Goal: Task Accomplishment & Management: Use online tool/utility

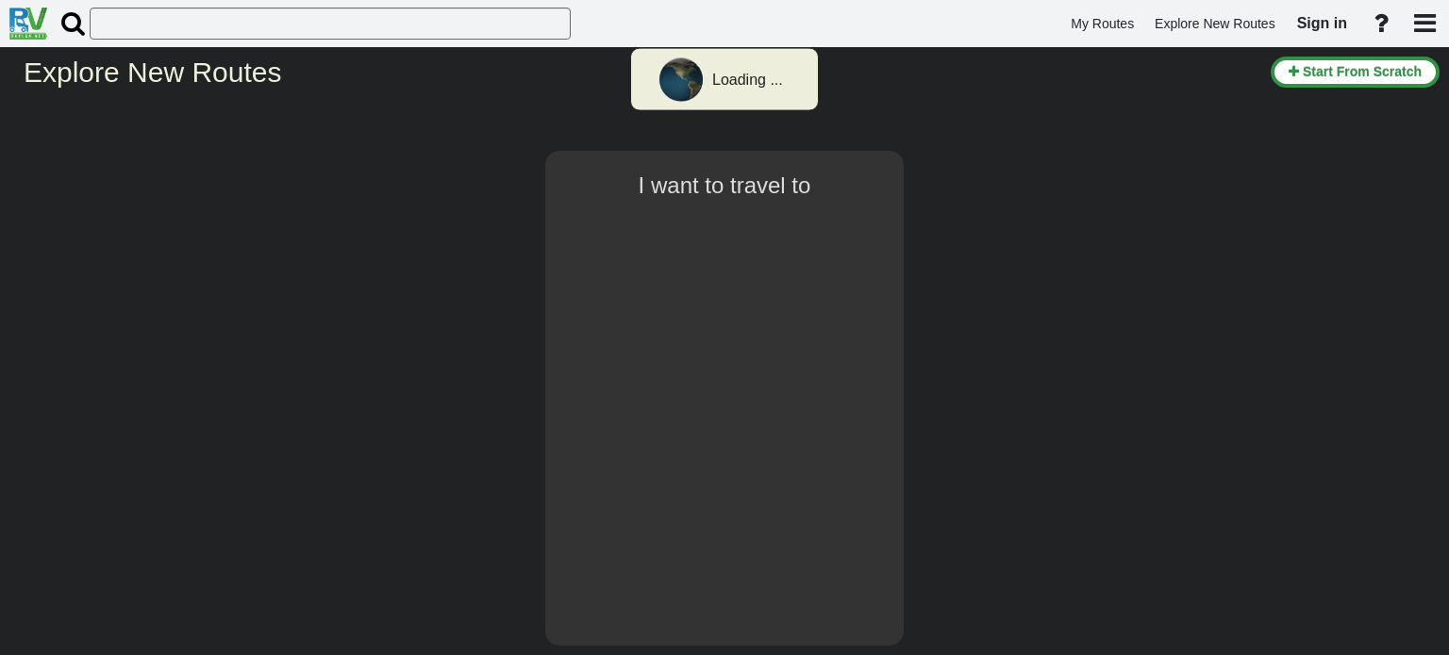
select select "number:2"
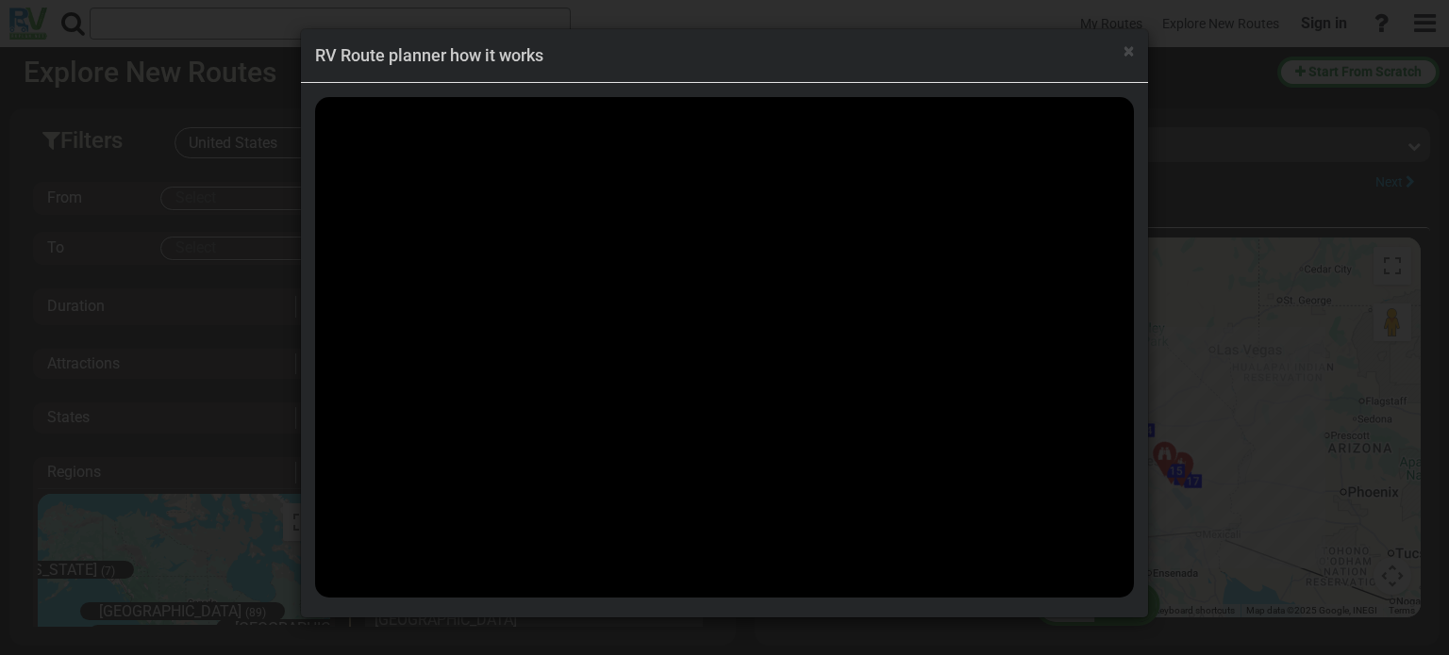
scroll to position [1637, 0]
click at [1127, 51] on span "×" at bounding box center [1128, 51] width 10 height 23
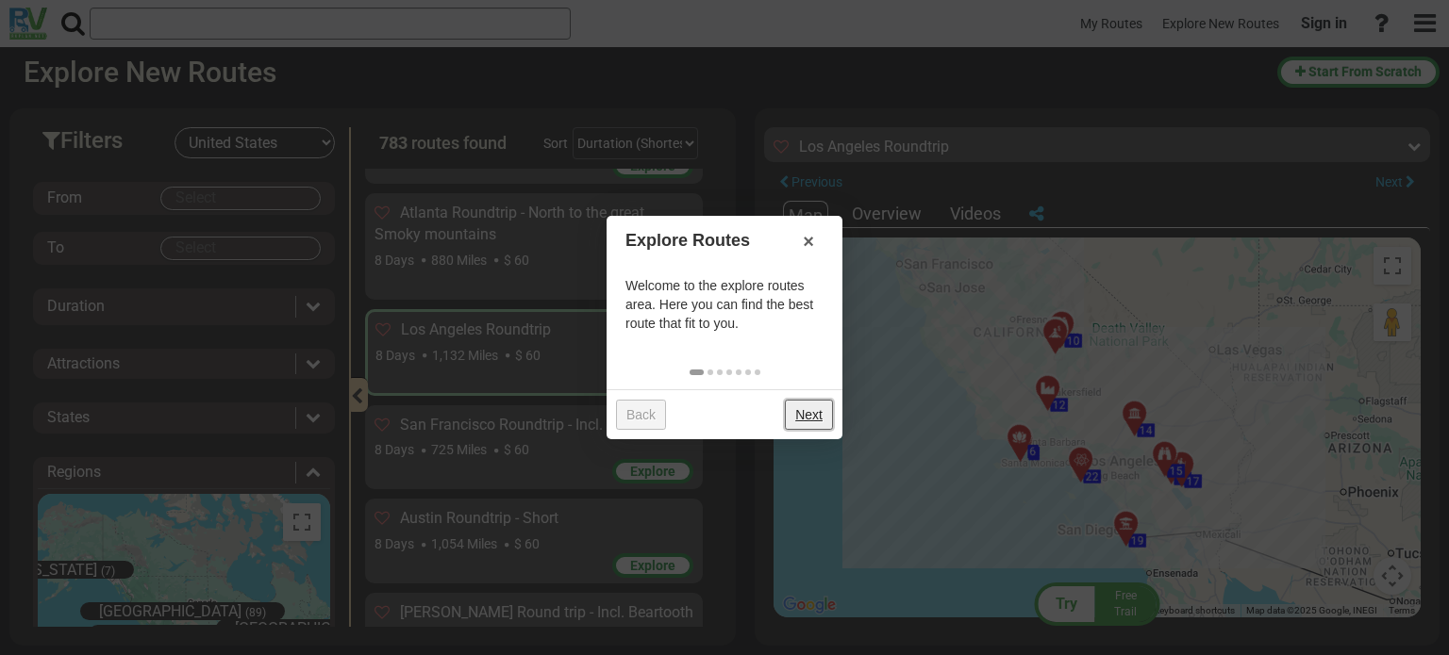
click at [809, 419] on link "Next" at bounding box center [809, 415] width 48 height 30
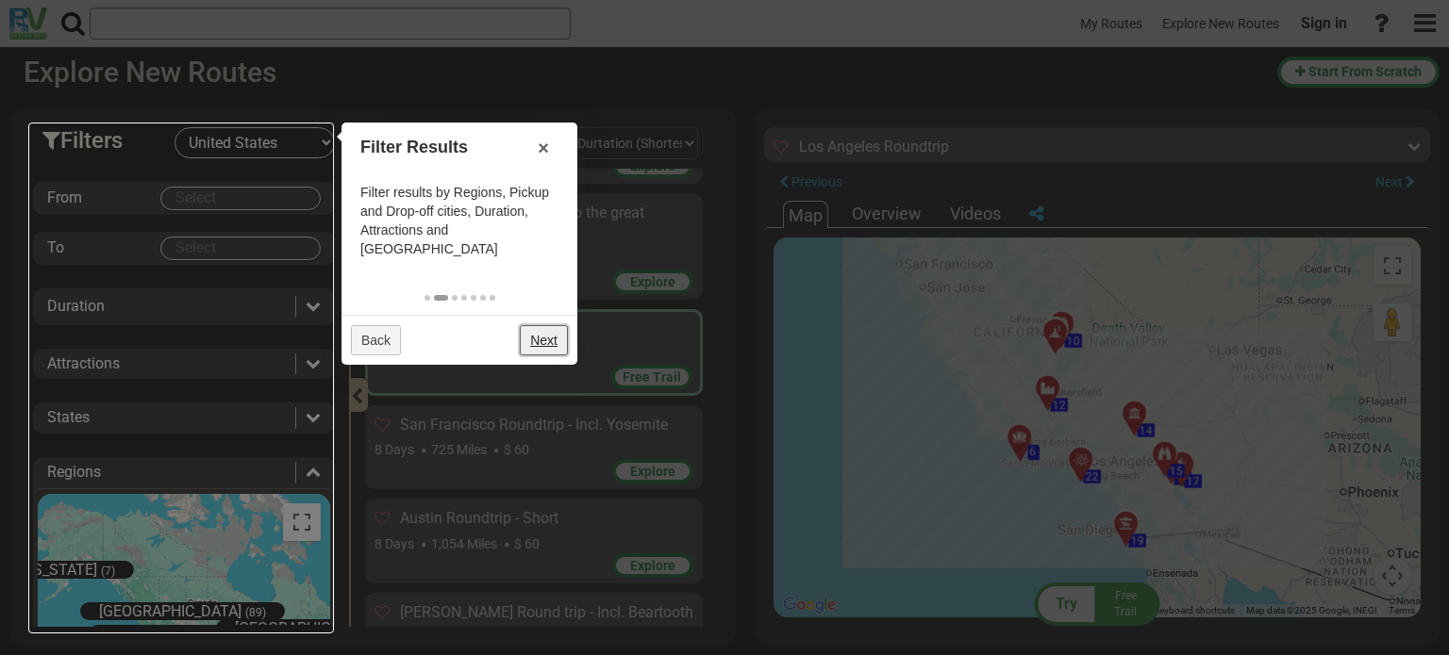
click at [553, 325] on link "Next" at bounding box center [544, 340] width 48 height 30
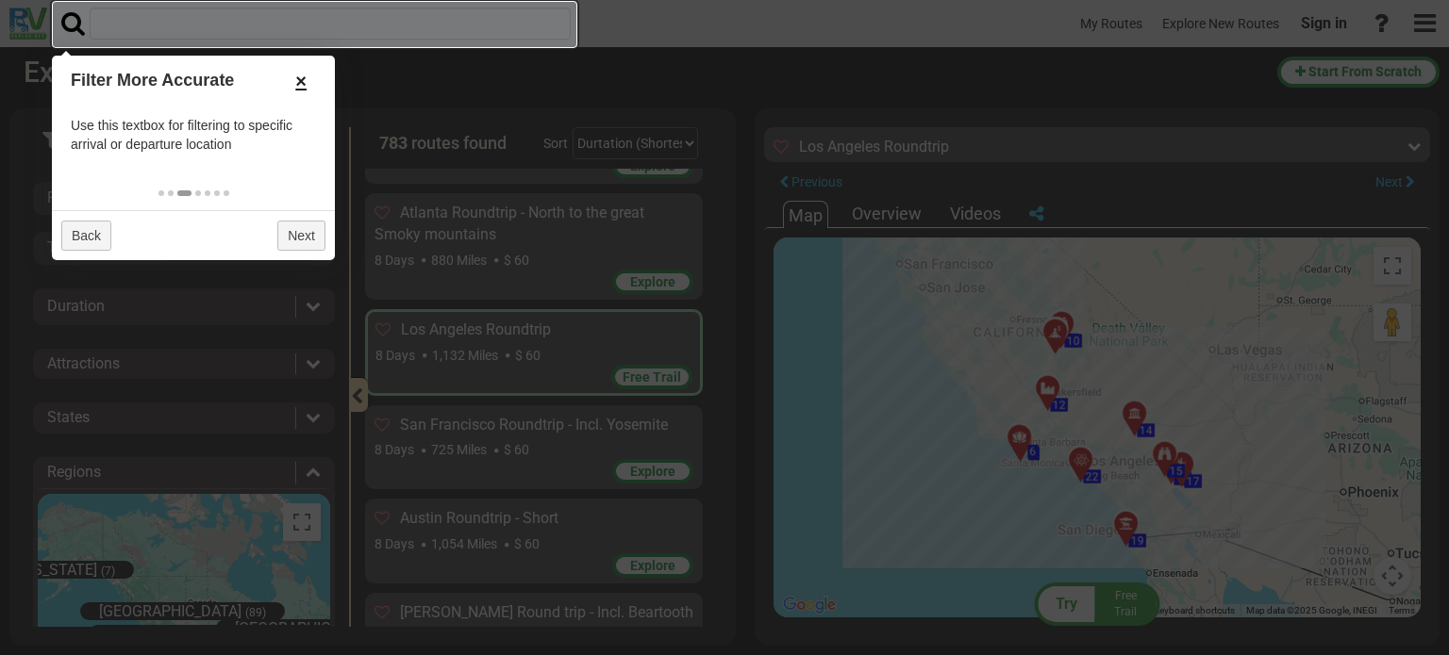
click at [296, 73] on link "×" at bounding box center [301, 81] width 30 height 32
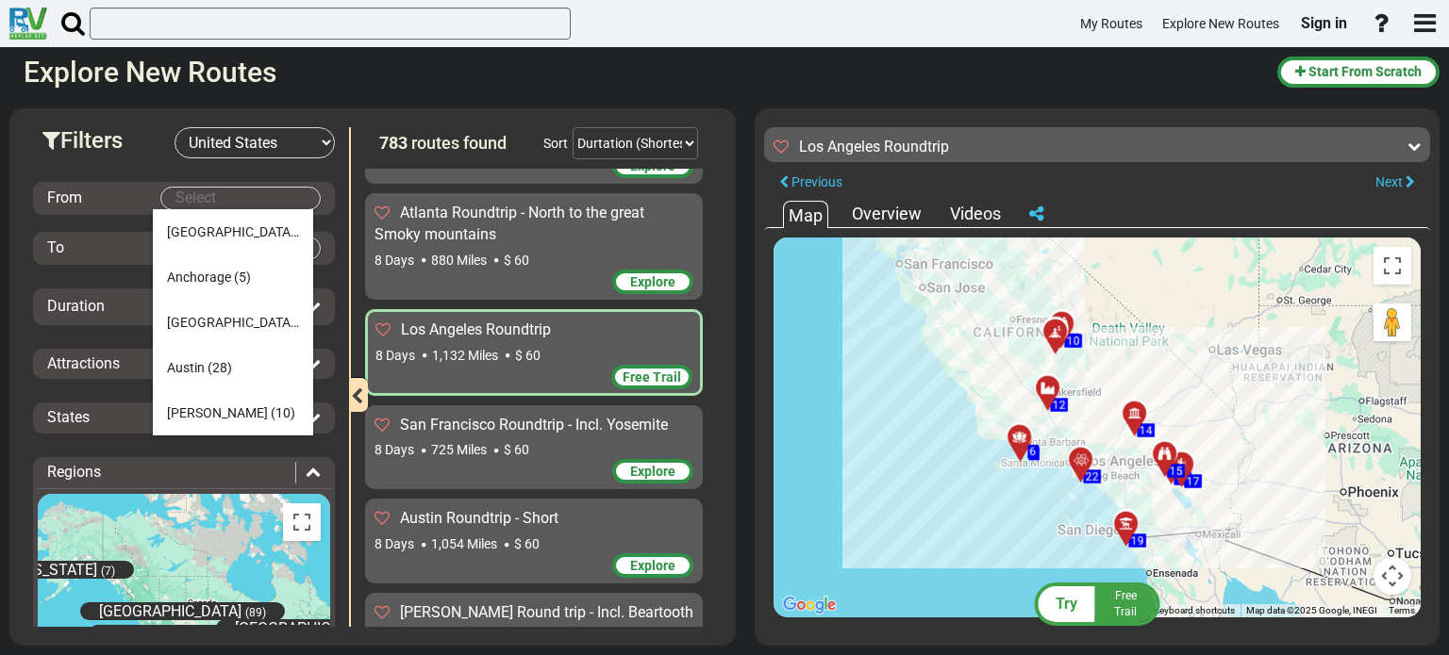
click at [232, 197] on body "My Routes Explore New Routes Sign in ×" at bounding box center [724, 327] width 1449 height 655
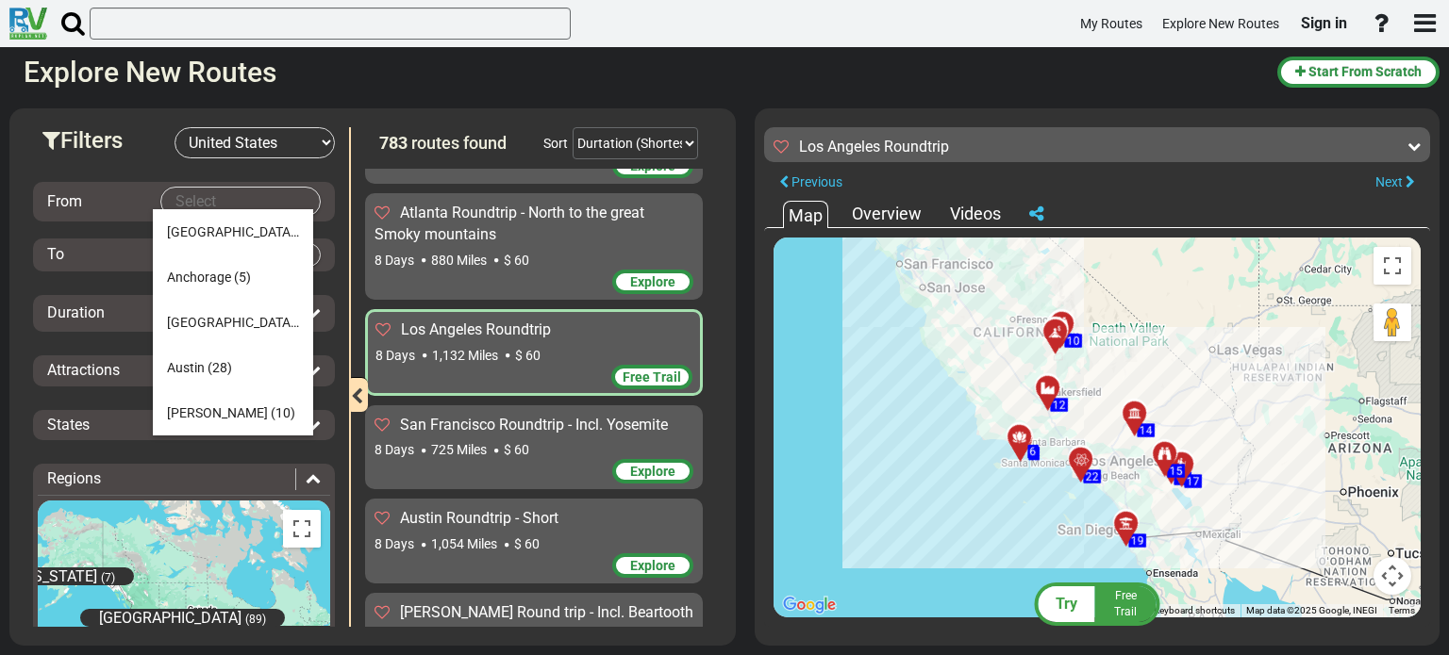
type input "ך"
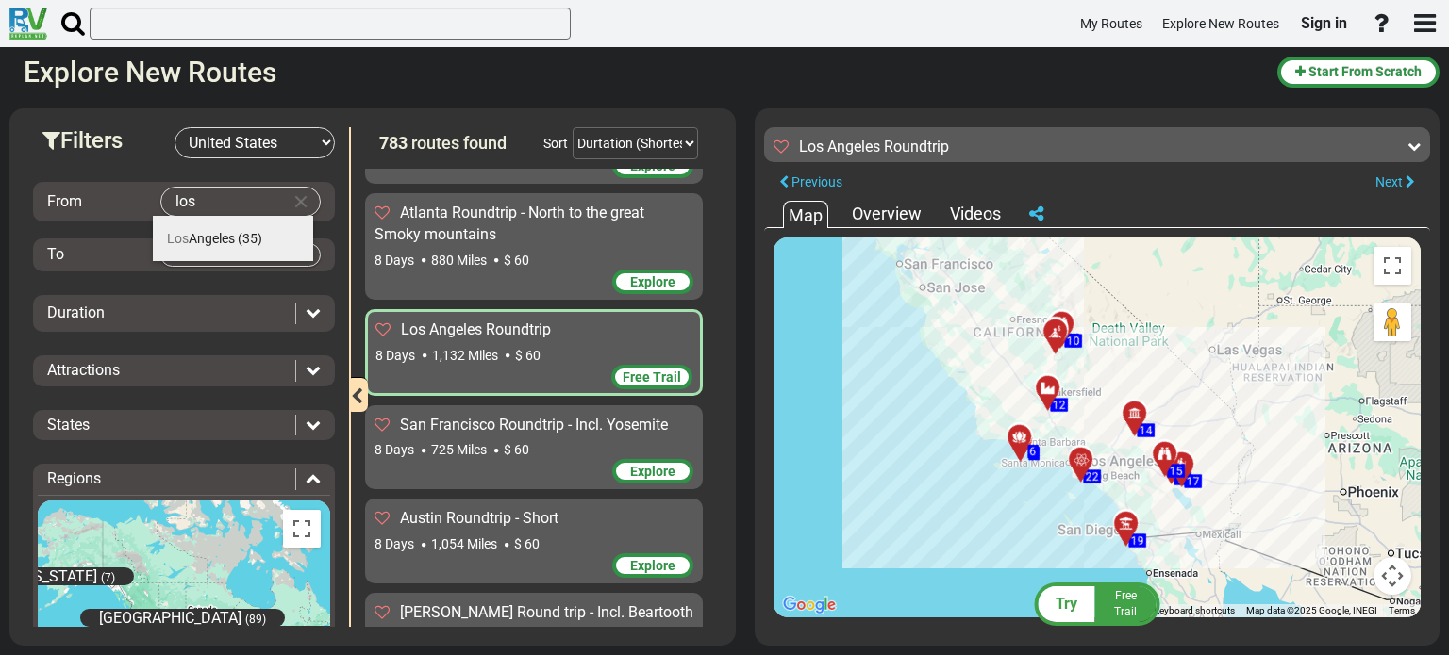
click at [219, 237] on span "[GEOGRAPHIC_DATA]" at bounding box center [201, 238] width 68 height 15
type input "[GEOGRAPHIC_DATA]"
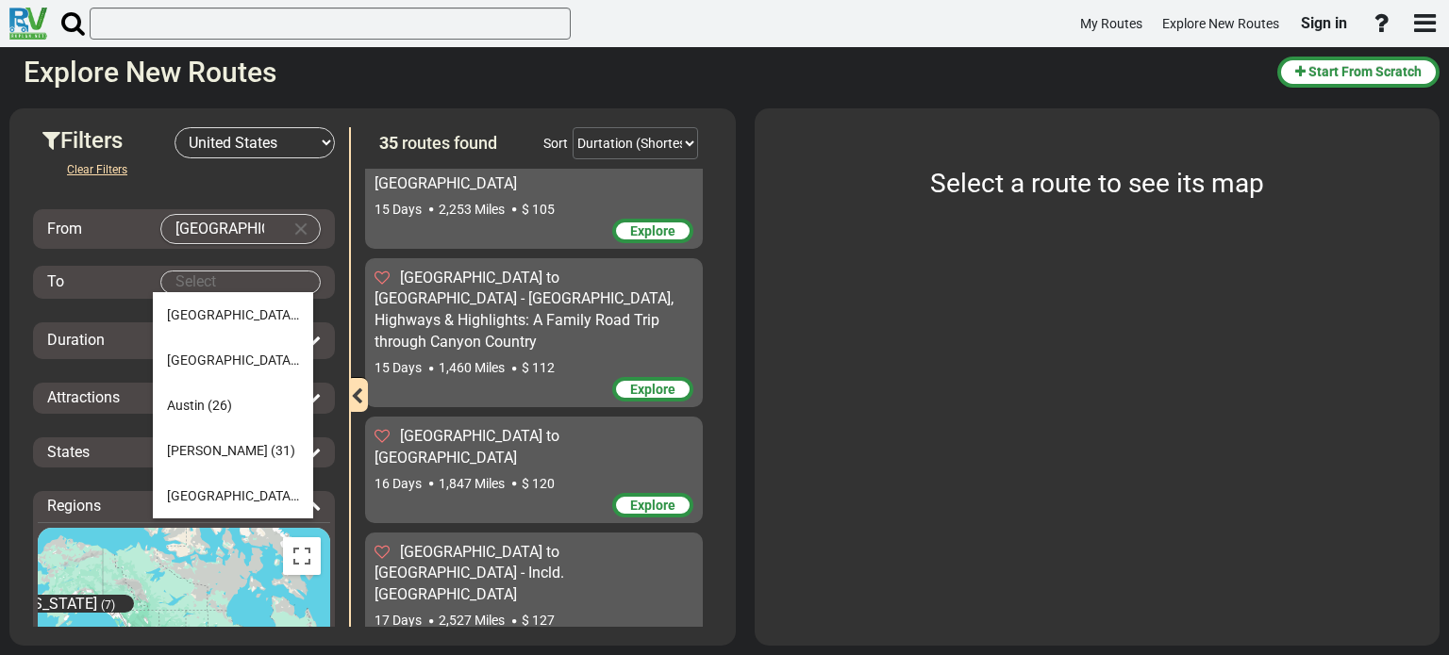
click at [250, 274] on body "My Routes Explore New Routes Sign in ×" at bounding box center [724, 327] width 1449 height 655
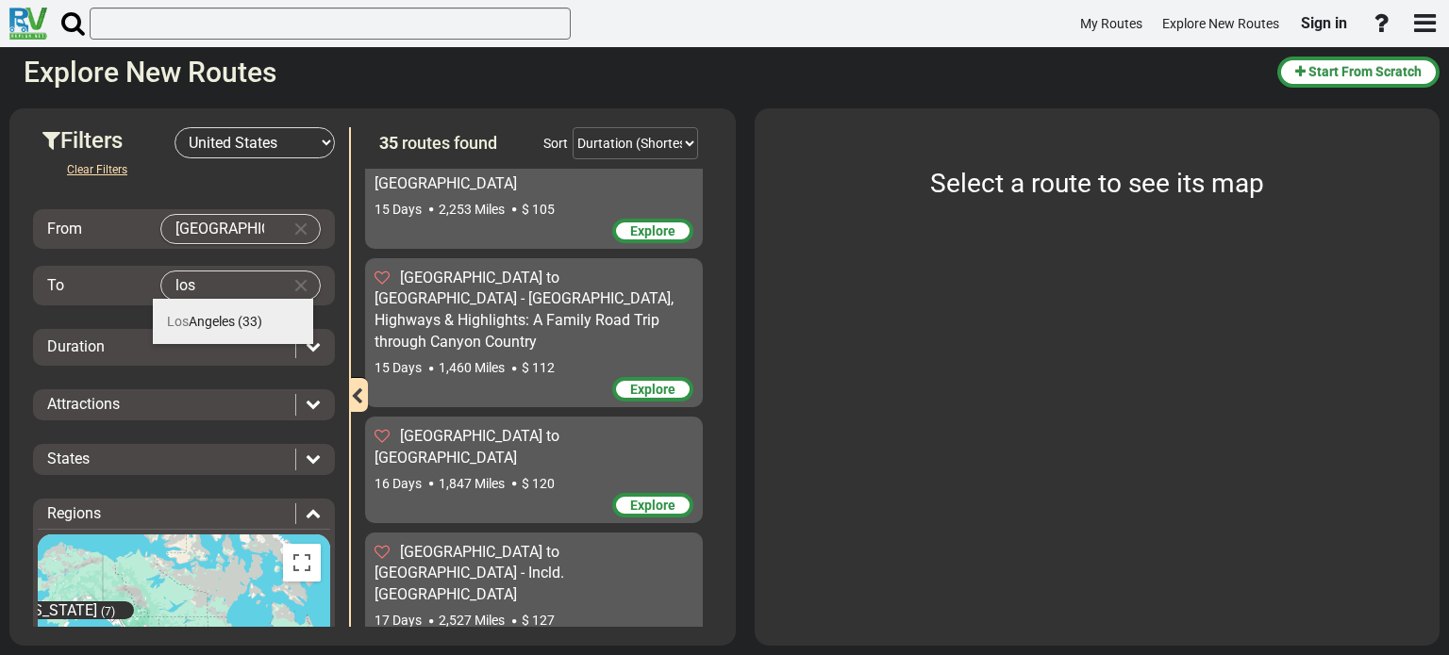
click at [215, 328] on span "[GEOGRAPHIC_DATA]" at bounding box center [201, 321] width 68 height 15
type input "[GEOGRAPHIC_DATA]"
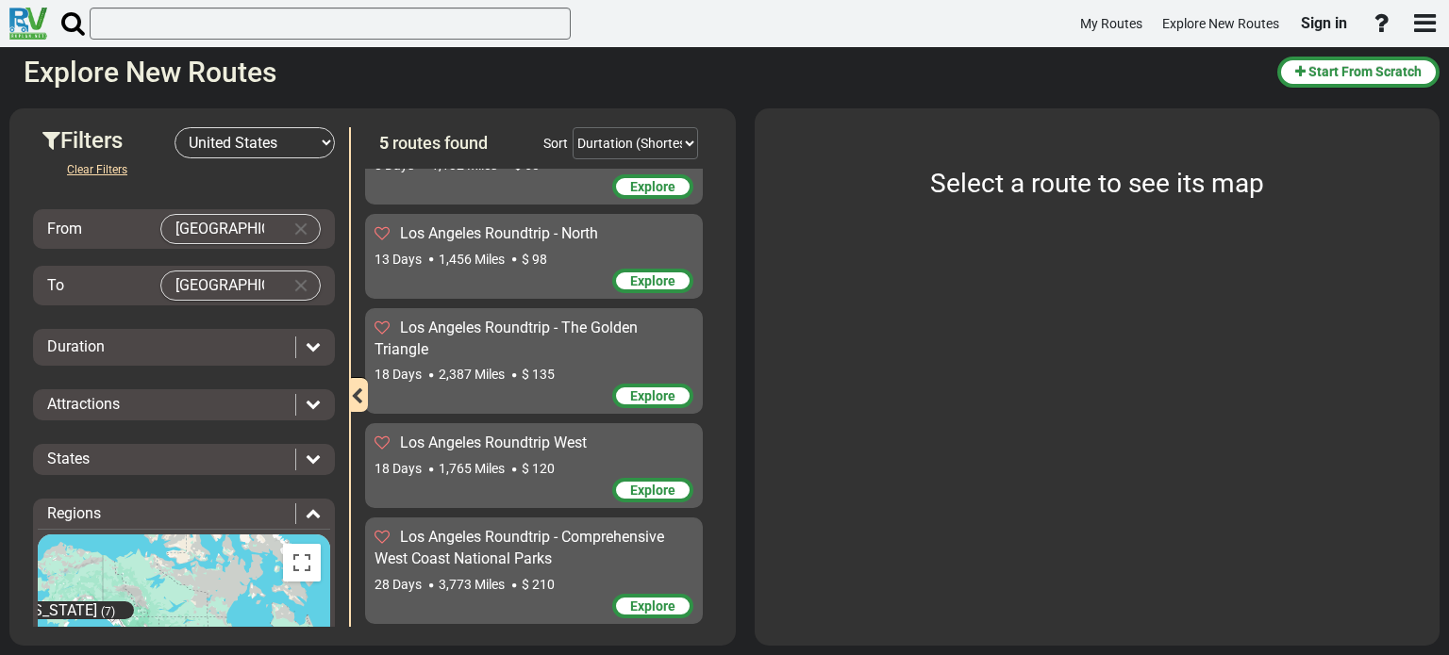
click at [227, 348] on div "Duration" at bounding box center [166, 348] width 239 height 22
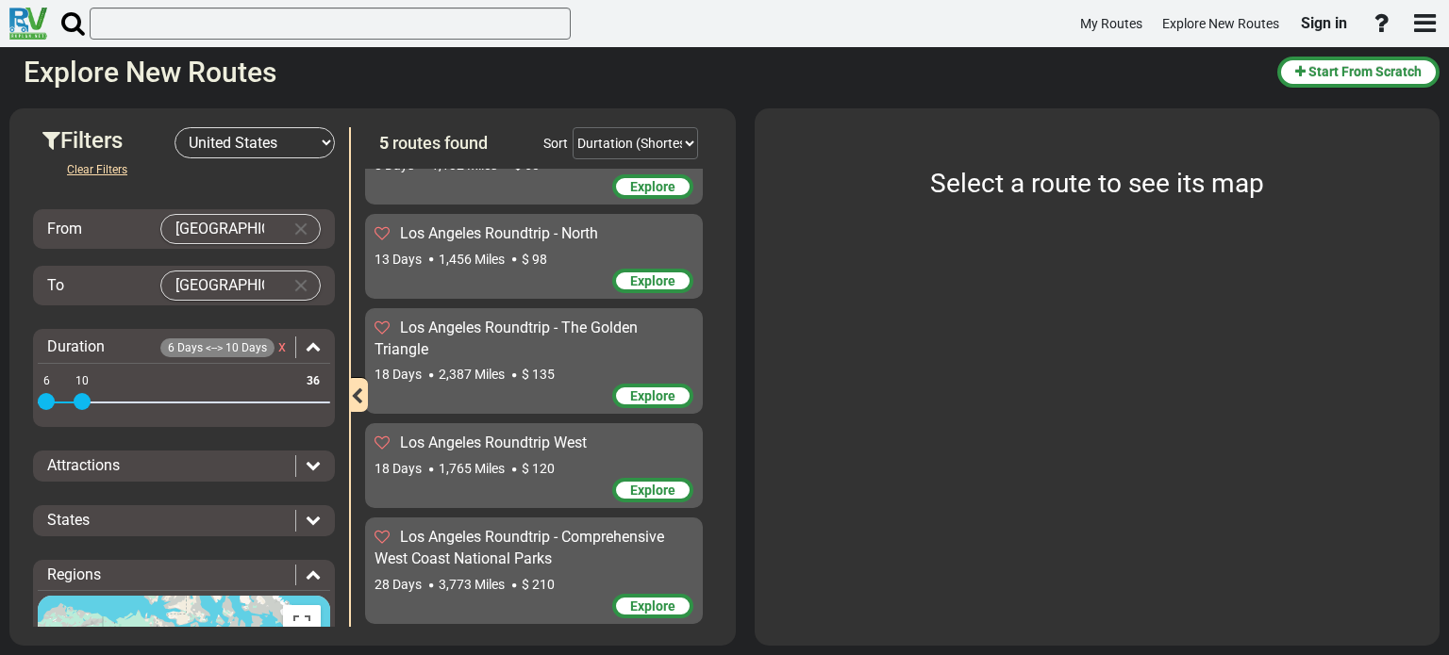
drag, startPoint x: 314, startPoint y: 399, endPoint x: 79, endPoint y: 402, distance: 234.9
click at [79, 402] on span at bounding box center [82, 401] width 17 height 17
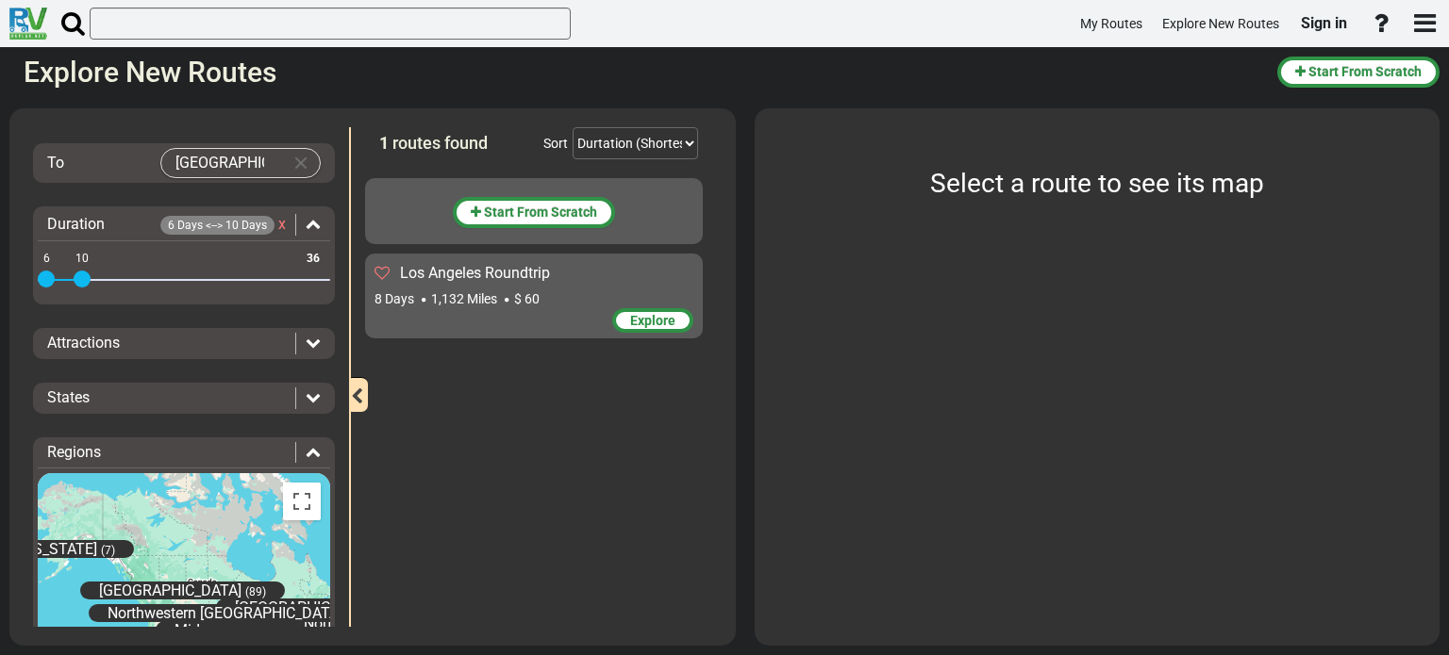
scroll to position [125, 0]
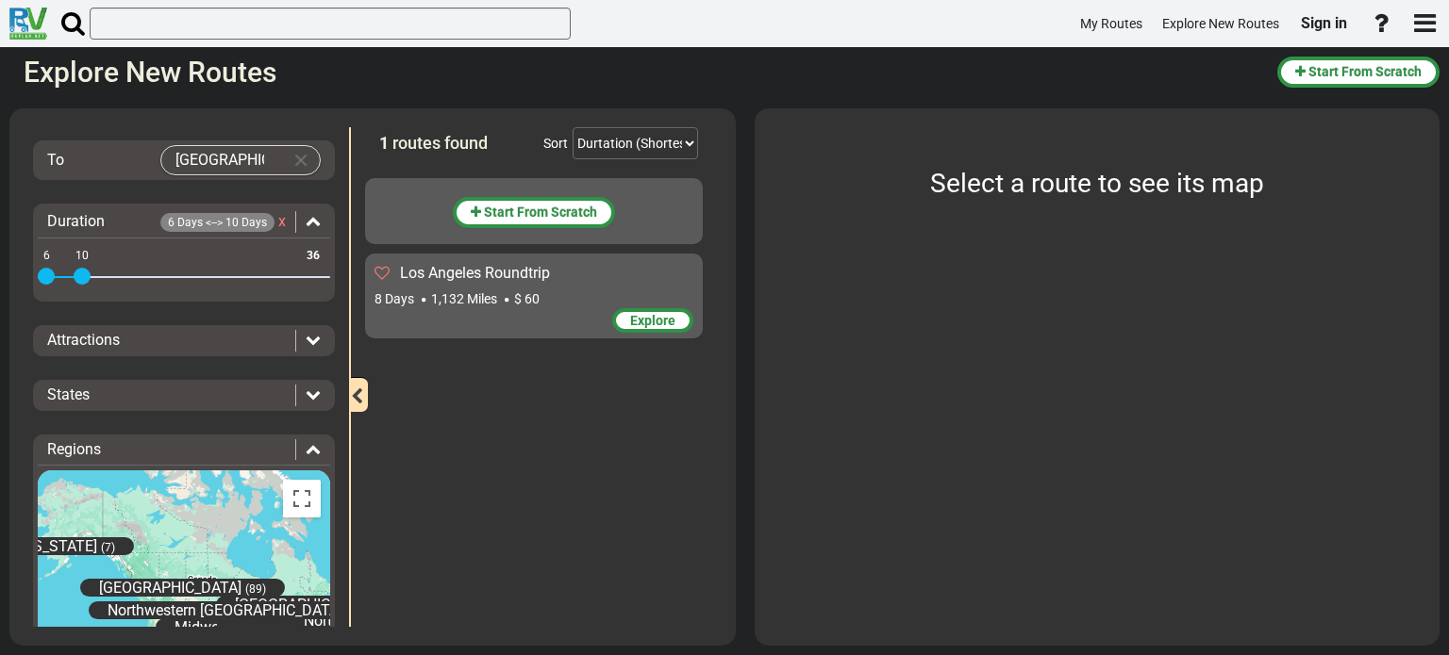
click at [306, 341] on icon at bounding box center [313, 339] width 15 height 15
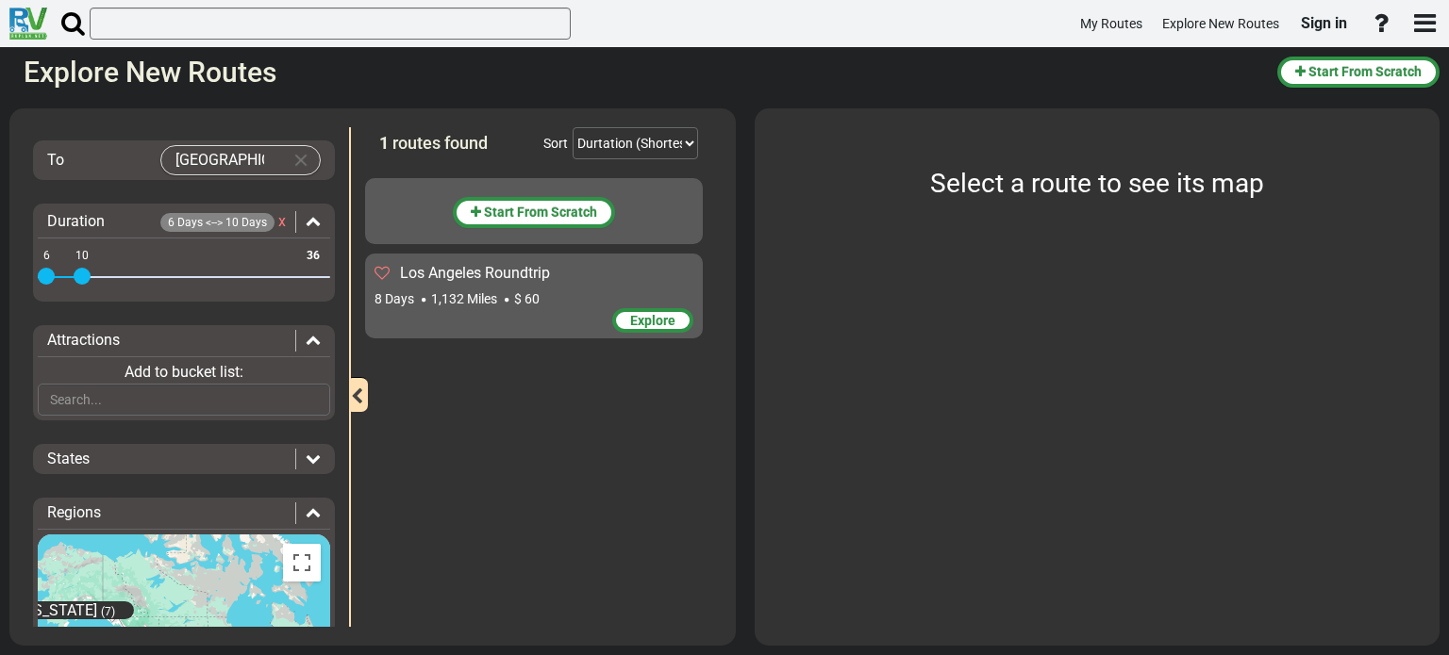
click at [306, 338] on icon at bounding box center [313, 339] width 15 height 15
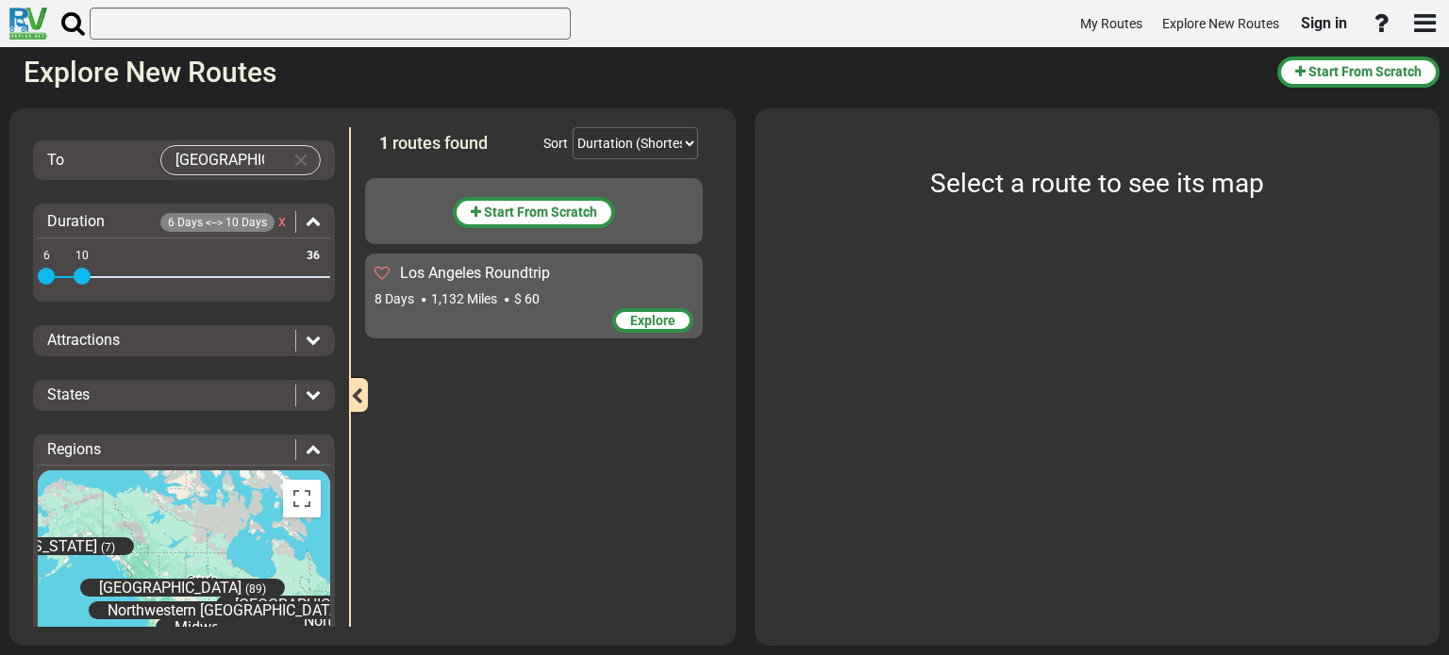
click at [308, 392] on icon at bounding box center [313, 394] width 15 height 15
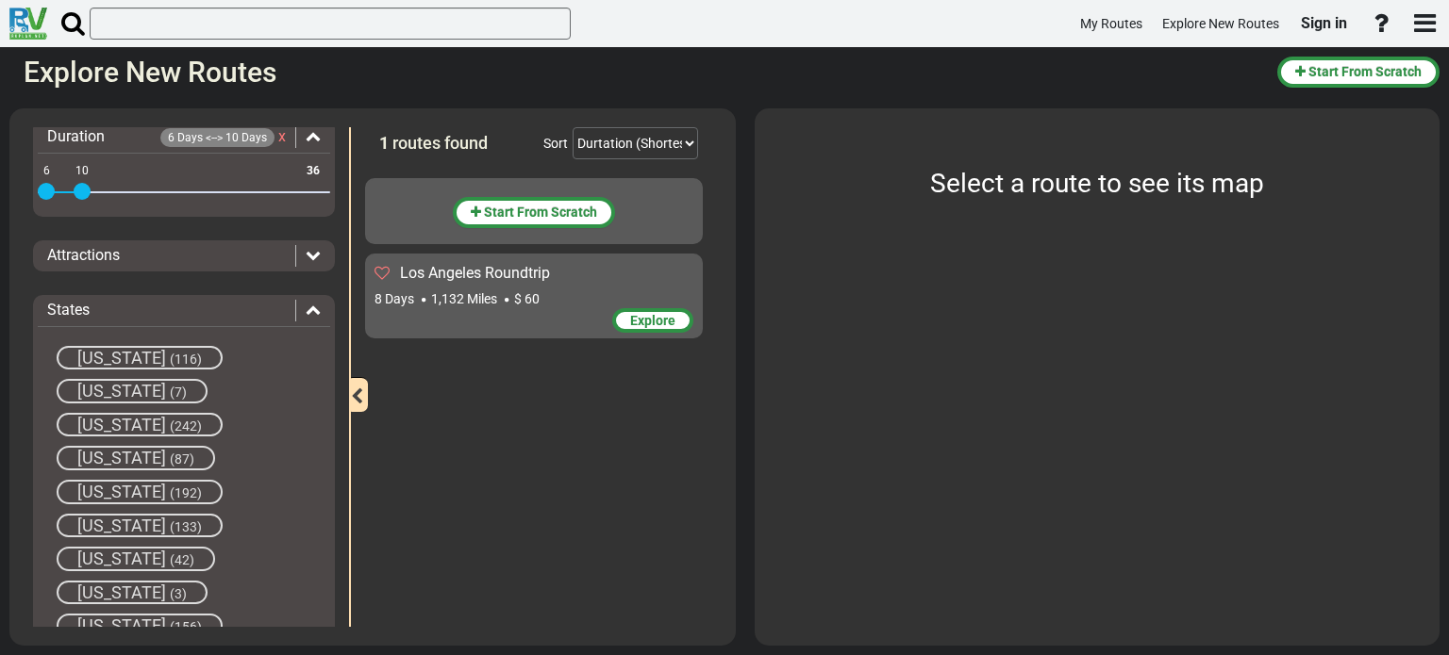
scroll to position [189, 0]
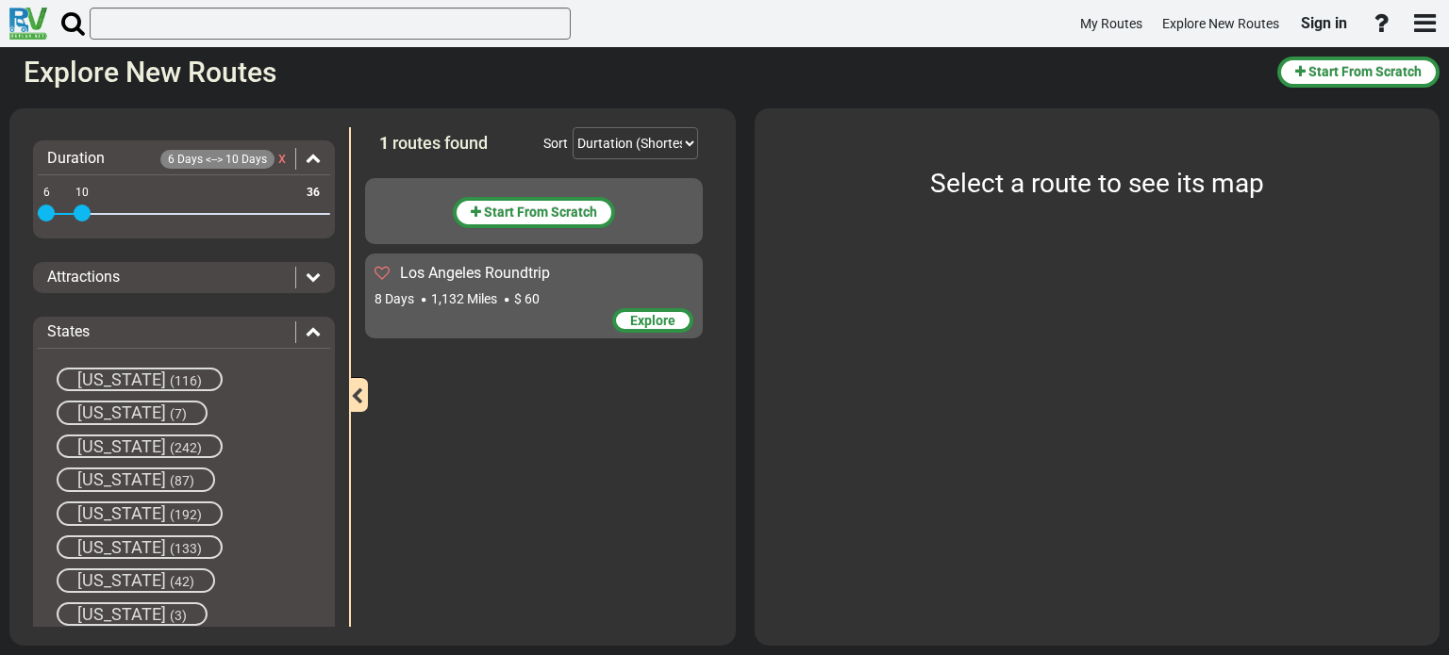
click at [307, 328] on icon at bounding box center [313, 330] width 15 height 15
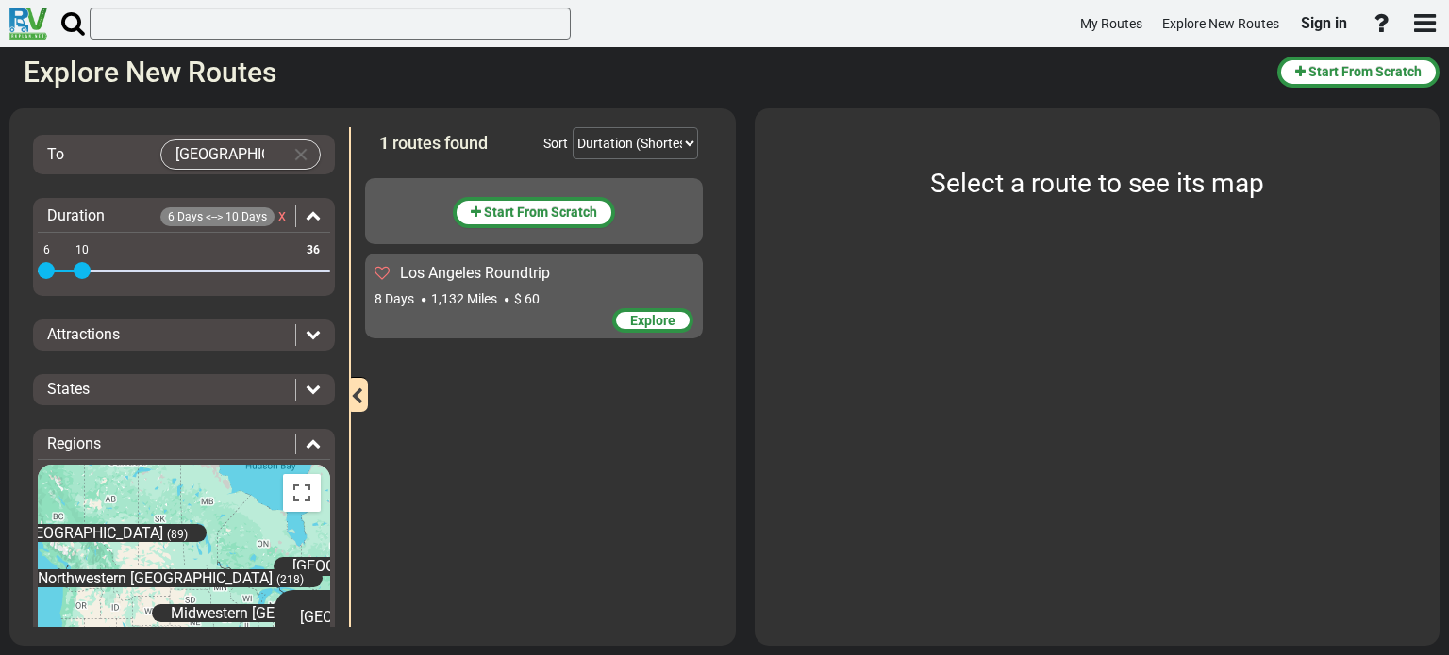
scroll to position [125, 0]
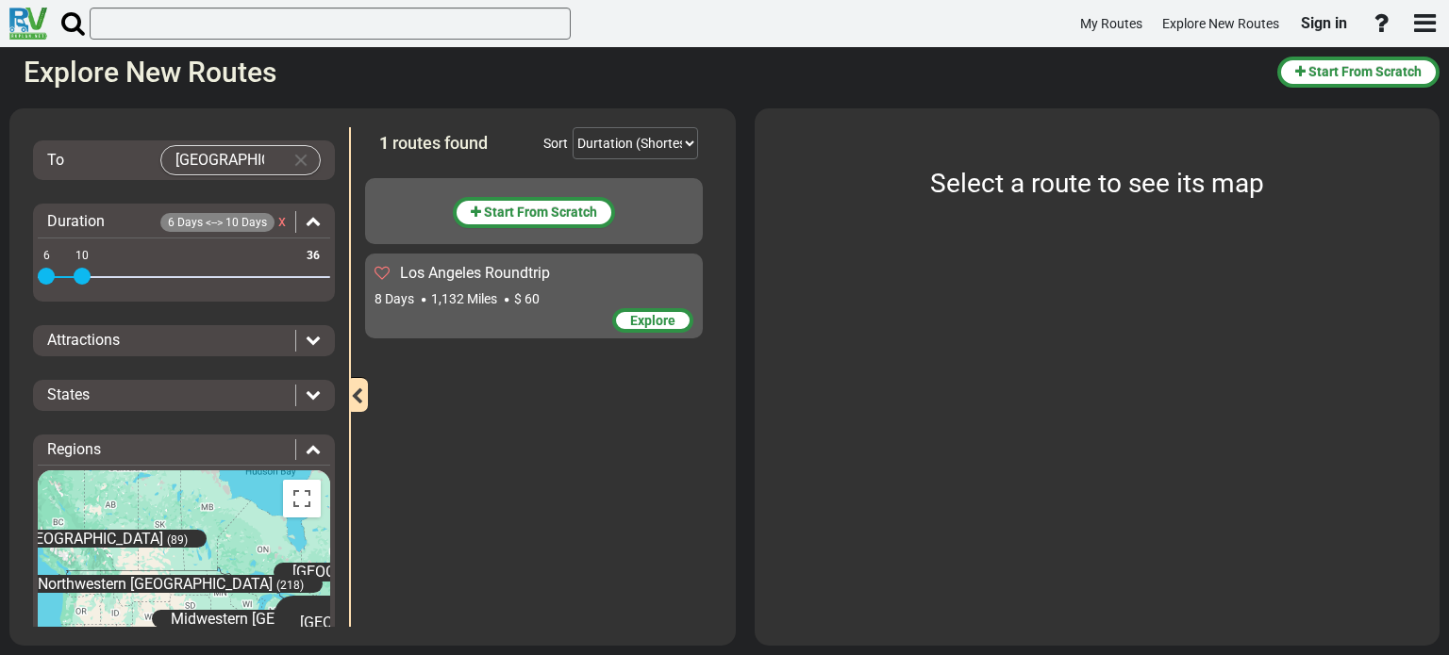
click at [652, 320] on span "Explore" at bounding box center [652, 320] width 45 height 15
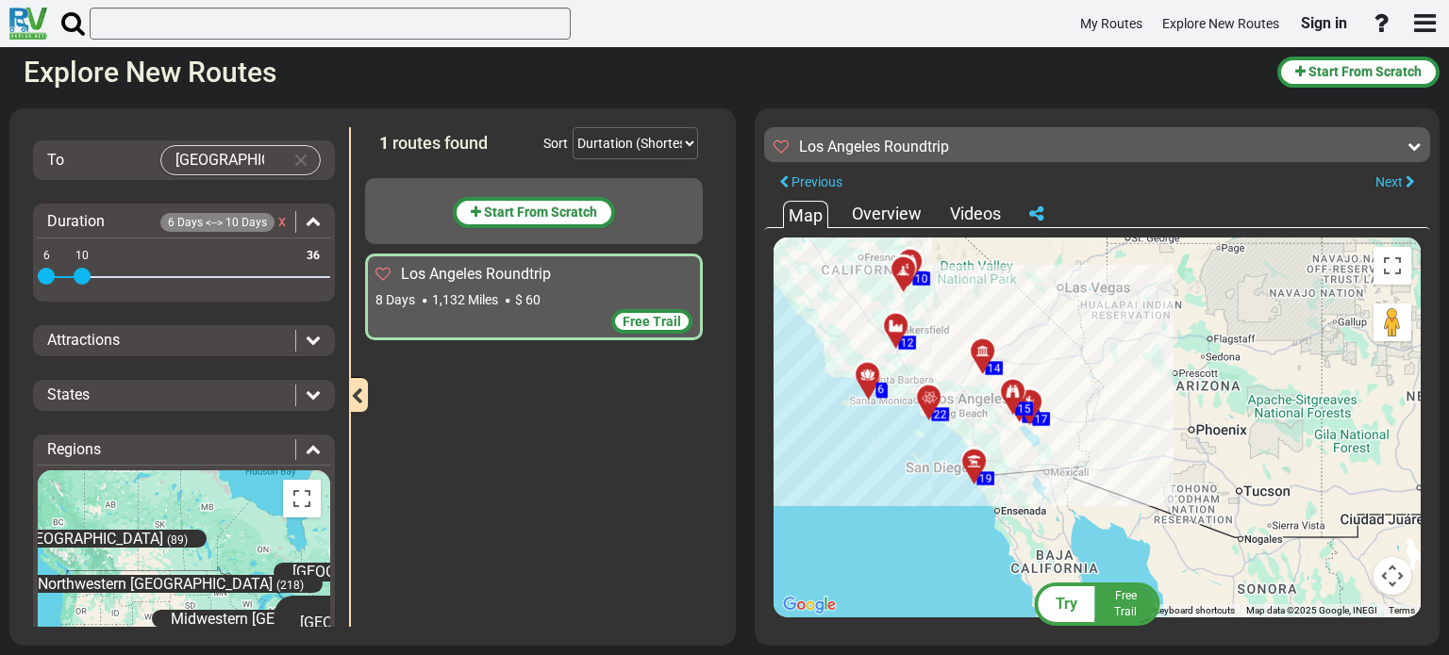
drag, startPoint x: 1059, startPoint y: 523, endPoint x: 905, endPoint y: 459, distance: 166.6
click at [905, 459] on div "To activate drag with keyboard, press Alt + Enter. Once in keyboard drag state,…" at bounding box center [1096, 428] width 647 height 380
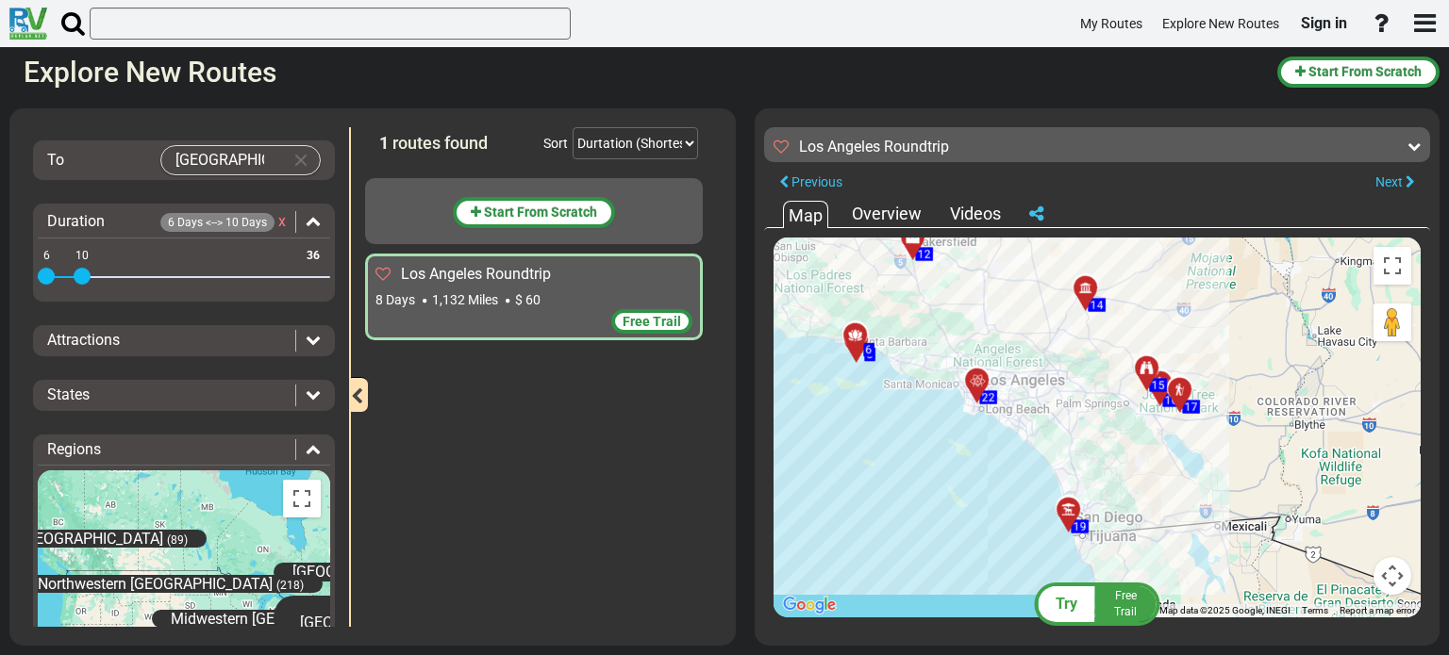
drag, startPoint x: 924, startPoint y: 429, endPoint x: 977, endPoint y: 466, distance: 64.4
click at [977, 466] on div "To activate drag with keyboard, press Alt + Enter. Once in keyboard drag state,…" at bounding box center [1096, 428] width 647 height 380
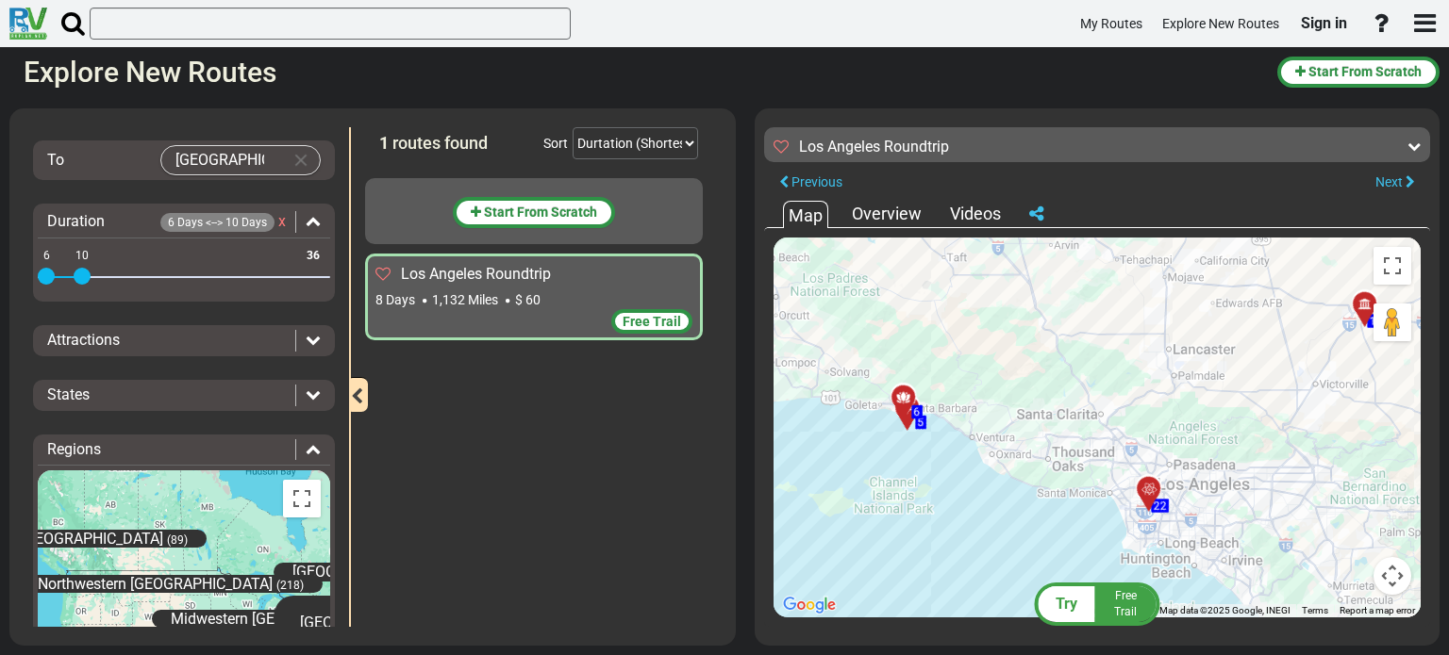
drag, startPoint x: 904, startPoint y: 418, endPoint x: 1079, endPoint y: 523, distance: 204.8
click at [1079, 523] on div "To activate drag with keyboard, press Alt + Enter. Once in keyboard drag state,…" at bounding box center [1096, 428] width 647 height 380
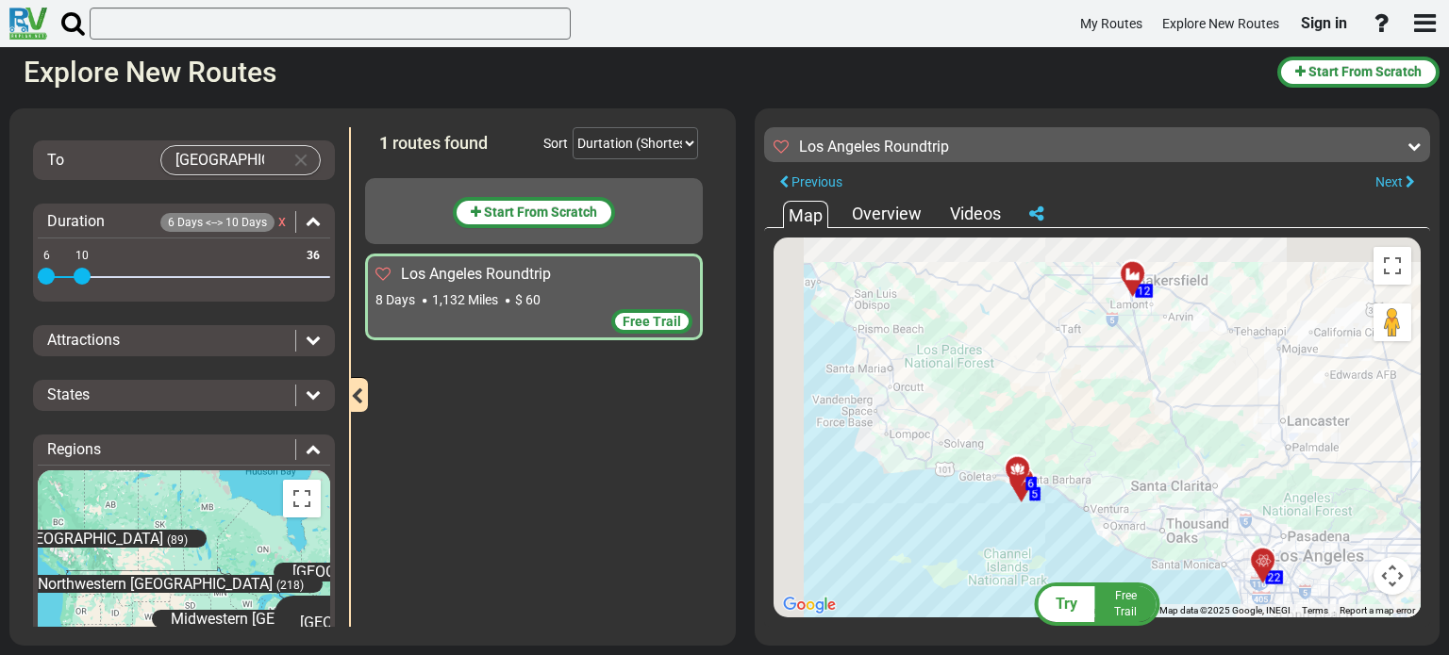
drag, startPoint x: 934, startPoint y: 449, endPoint x: 1034, endPoint y: 516, distance: 120.3
click at [1034, 516] on div "To activate drag with keyboard, press Alt + Enter. Once in keyboard drag state,…" at bounding box center [1096, 428] width 647 height 380
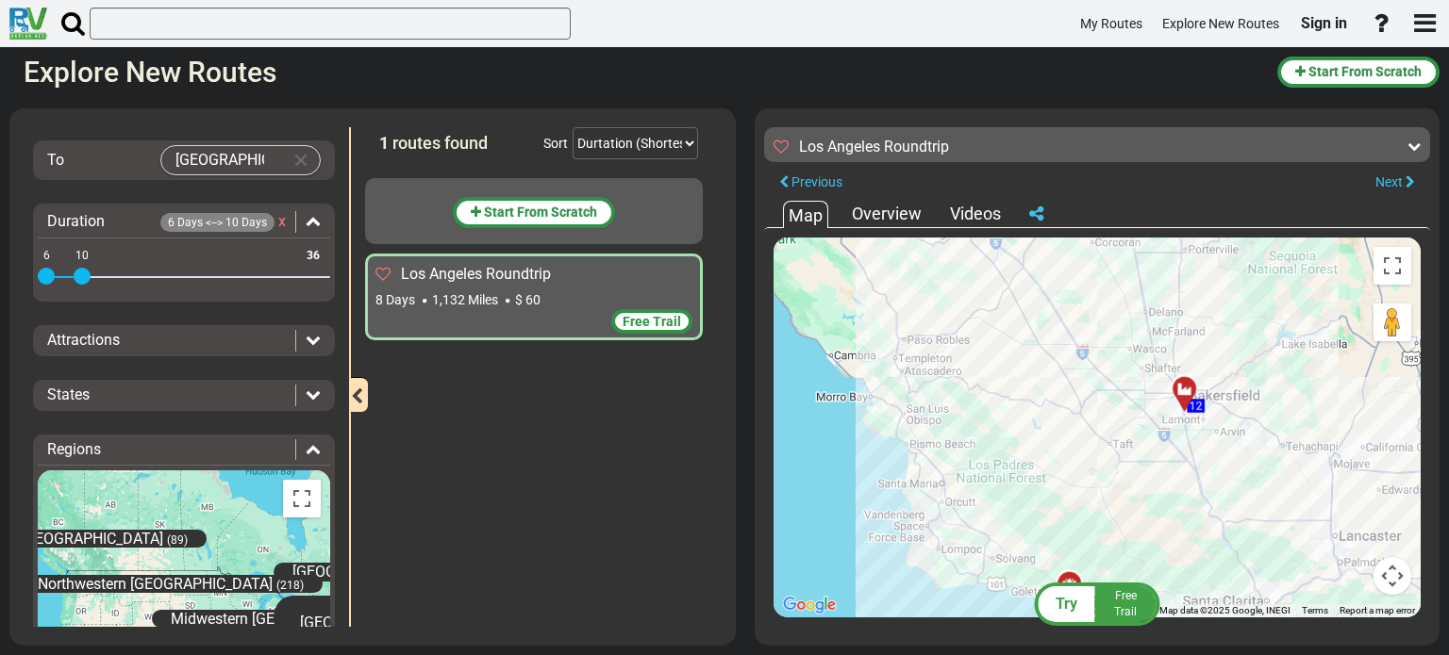
drag, startPoint x: 852, startPoint y: 382, endPoint x: 881, endPoint y: 489, distance: 110.5
click at [881, 488] on div "To activate drag with keyboard, press Alt + Enter. Once in keyboard drag state,…" at bounding box center [1096, 428] width 647 height 380
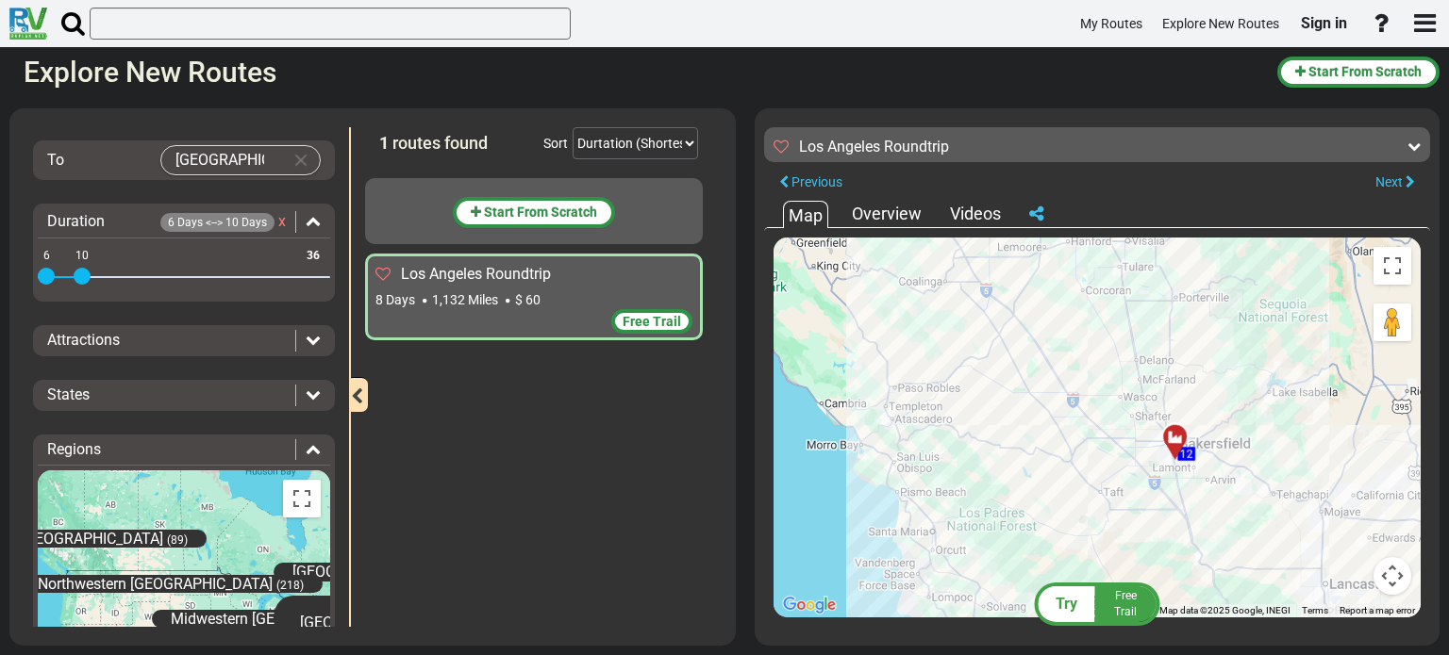
drag, startPoint x: 918, startPoint y: 398, endPoint x: 897, endPoint y: 502, distance: 105.8
click at [897, 502] on div "To activate drag with keyboard, press Alt + Enter. Once in keyboard drag state,…" at bounding box center [1096, 428] width 647 height 380
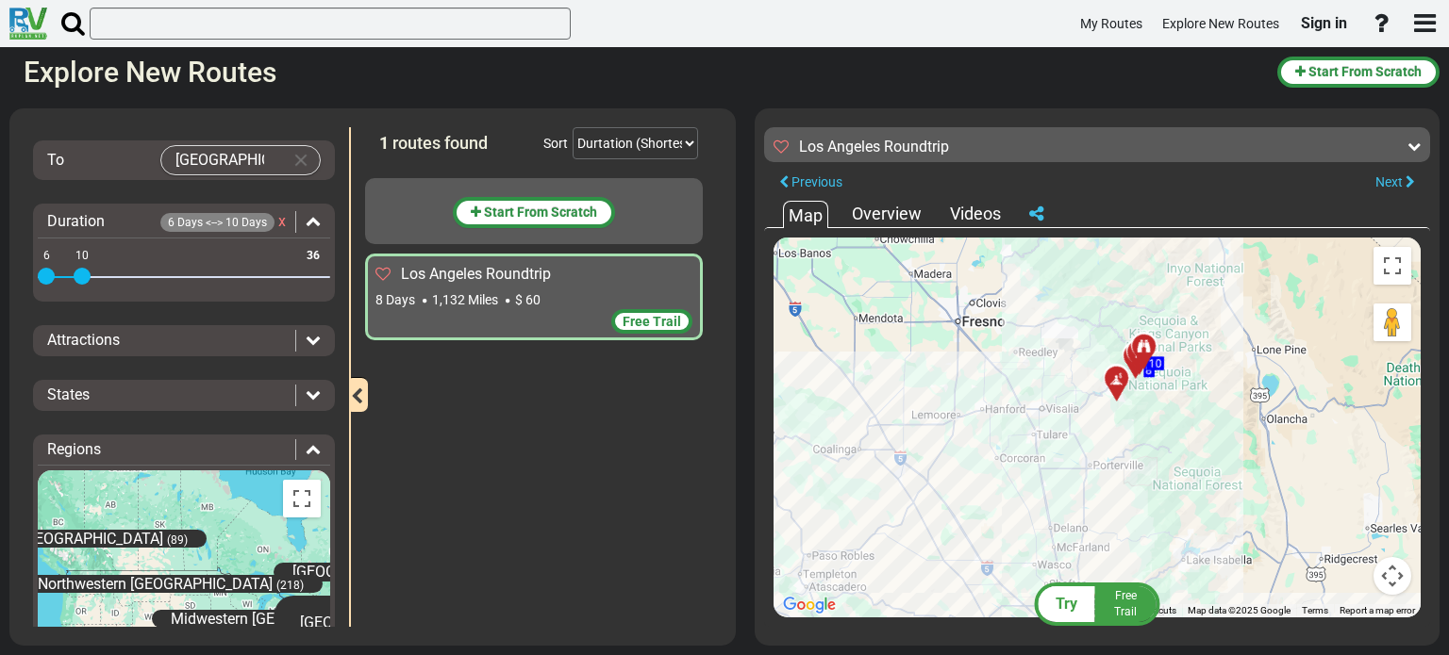
drag, startPoint x: 1005, startPoint y: 386, endPoint x: 928, endPoint y: 494, distance: 133.2
click at [928, 494] on div "To activate drag with keyboard, press Alt + Enter. Once in keyboard drag state,…" at bounding box center [1096, 428] width 647 height 380
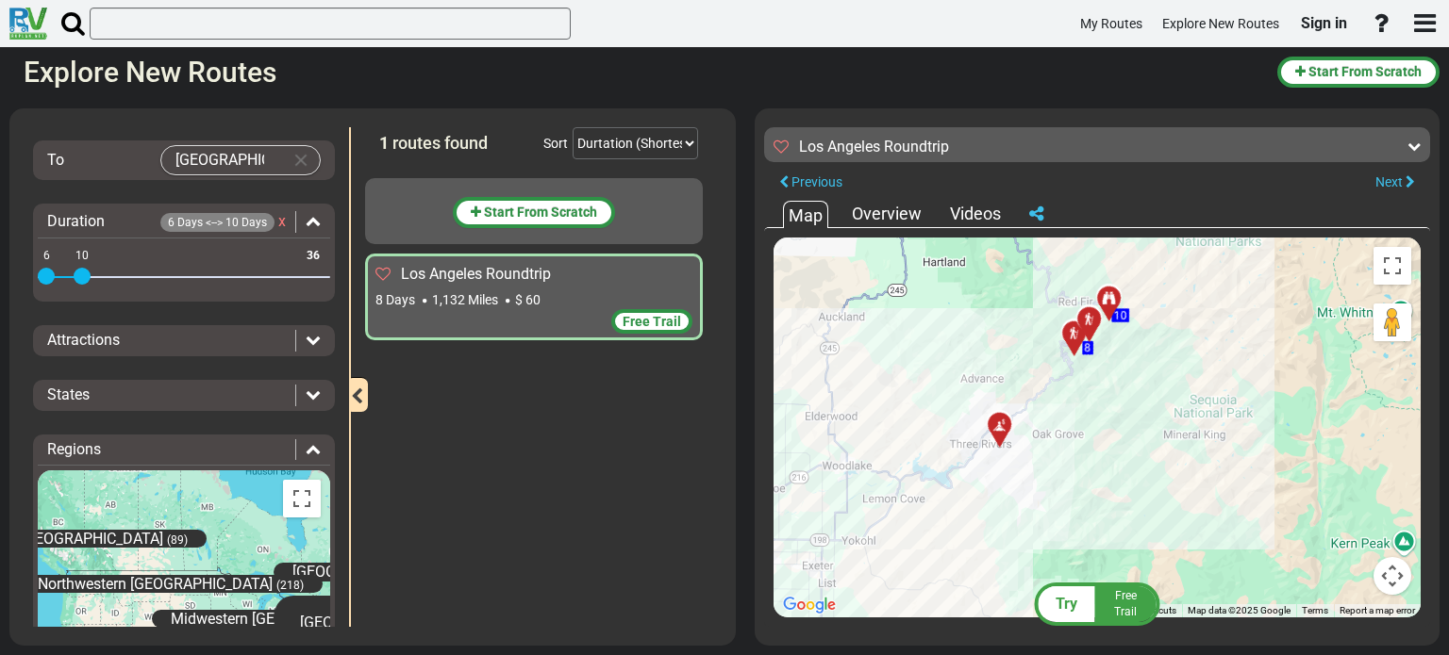
drag, startPoint x: 1145, startPoint y: 351, endPoint x: 1079, endPoint y: 425, distance: 99.5
click at [1079, 425] on div "To activate drag with keyboard, press Alt + Enter. Once in keyboard drag state,…" at bounding box center [1096, 428] width 647 height 380
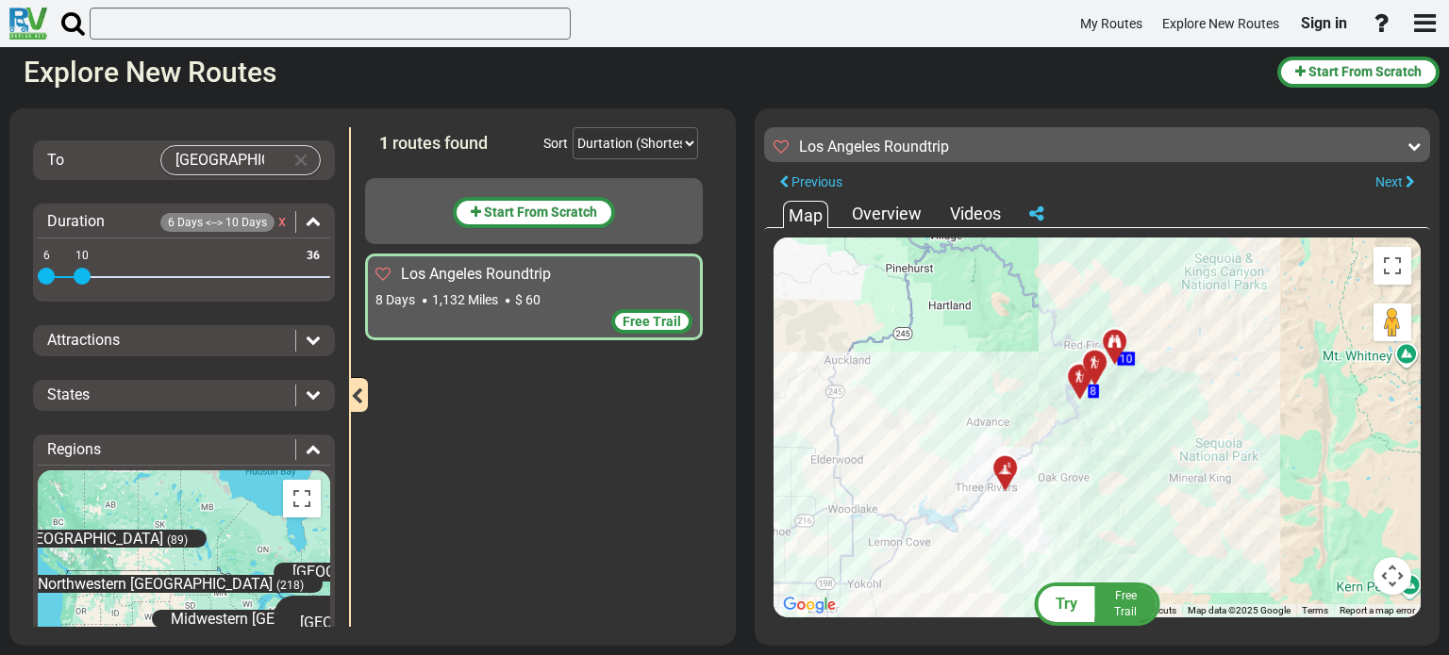
click at [1119, 341] on div at bounding box center [1120, 350] width 31 height 29
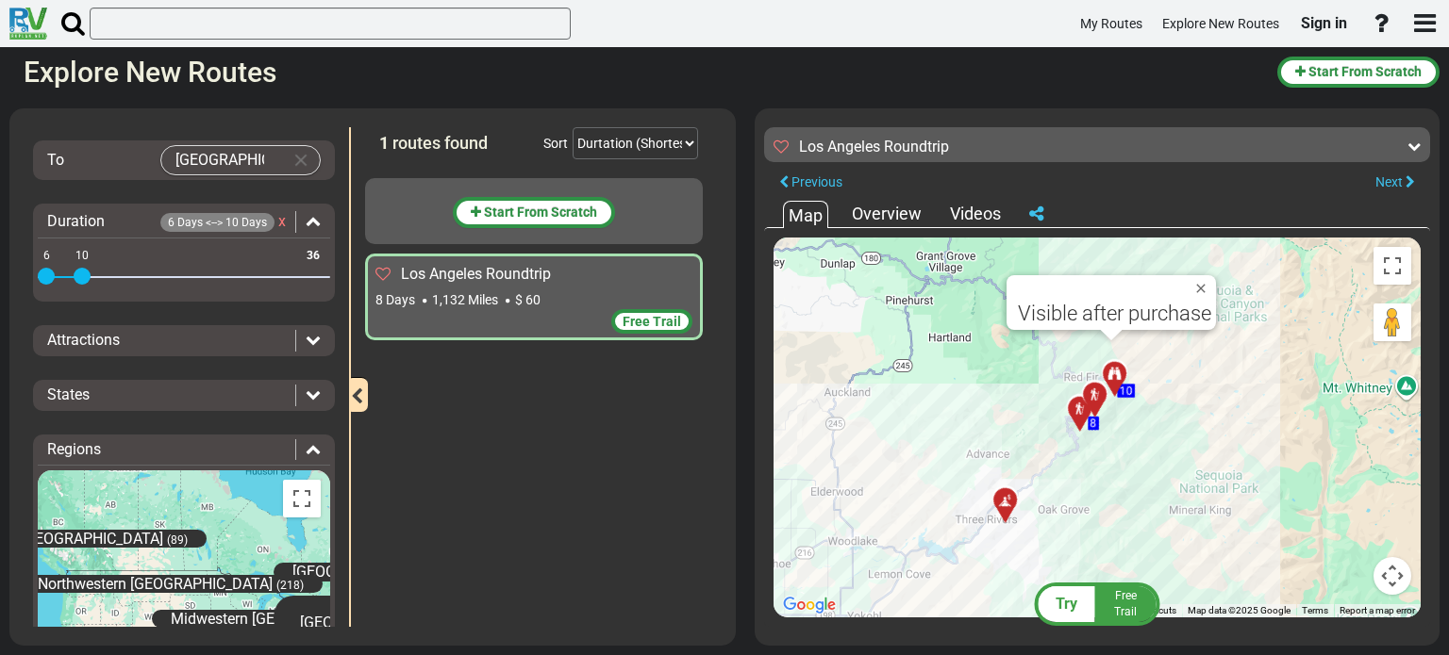
click at [1098, 395] on div at bounding box center [1101, 403] width 31 height 29
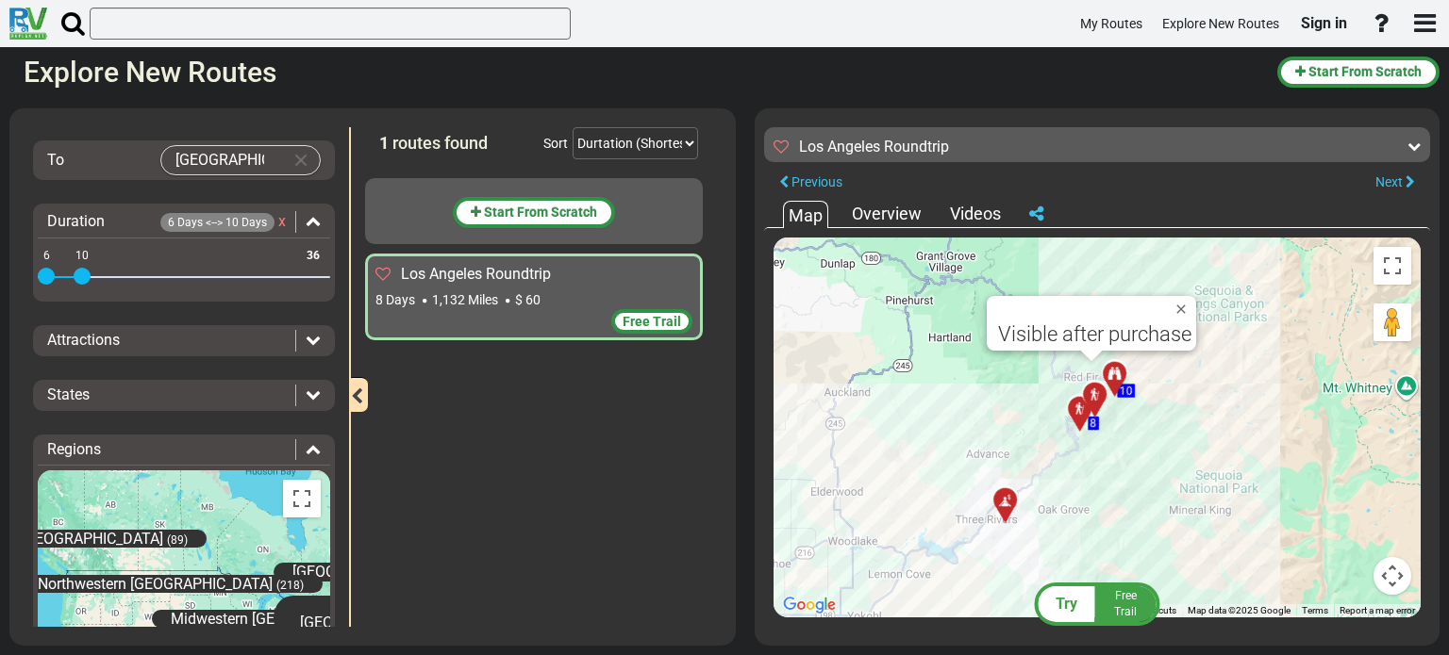
click at [1081, 418] on div at bounding box center [1085, 417] width 31 height 29
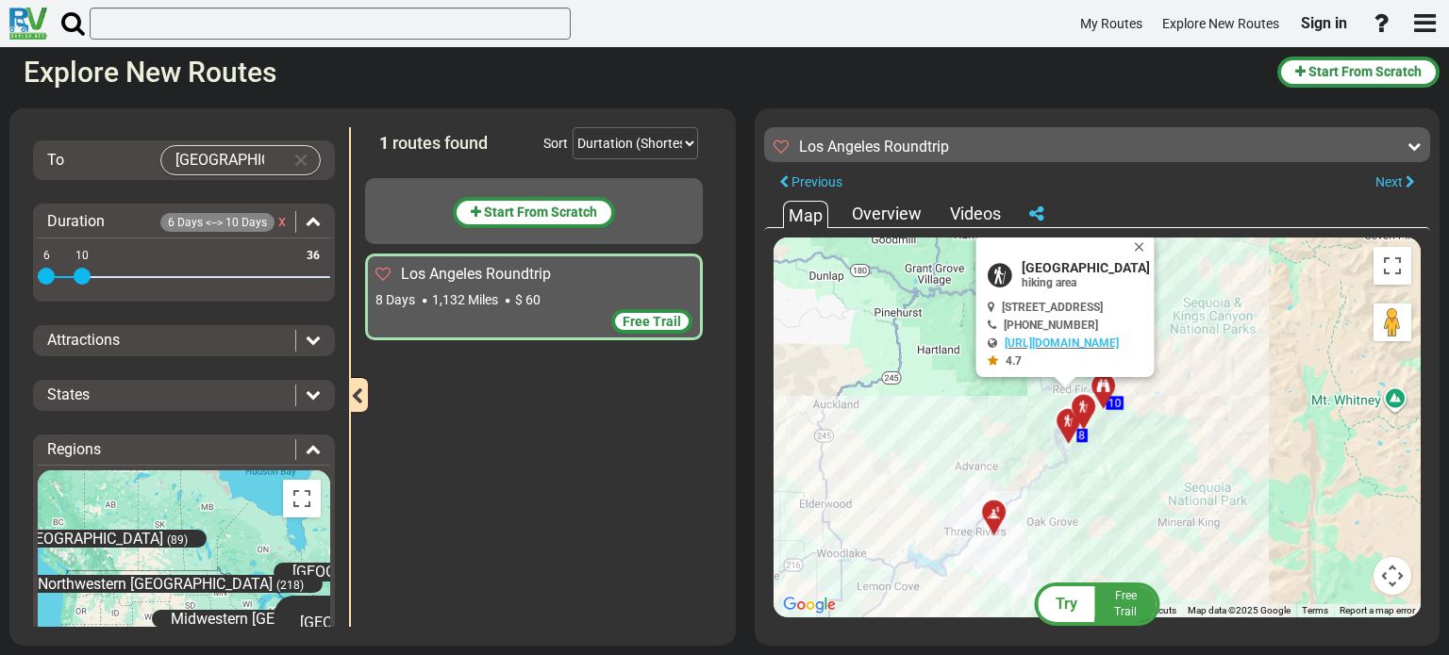
drag, startPoint x: 994, startPoint y: 482, endPoint x: 964, endPoint y: 374, distance: 111.7
click at [964, 374] on div "To activate drag with keyboard, press Alt + Enter. Once in keyboard drag state,…" at bounding box center [1096, 428] width 647 height 380
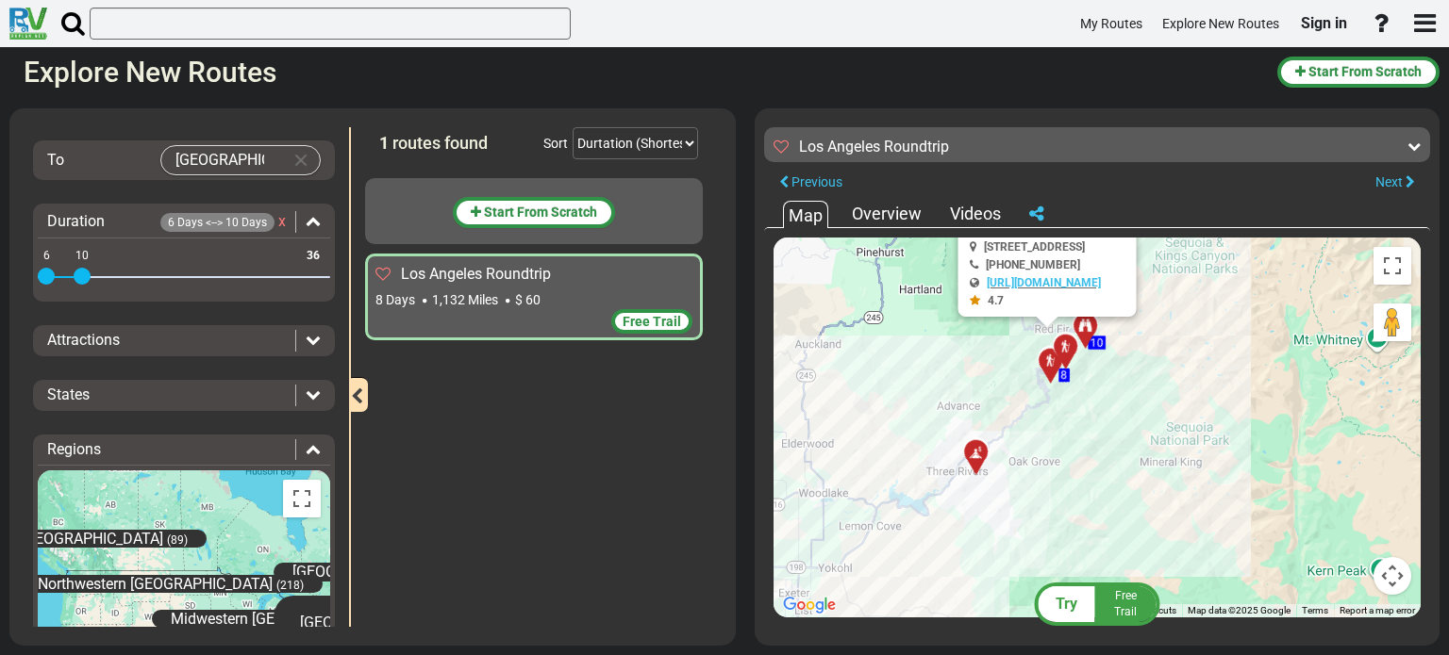
click at [974, 456] on div at bounding box center [982, 460] width 31 height 29
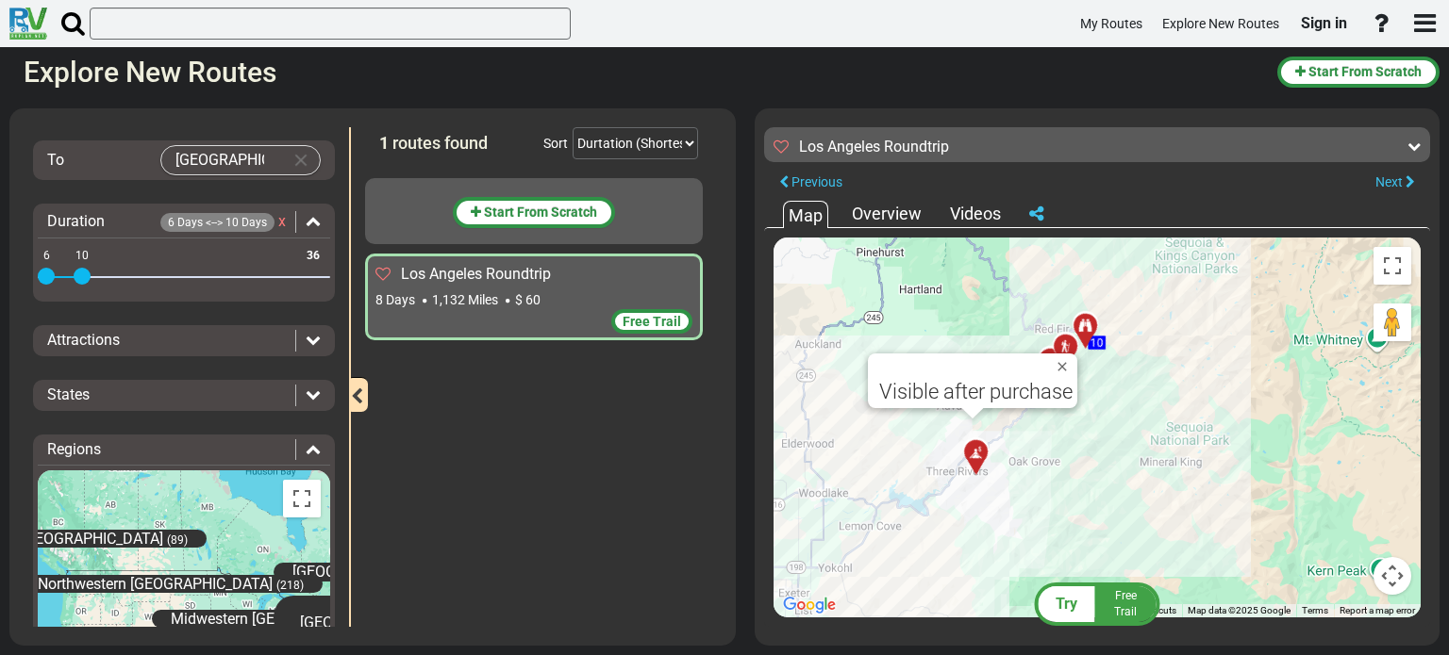
click at [924, 440] on div "To activate drag with keyboard, press Alt + Enter. Once in keyboard drag state,…" at bounding box center [1096, 428] width 647 height 380
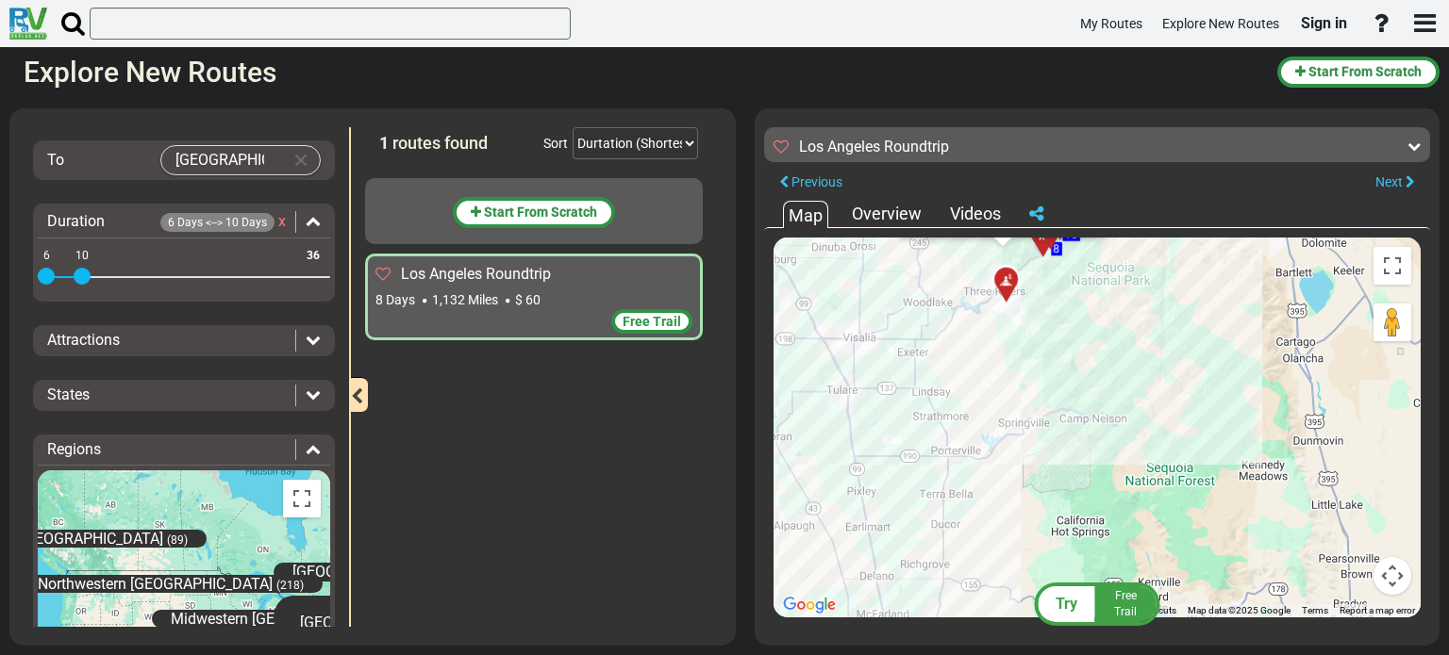
drag, startPoint x: 1004, startPoint y: 482, endPoint x: 1042, endPoint y: 314, distance: 172.1
click at [1042, 314] on div "To activate drag with keyboard, press Alt + Enter. Once in keyboard drag state,…" at bounding box center [1096, 428] width 647 height 380
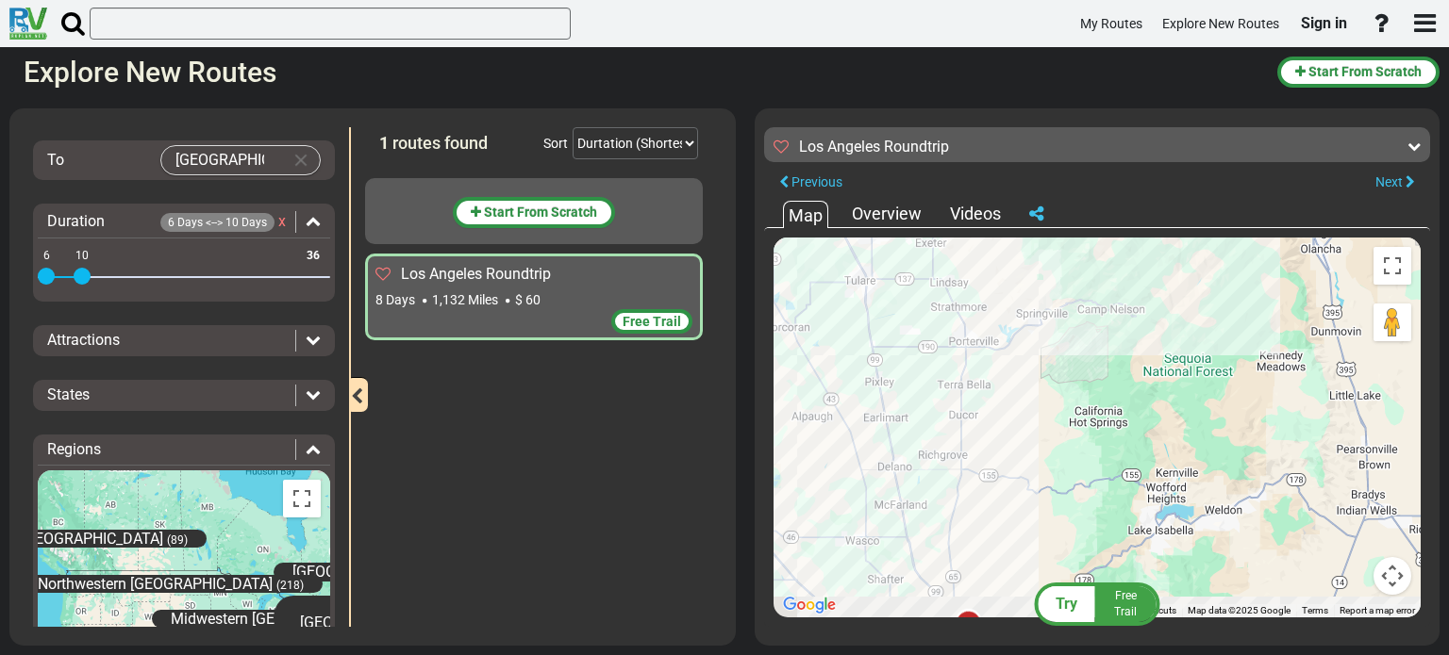
drag, startPoint x: 1030, startPoint y: 392, endPoint x: 1034, endPoint y: 344, distance: 48.2
click at [1033, 340] on div "To activate drag with keyboard, press Alt + Enter. Once in keyboard drag state,…" at bounding box center [1096, 428] width 647 height 380
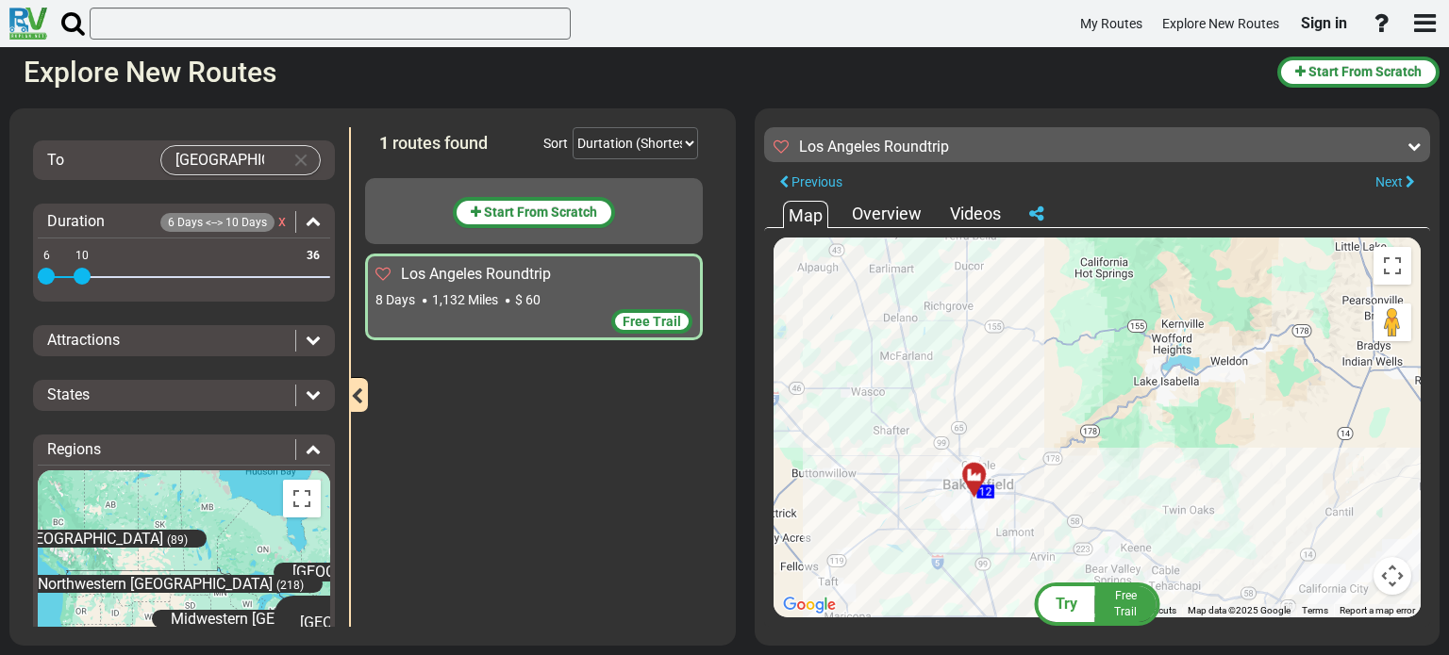
drag, startPoint x: 1023, startPoint y: 406, endPoint x: 1020, endPoint y: 335, distance: 70.8
click at [1022, 329] on div "To activate drag with keyboard, press Alt + Enter. Once in keyboard drag state,…" at bounding box center [1096, 428] width 647 height 380
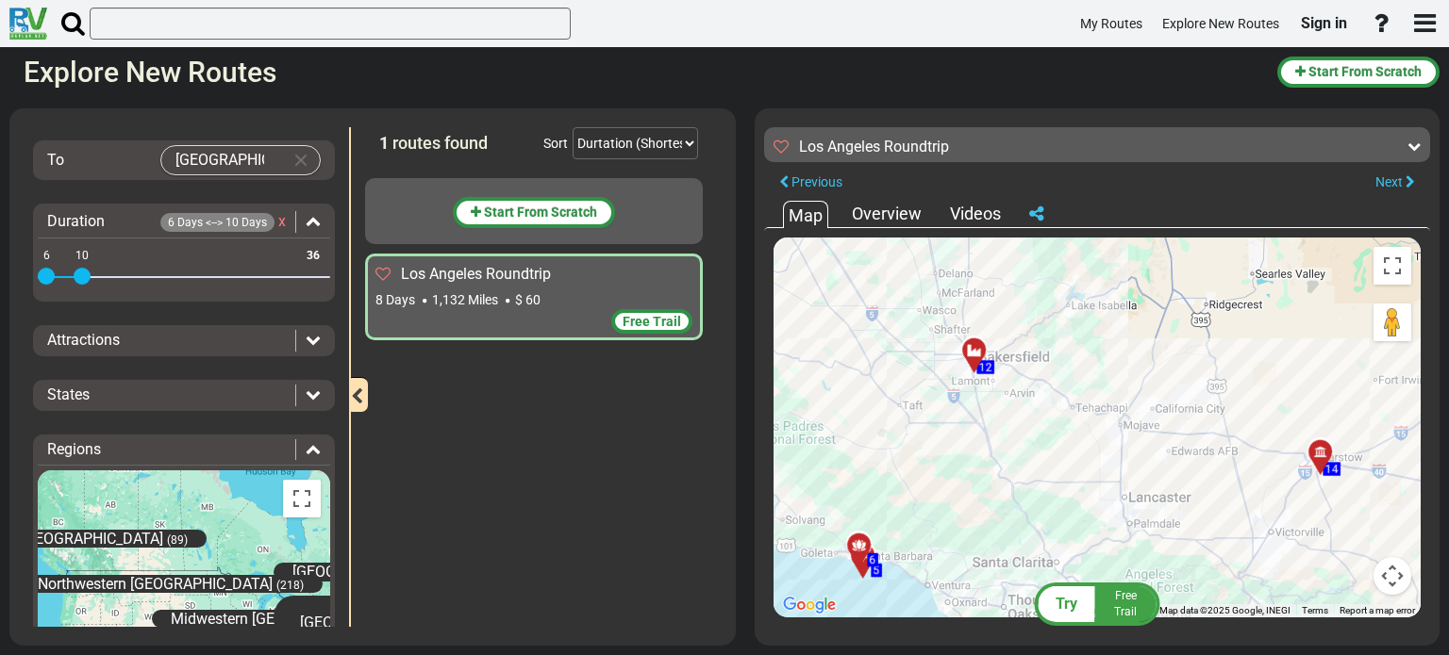
drag, startPoint x: 1084, startPoint y: 501, endPoint x: 1011, endPoint y: 370, distance: 149.9
click at [1011, 371] on div "To activate drag with keyboard, press Alt + Enter. Once in keyboard drag state,…" at bounding box center [1096, 428] width 647 height 380
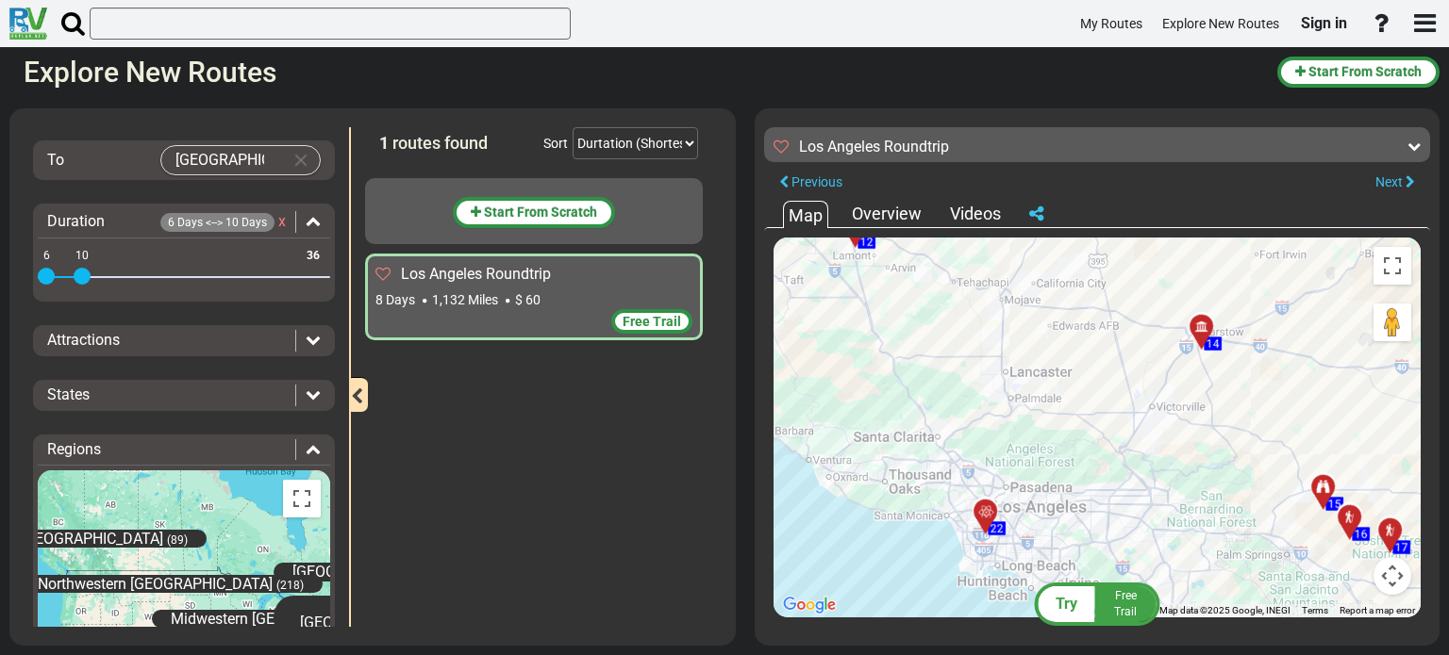
drag, startPoint x: 1136, startPoint y: 459, endPoint x: 1058, endPoint y: 394, distance: 101.8
click at [1058, 394] on div "To activate drag with keyboard, press Alt + Enter. Once in keyboard drag state,…" at bounding box center [1096, 428] width 647 height 380
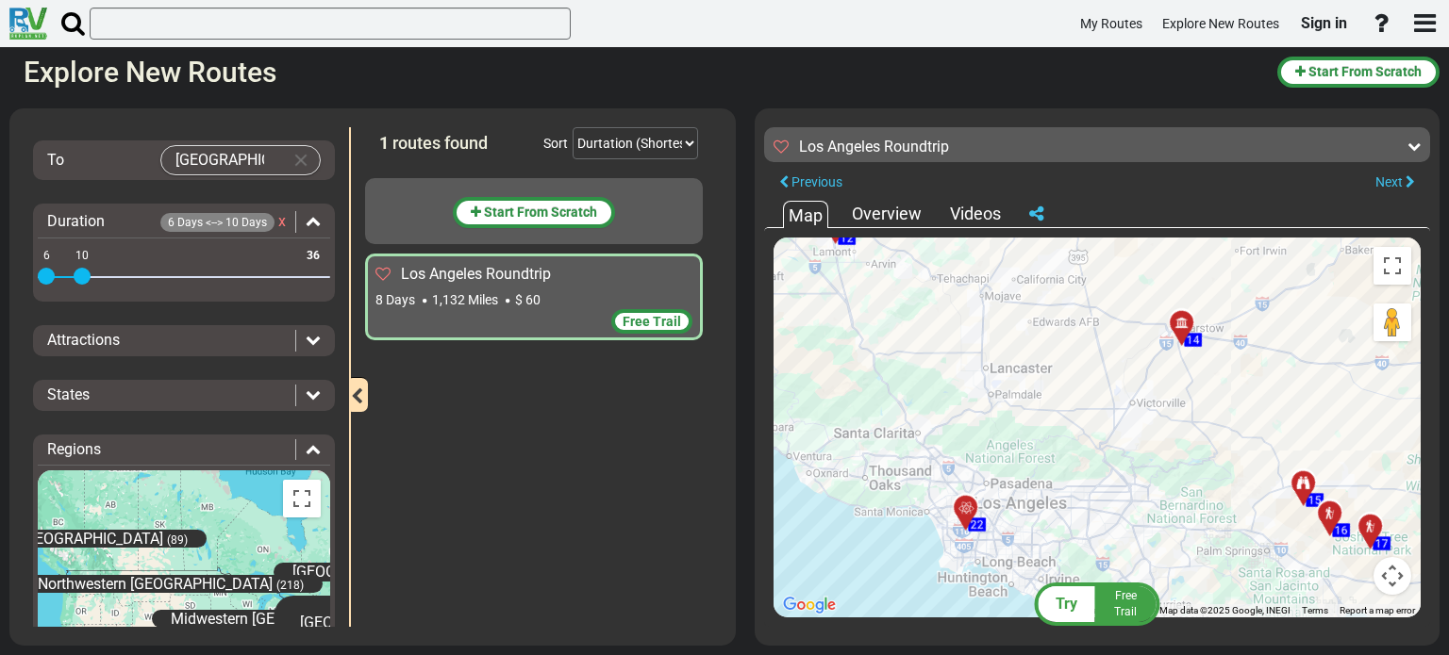
drag, startPoint x: 1139, startPoint y: 448, endPoint x: 1103, endPoint y: 443, distance: 36.1
click at [1103, 443] on div "To activate drag with keyboard, press Alt + Enter. Once in keyboard drag state,…" at bounding box center [1096, 428] width 647 height 380
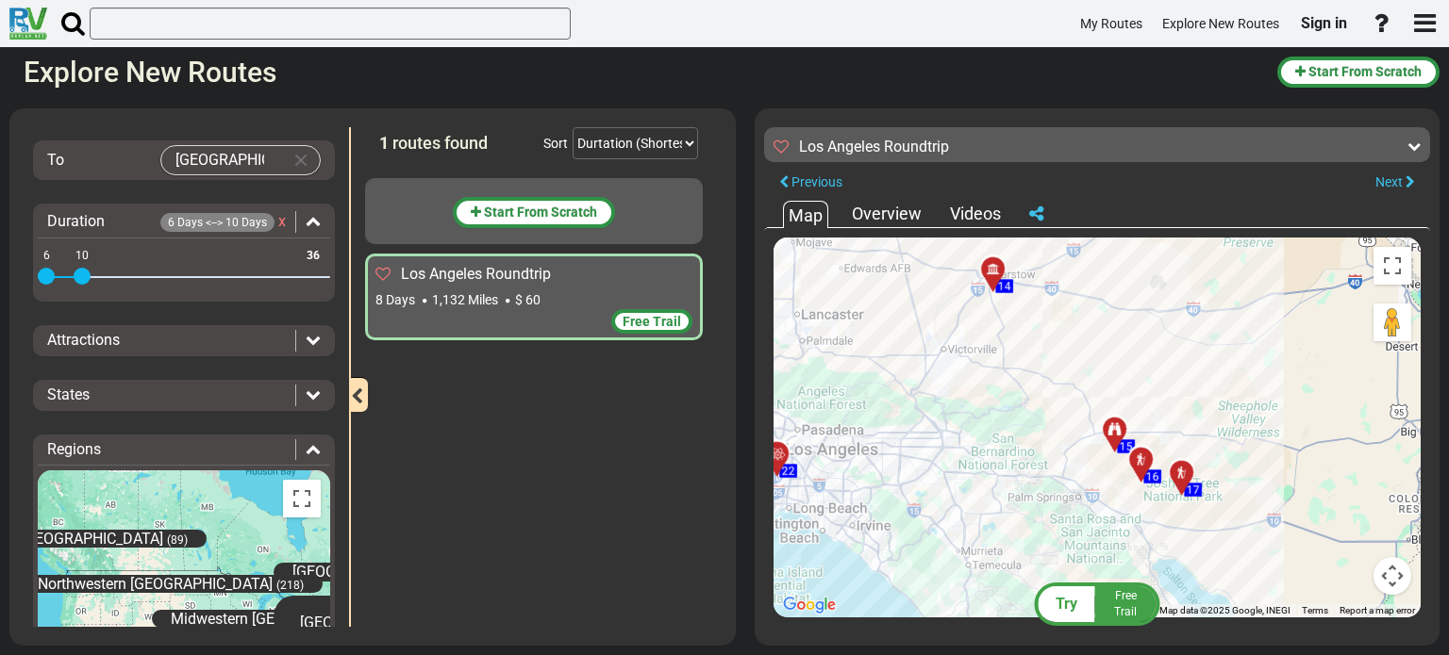
drag, startPoint x: 1158, startPoint y: 448, endPoint x: 986, endPoint y: 392, distance: 181.3
click at [987, 393] on div "To activate drag with keyboard, press Alt + Enter. Once in keyboard drag state,…" at bounding box center [1096, 428] width 647 height 380
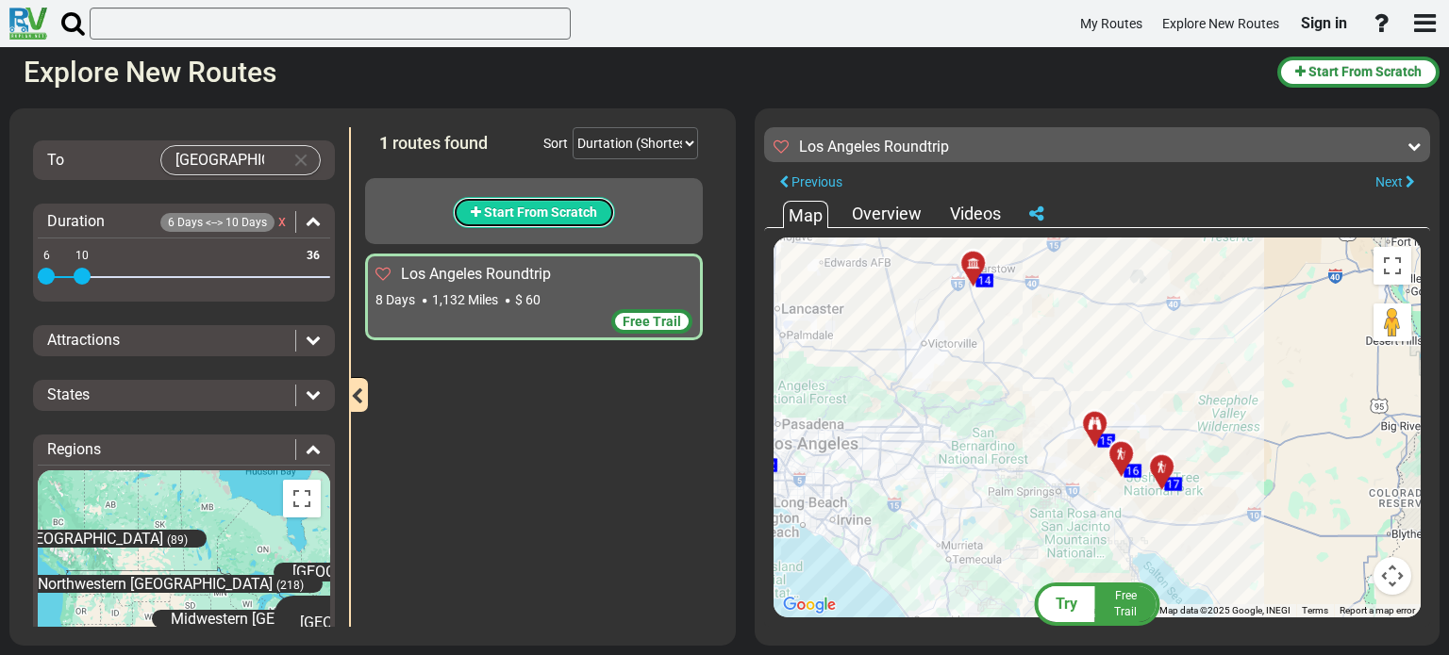
click at [532, 210] on span "Start From Scratch" at bounding box center [540, 212] width 113 height 15
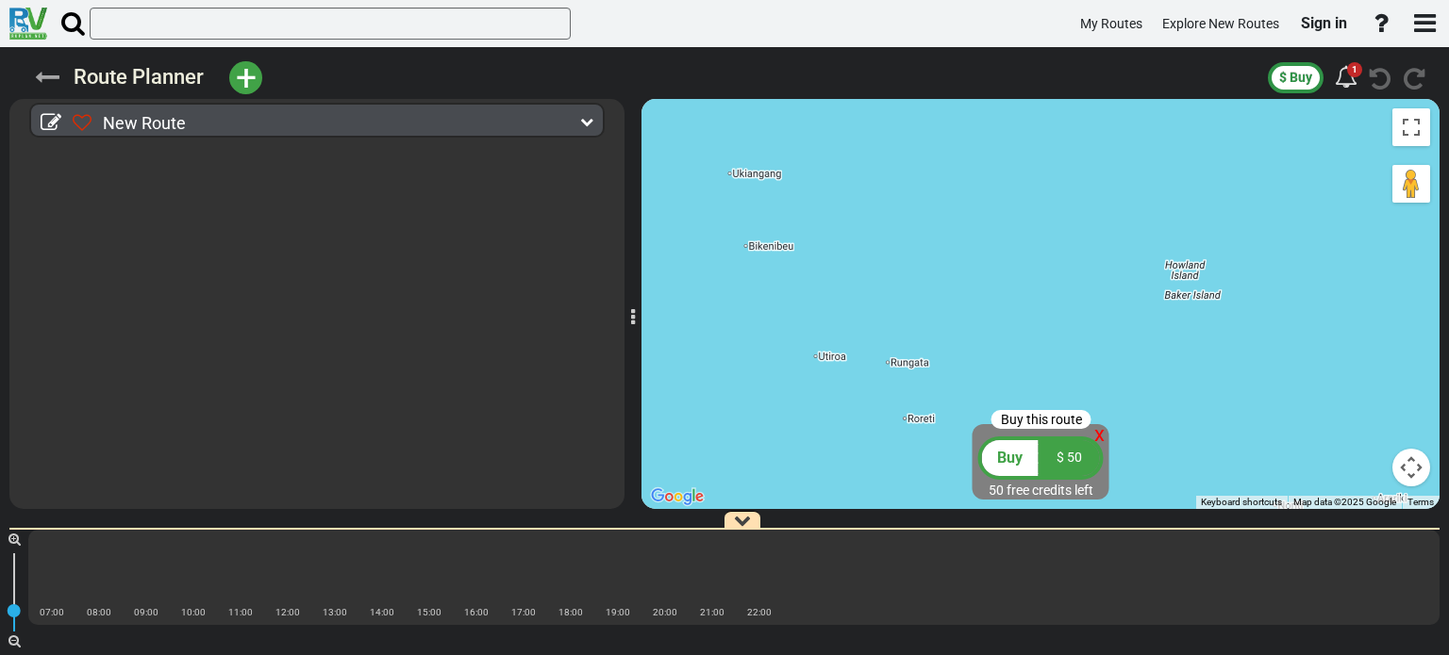
click at [45, 78] on icon at bounding box center [47, 77] width 25 height 25
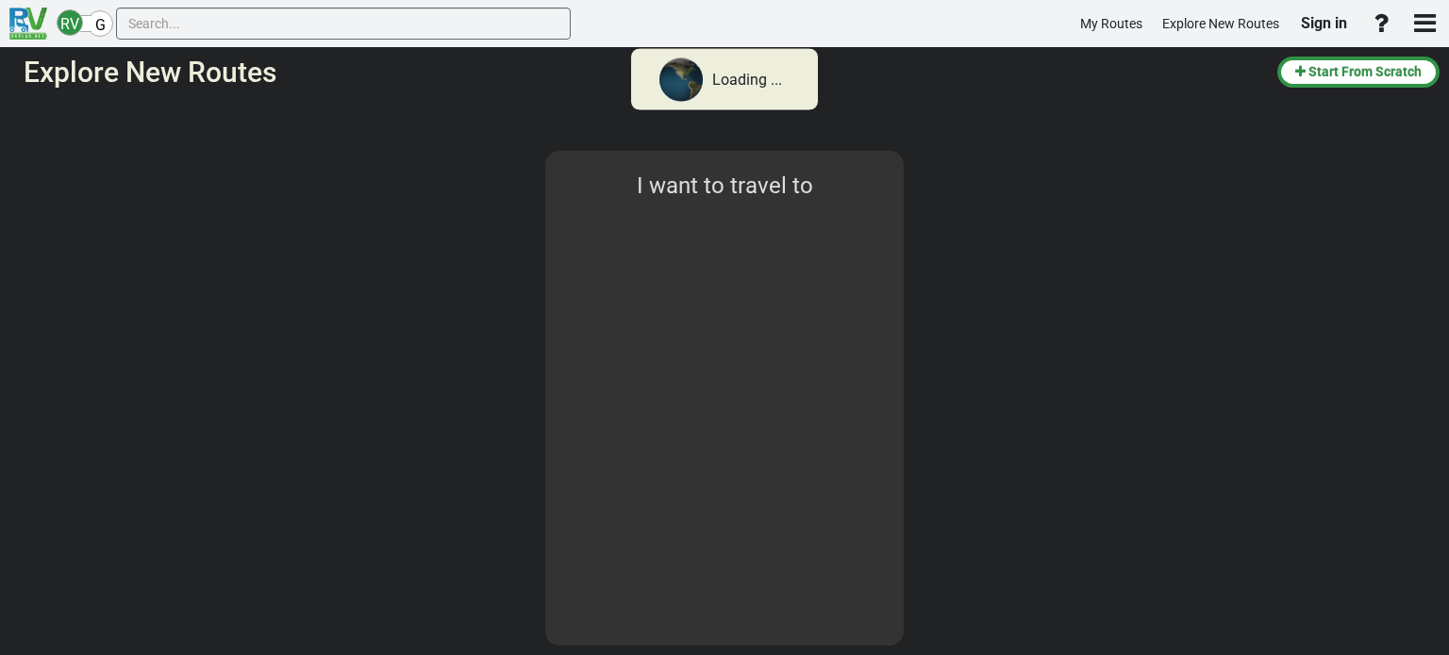
type input "[GEOGRAPHIC_DATA]"
select select "number:2"
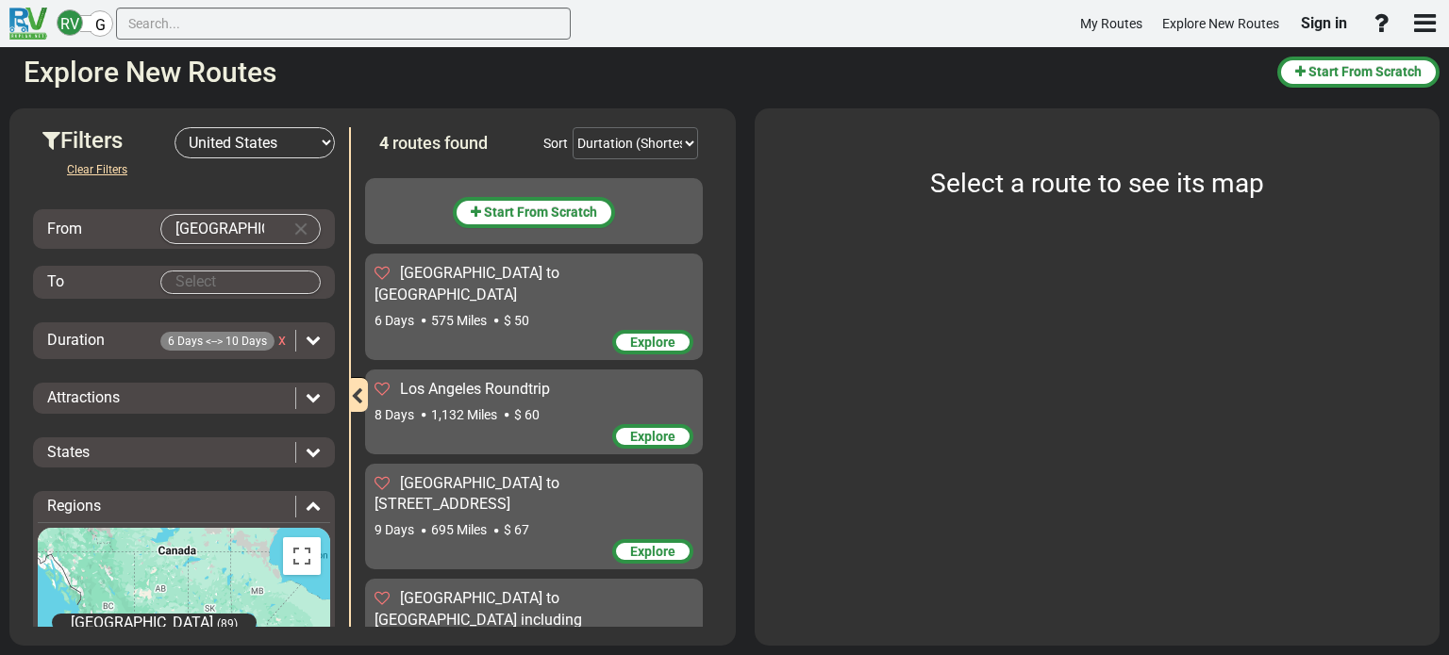
click at [426, 142] on span "routes found" at bounding box center [439, 143] width 95 height 20
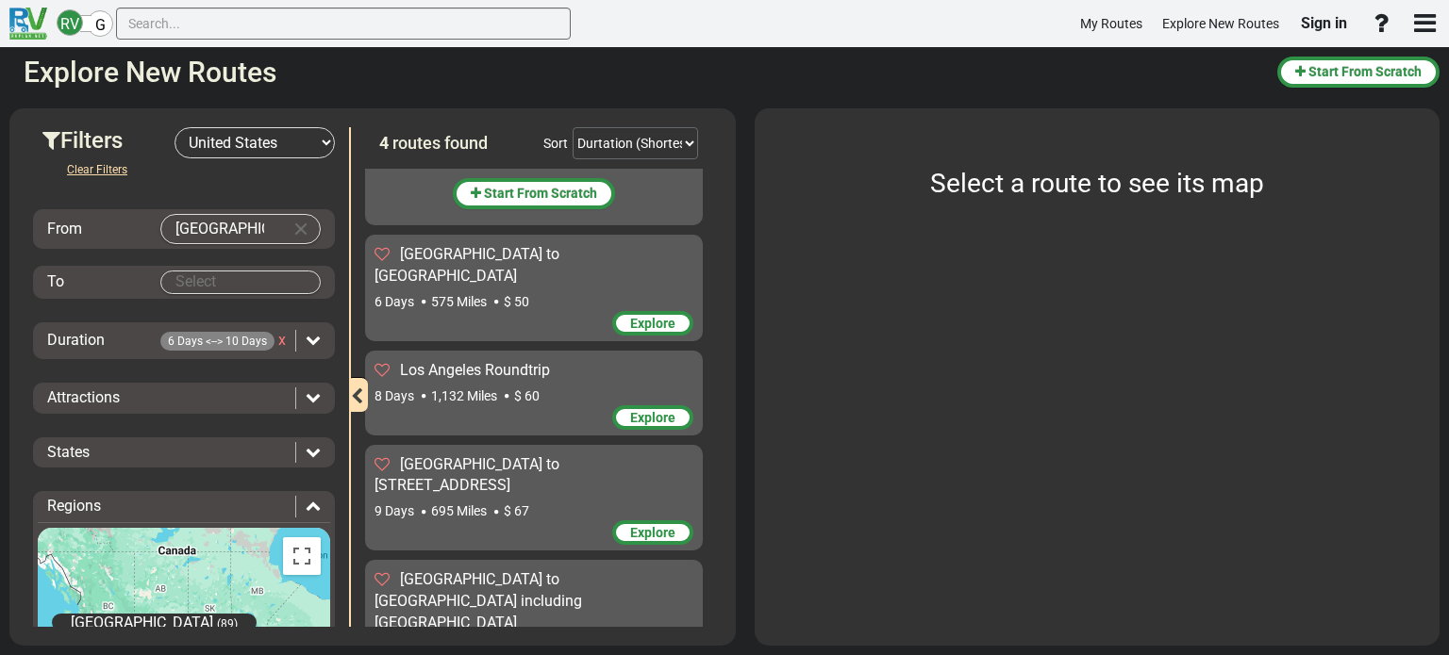
click at [563, 360] on div "Los Angeles Roundtrip 8 Days 1,132 Miles $ 60" at bounding box center [533, 382] width 319 height 45
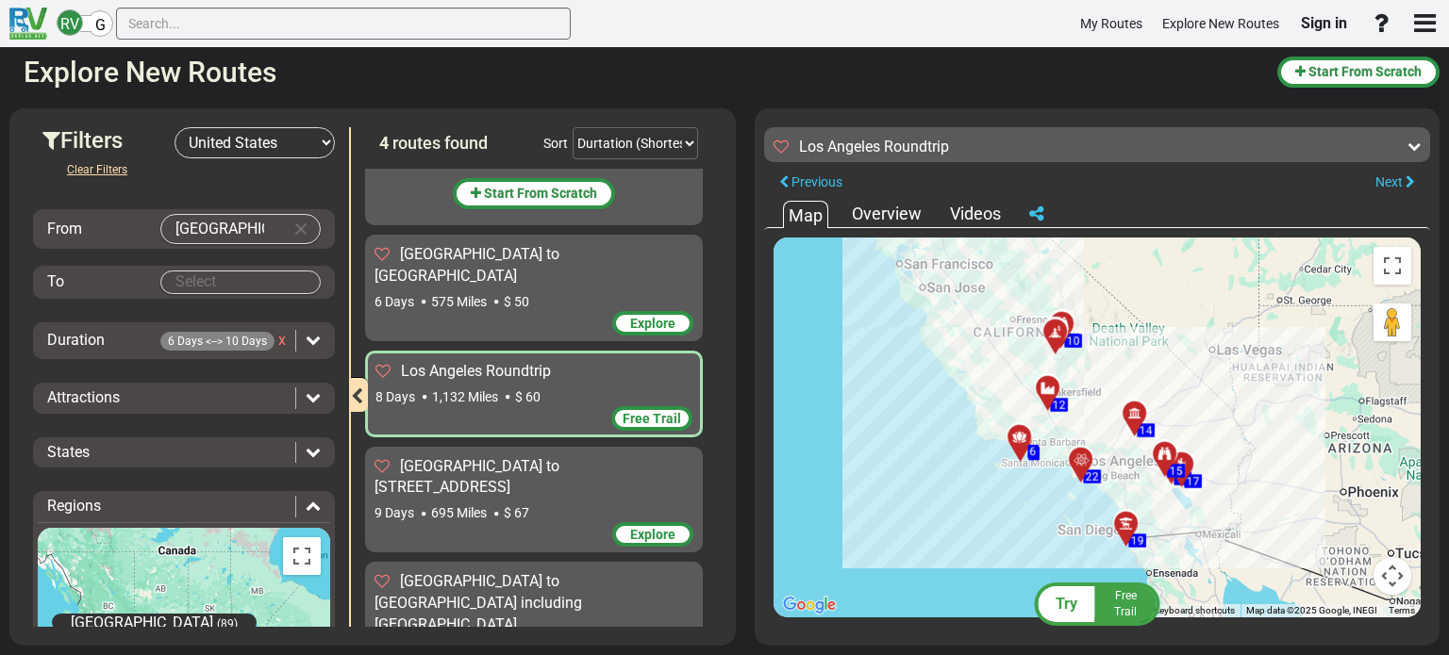
click at [571, 456] on div "[GEOGRAPHIC_DATA] to [STREET_ADDRESS] 9 Days 695 Miles $ 67" at bounding box center [533, 489] width 319 height 67
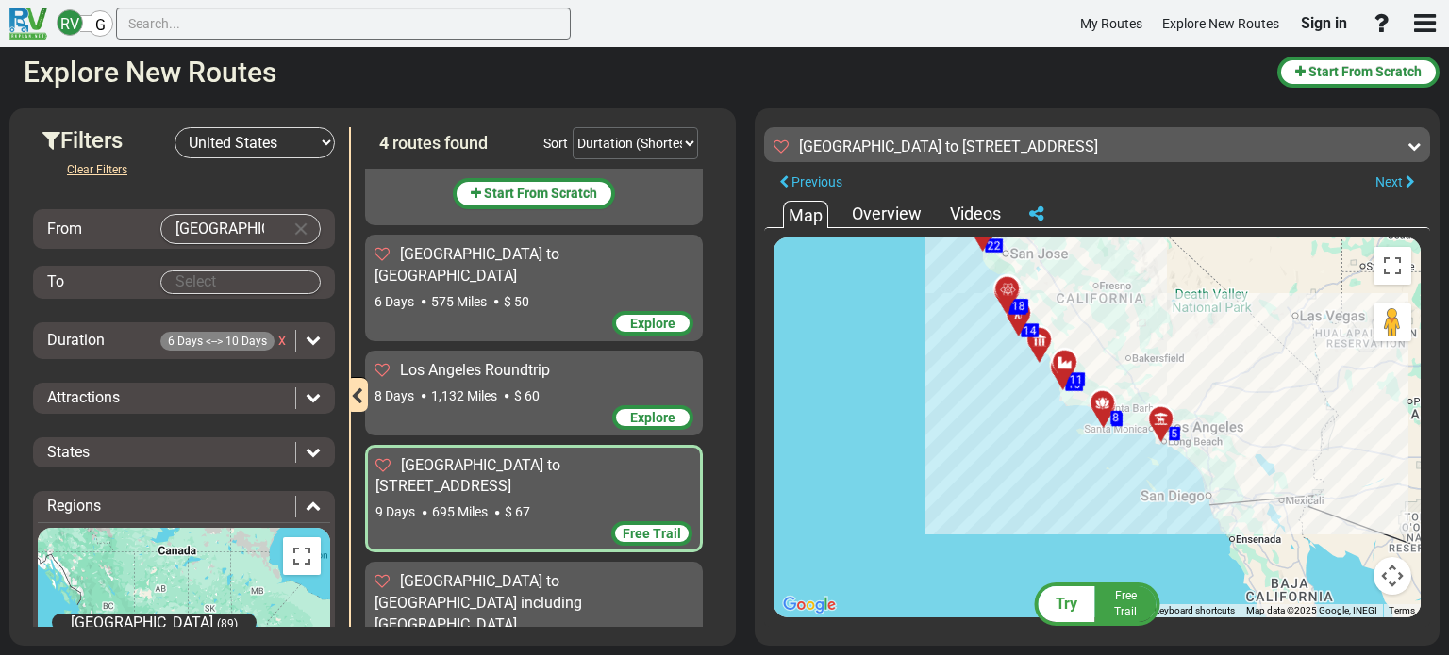
drag, startPoint x: 970, startPoint y: 445, endPoint x: 940, endPoint y: 339, distance: 110.5
click at [940, 339] on div "To activate drag with keyboard, press Alt + Enter. Once in keyboard drag state,…" at bounding box center [1096, 428] width 647 height 380
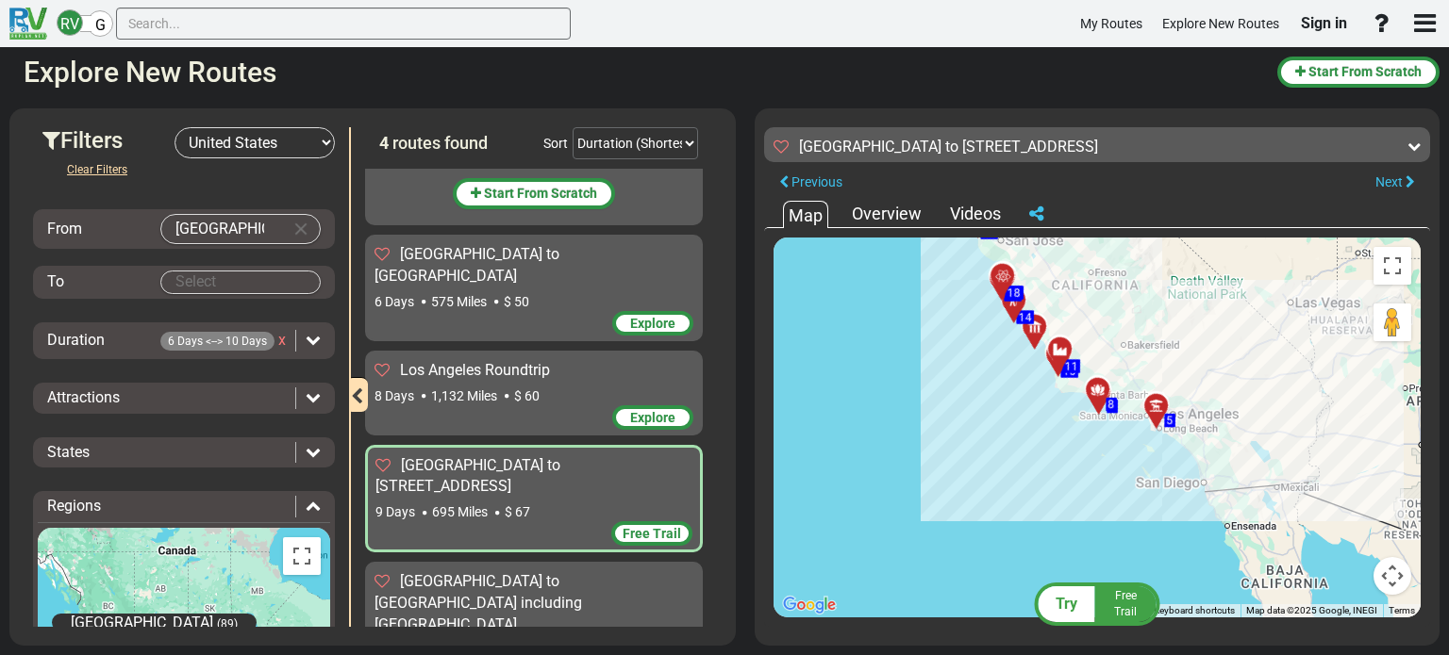
click at [556, 572] on div "[GEOGRAPHIC_DATA] to [GEOGRAPHIC_DATA] including [GEOGRAPHIC_DATA]" at bounding box center [533, 604] width 319 height 65
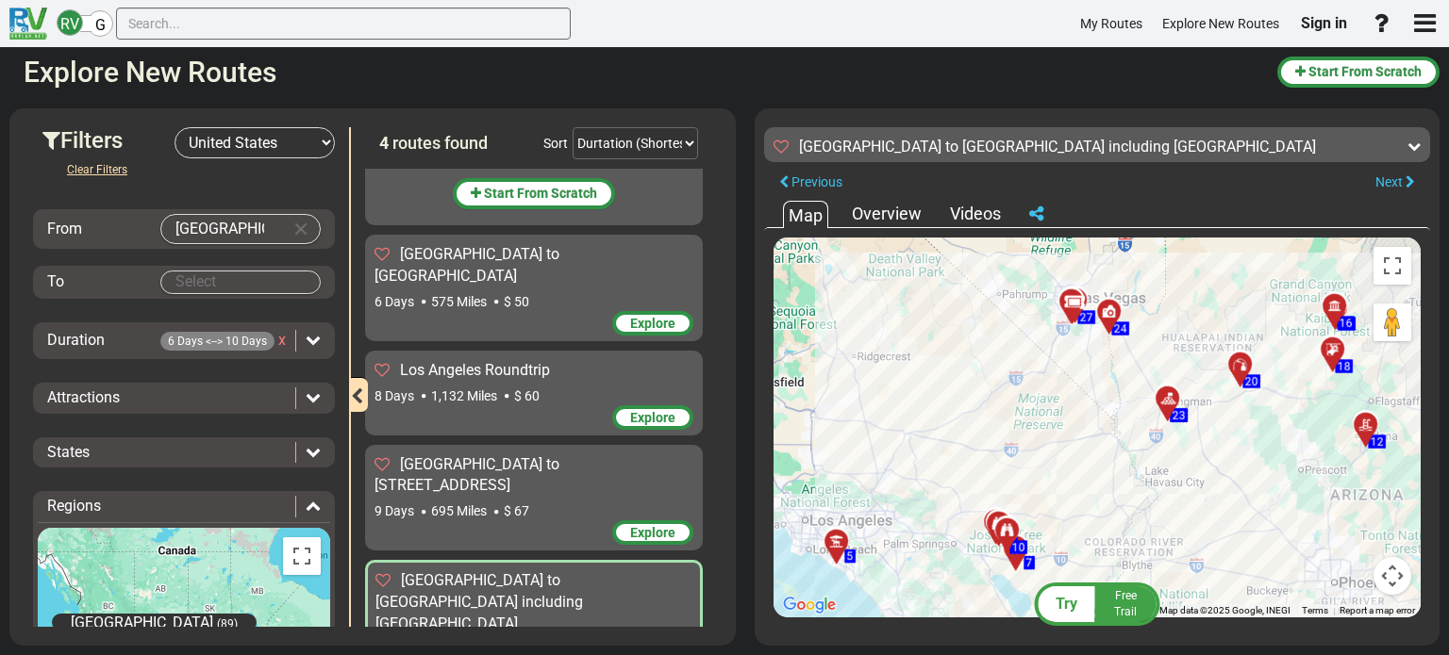
click at [891, 208] on div "Overview" at bounding box center [886, 214] width 79 height 25
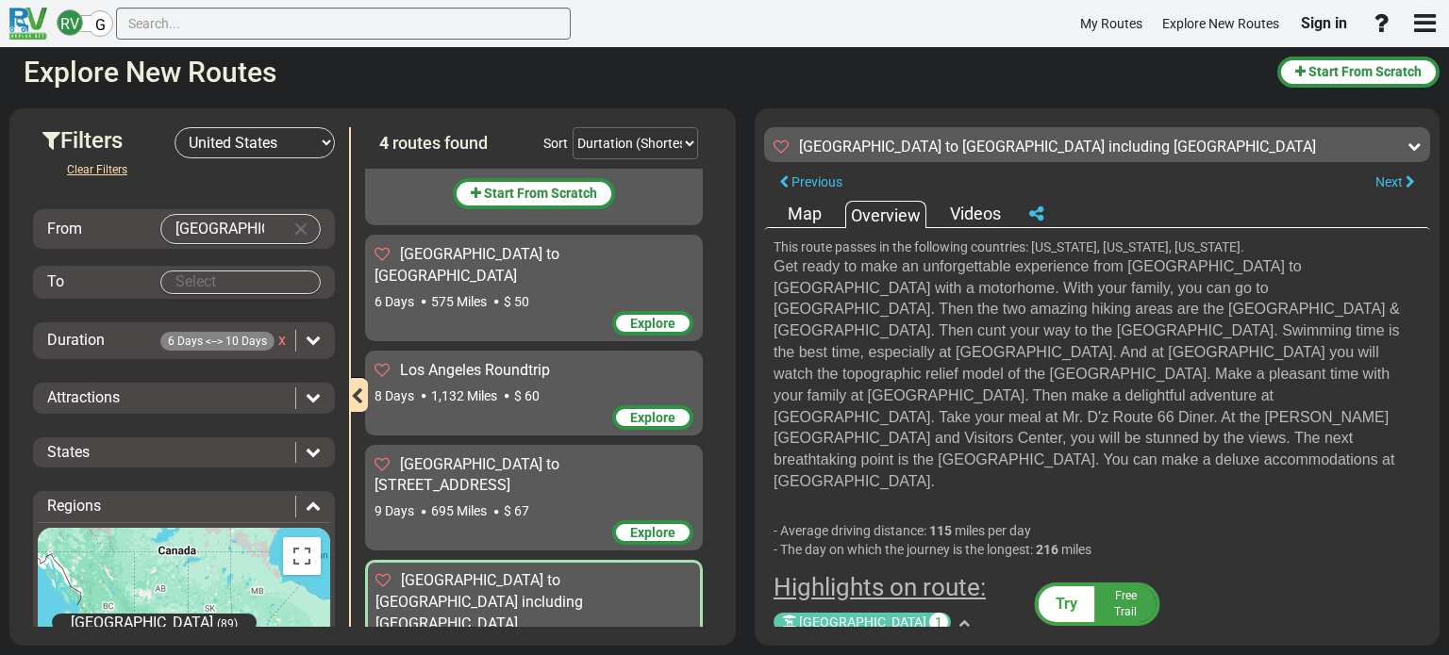
click at [814, 215] on div "Map" at bounding box center [804, 214] width 43 height 25
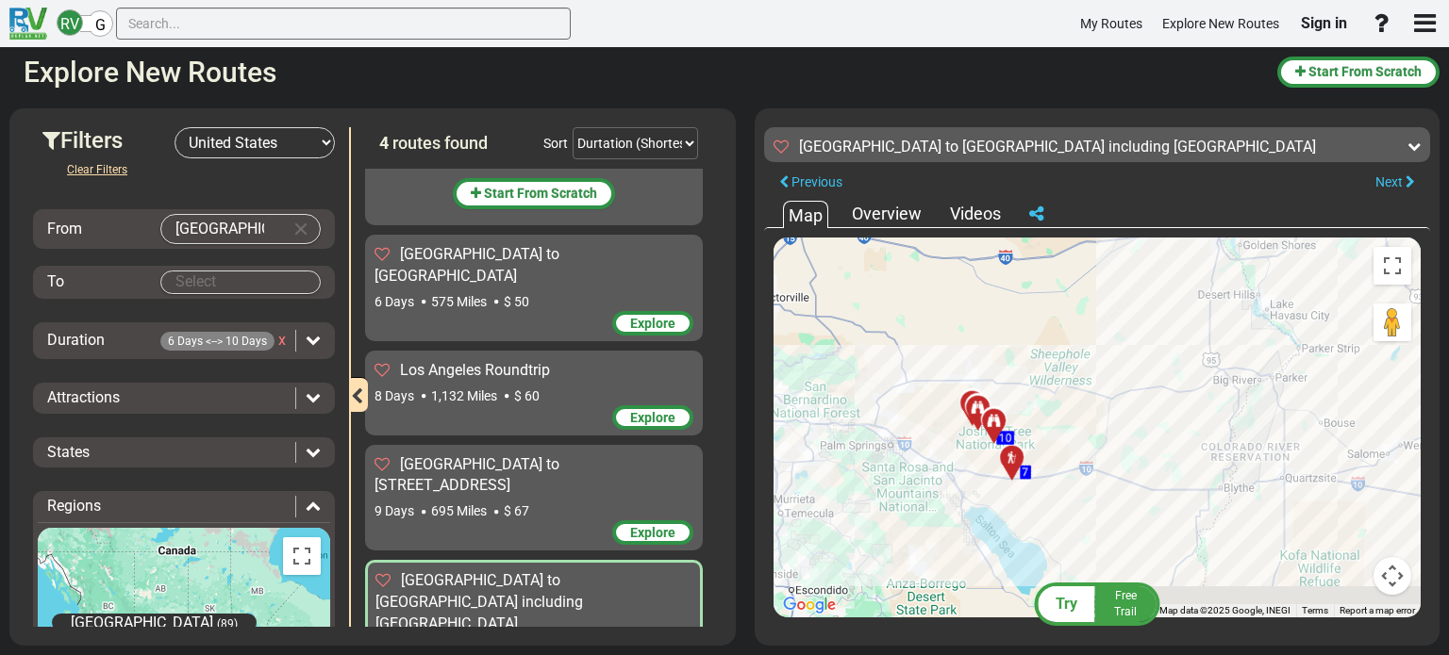
drag, startPoint x: 977, startPoint y: 471, endPoint x: 1139, endPoint y: 358, distance: 197.3
click at [1139, 358] on div "To activate drag with keyboard, press Alt + Enter. Once in keyboard drag state,…" at bounding box center [1096, 428] width 647 height 380
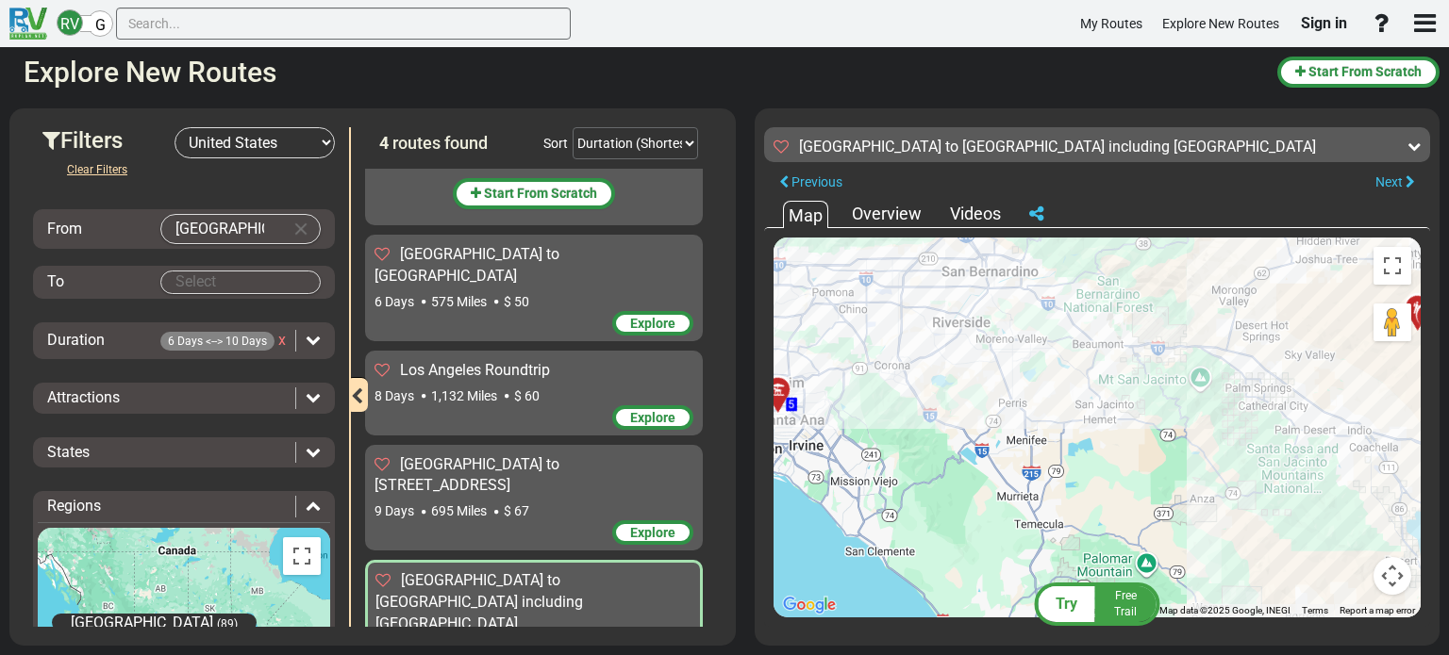
drag, startPoint x: 849, startPoint y: 420, endPoint x: 1117, endPoint y: 425, distance: 267.9
click at [1117, 425] on div "To activate drag with keyboard, press Alt + Enter. Once in keyboard drag state,…" at bounding box center [1096, 428] width 647 height 380
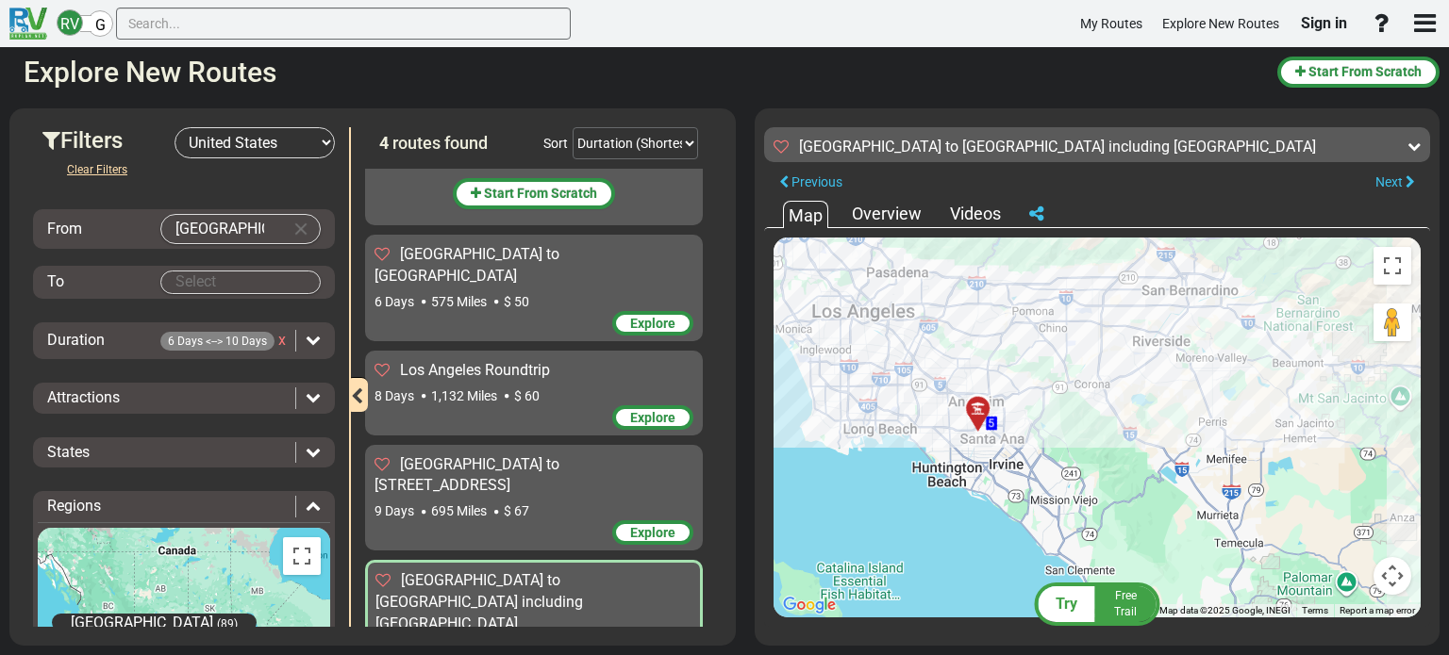
drag, startPoint x: 842, startPoint y: 456, endPoint x: 977, endPoint y: 471, distance: 135.7
click at [977, 471] on div "To activate drag with keyboard, press Alt + Enter. Once in keyboard drag state,…" at bounding box center [1096, 428] width 647 height 380
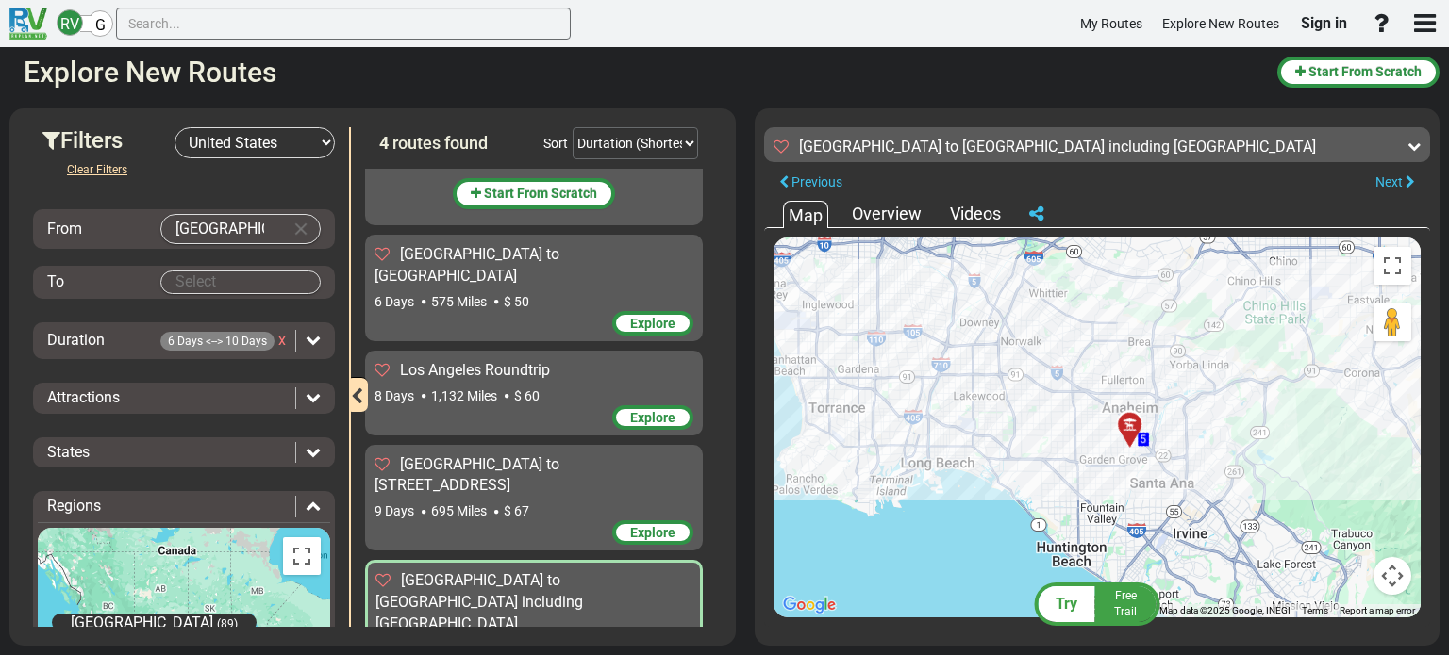
click at [476, 571] on div "[GEOGRAPHIC_DATA] to [GEOGRAPHIC_DATA] including [GEOGRAPHIC_DATA]" at bounding box center [533, 603] width 317 height 65
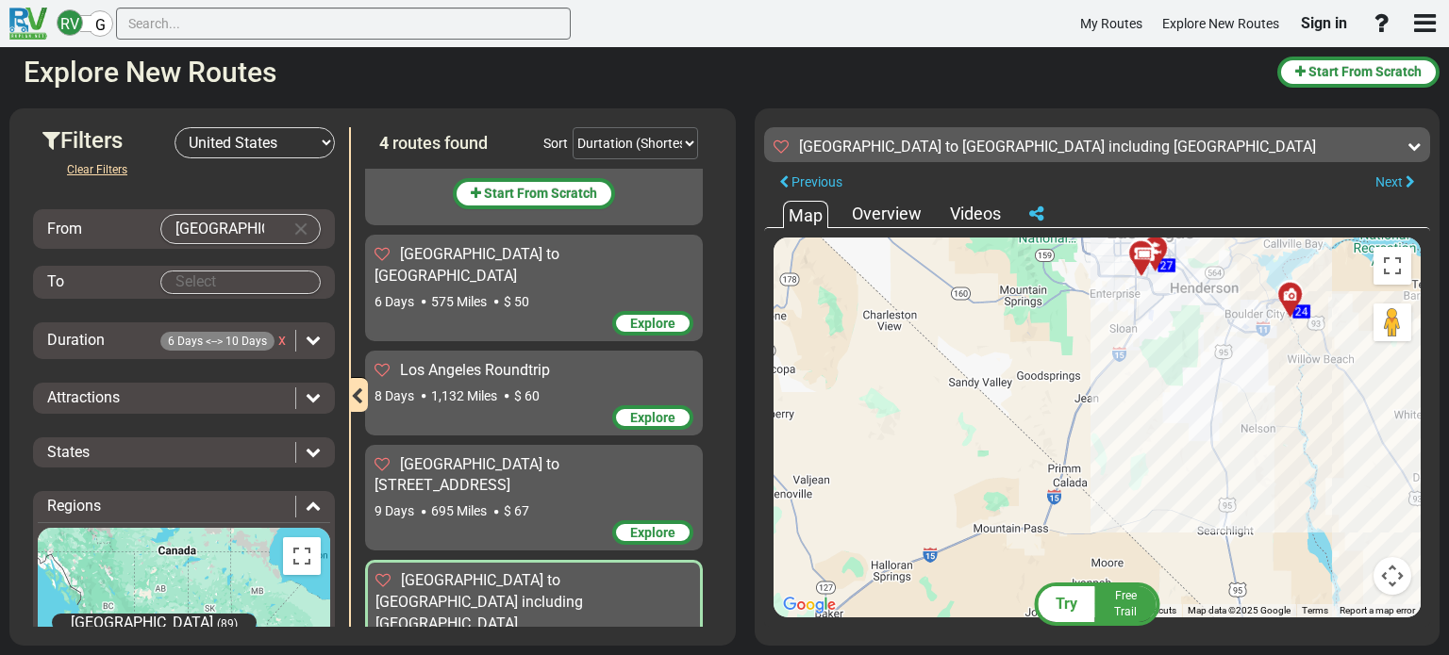
drag, startPoint x: 1054, startPoint y: 346, endPoint x: 1160, endPoint y: 315, distance: 110.1
click at [1159, 316] on div "To activate drag with keyboard, press Alt + Enter. Once in keyboard drag state,…" at bounding box center [1096, 428] width 647 height 380
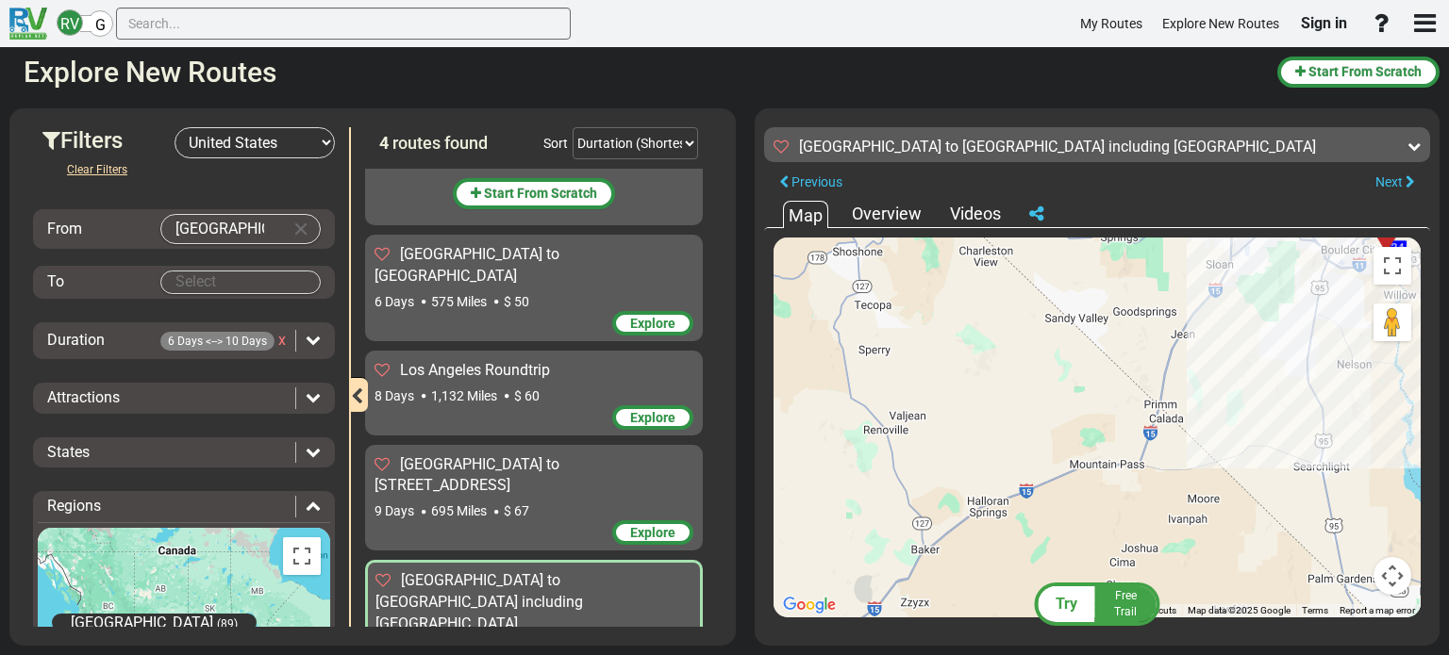
drag, startPoint x: 1077, startPoint y: 423, endPoint x: 1145, endPoint y: 334, distance: 111.7
click at [1143, 339] on div "To activate drag with keyboard, press Alt + Enter. Once in keyboard drag state,…" at bounding box center [1096, 428] width 647 height 380
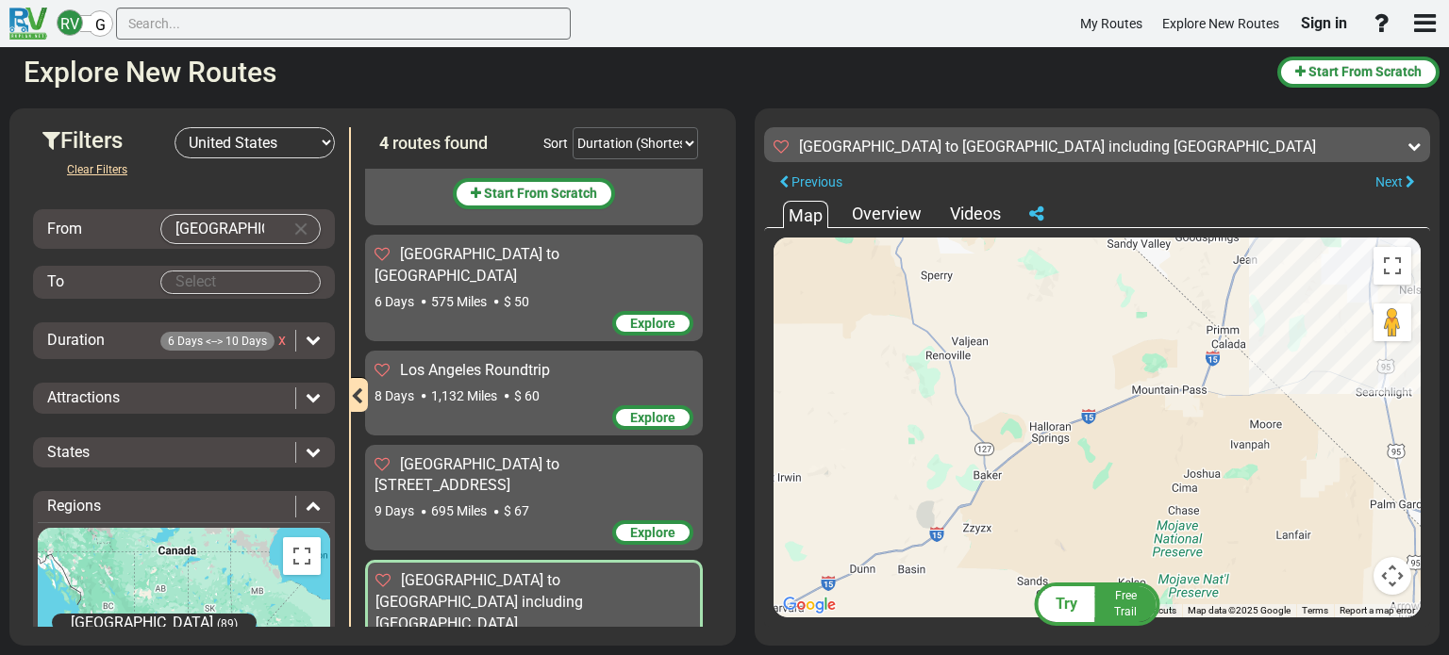
drag, startPoint x: 1070, startPoint y: 404, endPoint x: 1163, endPoint y: 321, distance: 124.9
click at [1161, 324] on div "To activate drag with keyboard, press Alt + Enter. Once in keyboard drag state,…" at bounding box center [1096, 428] width 647 height 380
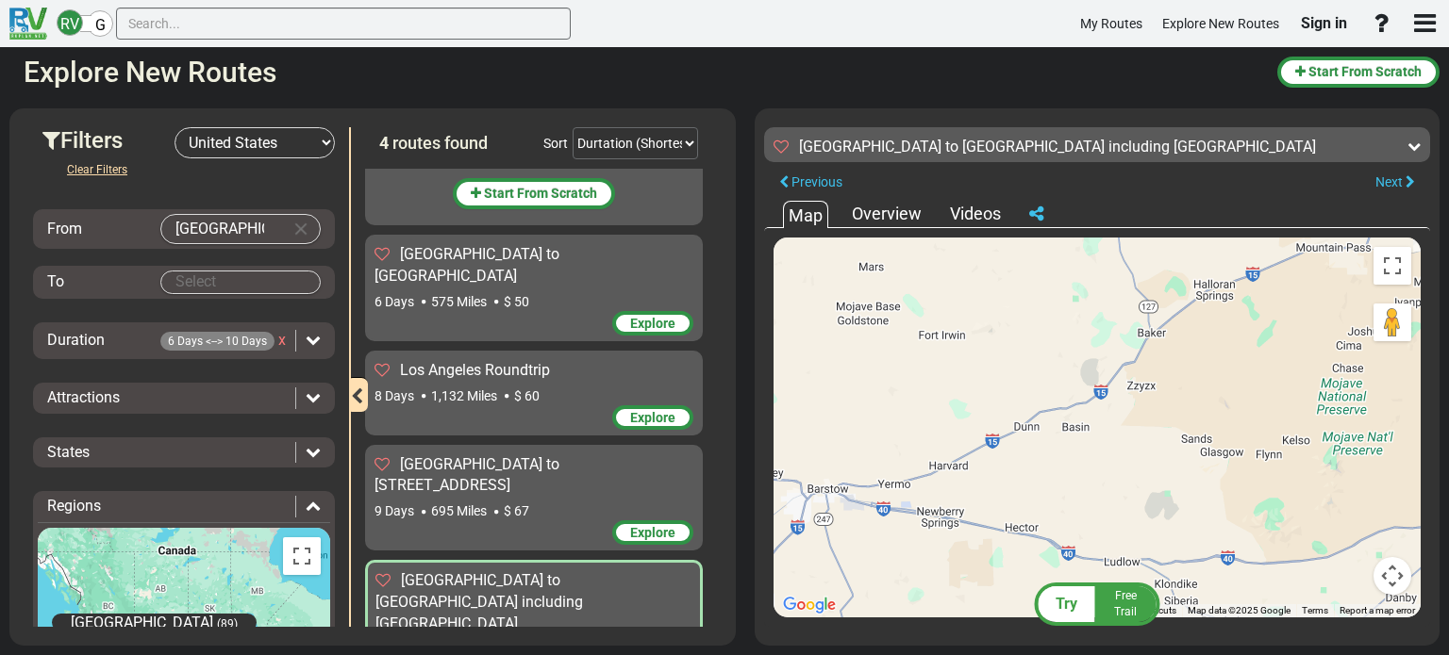
drag, startPoint x: 1052, startPoint y: 403, endPoint x: 1117, endPoint y: 339, distance: 91.4
click at [1120, 339] on div "To activate drag with keyboard, press Alt + Enter. Once in keyboard drag state,…" at bounding box center [1096, 428] width 647 height 380
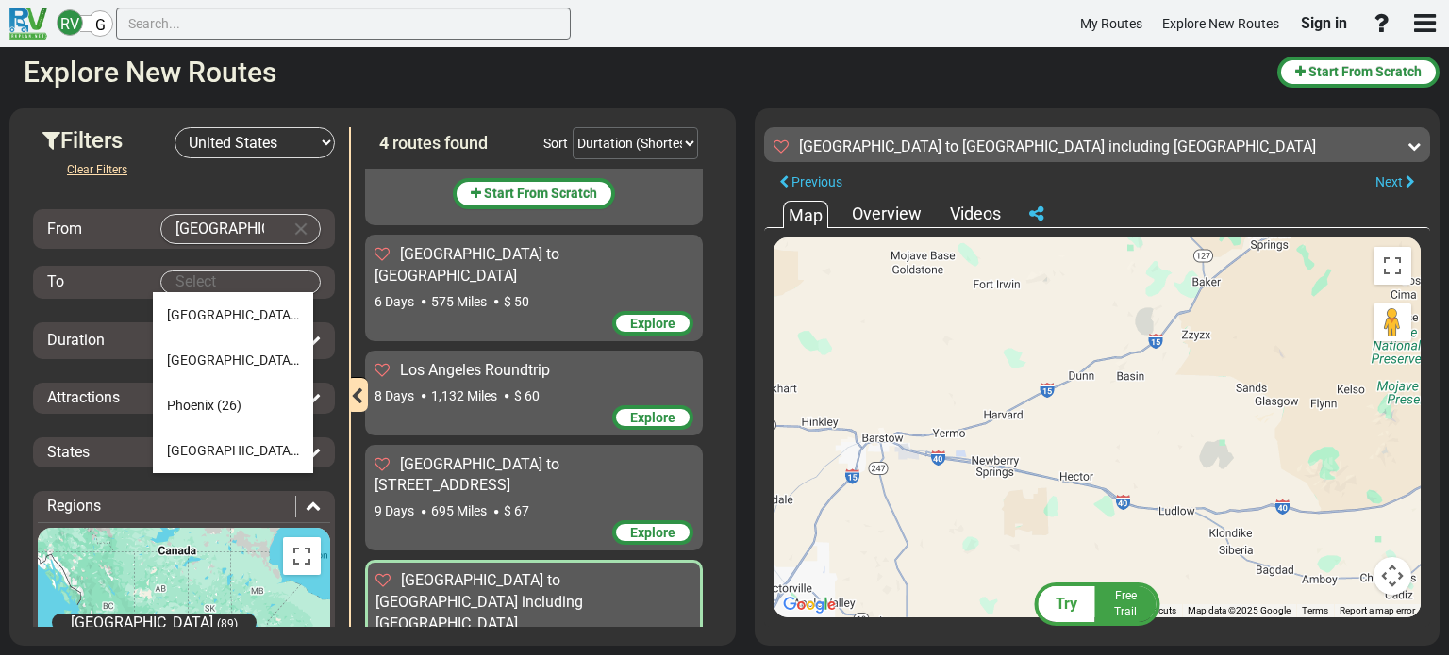
click at [208, 284] on body "RV G My Routes Explore New Routes Sign in" at bounding box center [724, 327] width 1449 height 655
click at [215, 359] on span "[GEOGRAPHIC_DATA]" at bounding box center [233, 360] width 132 height 15
type input "[GEOGRAPHIC_DATA]"
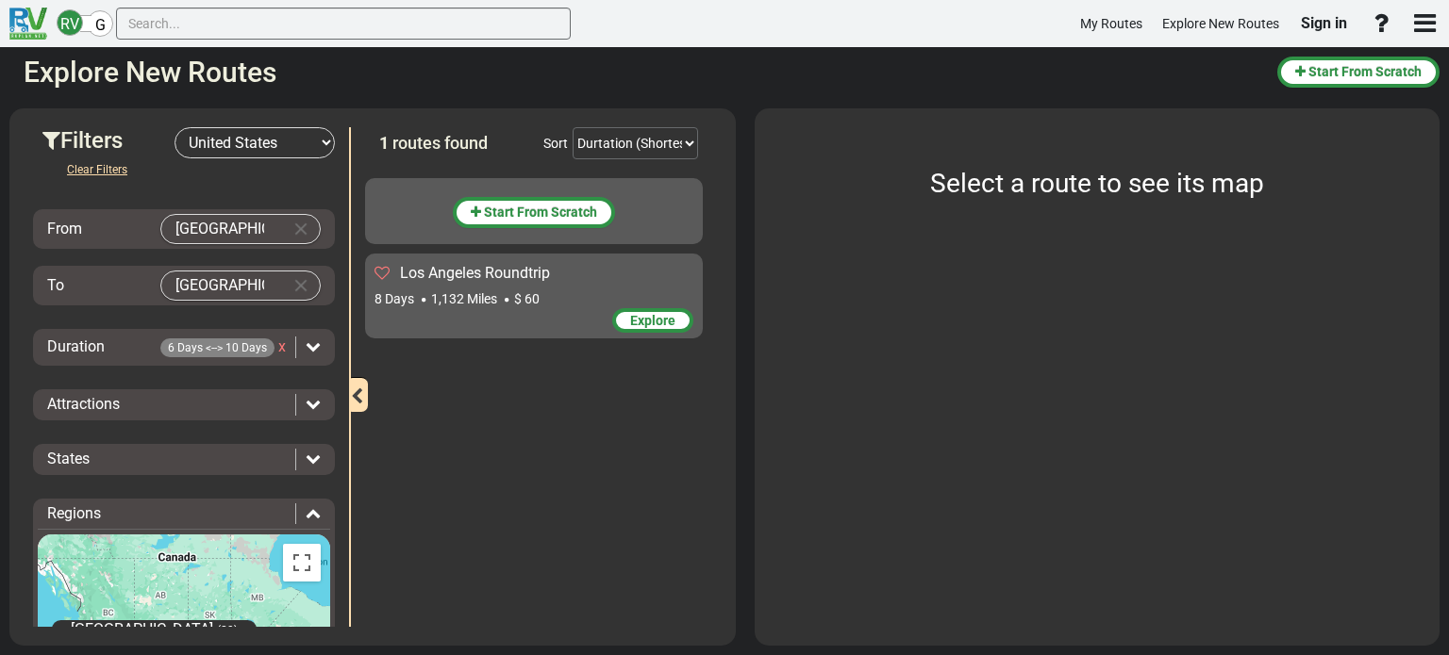
click at [207, 400] on div "Attractions" at bounding box center [171, 405] width 248 height 22
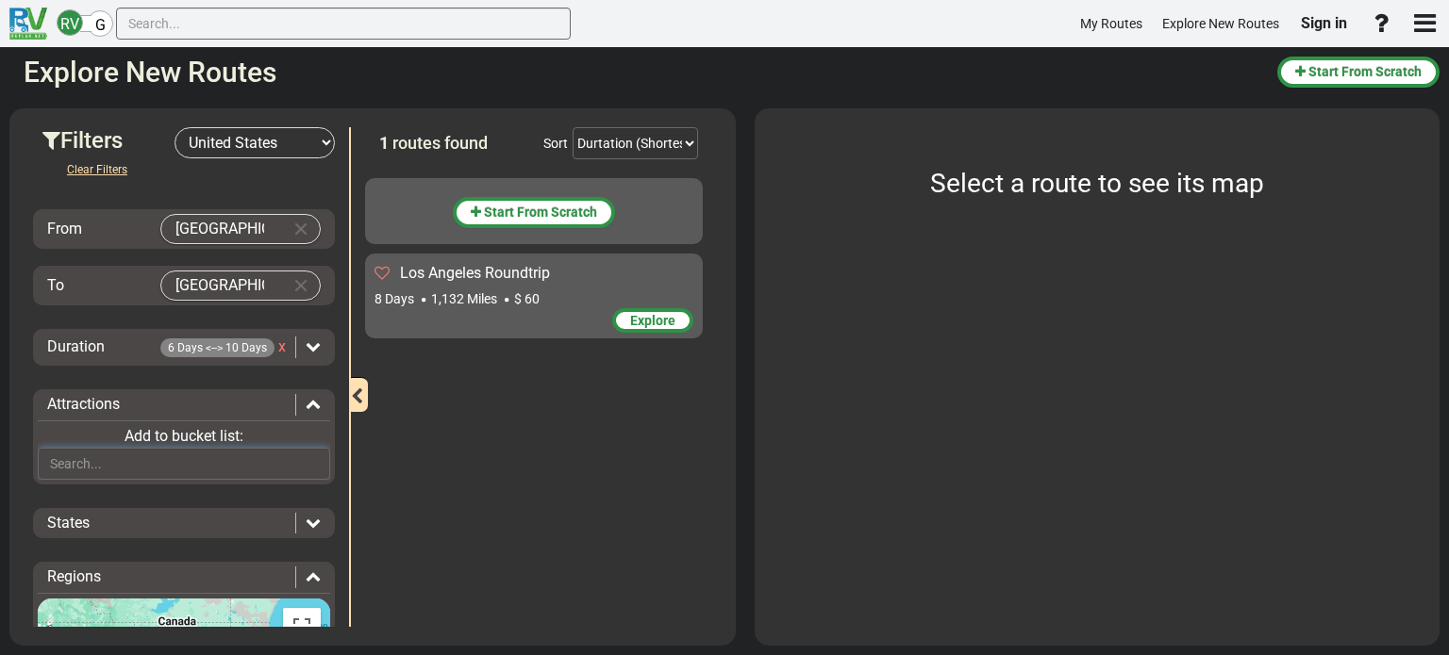
click at [165, 462] on input "text" at bounding box center [184, 464] width 292 height 32
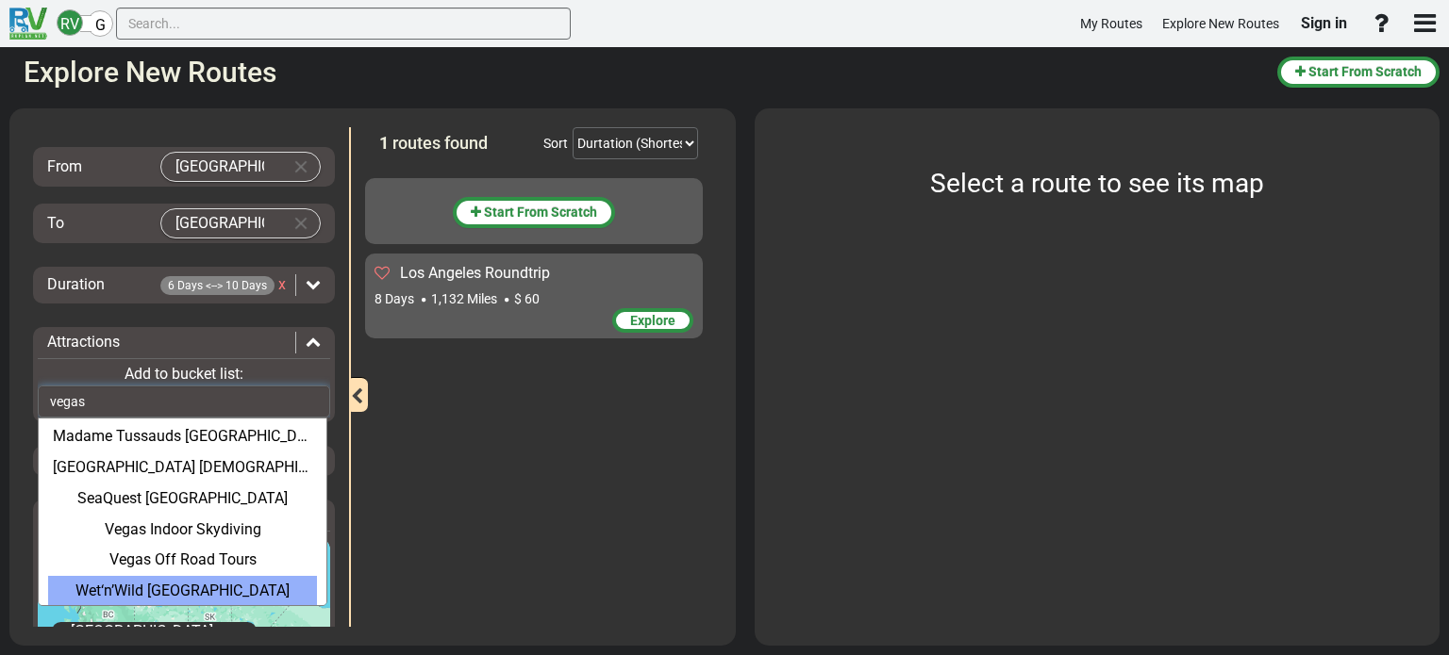
scroll to position [132, 0]
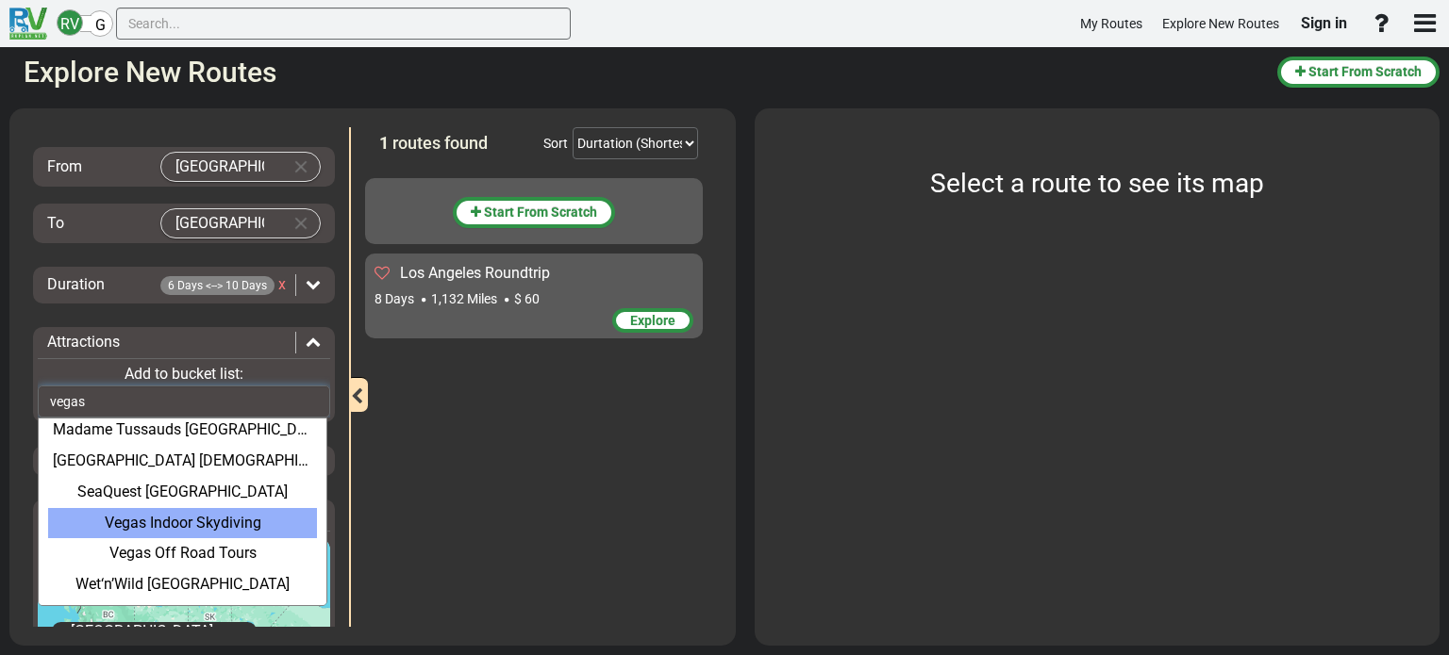
type input "vegas"
click at [213, 522] on div "Vegas Indoor Skydiving" at bounding box center [182, 523] width 269 height 31
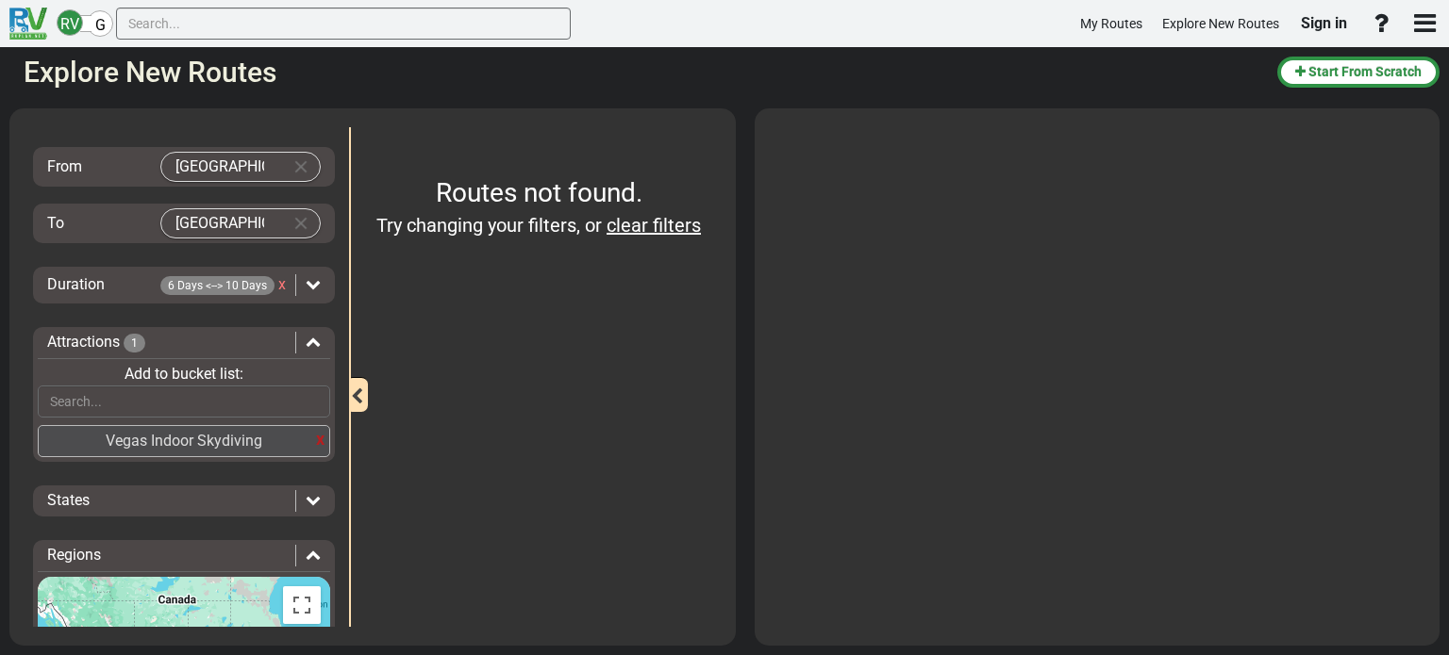
click at [316, 437] on div "x" at bounding box center [320, 439] width 8 height 25
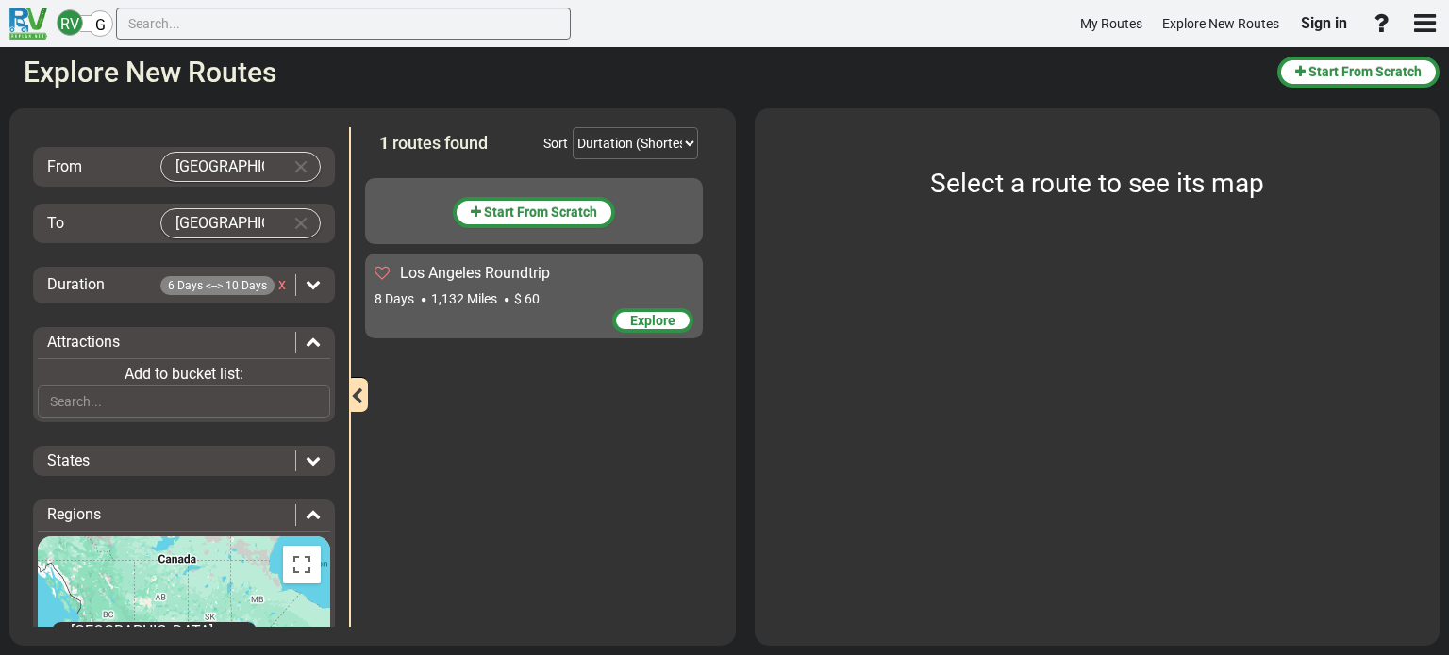
click at [189, 462] on div "States" at bounding box center [166, 462] width 239 height 22
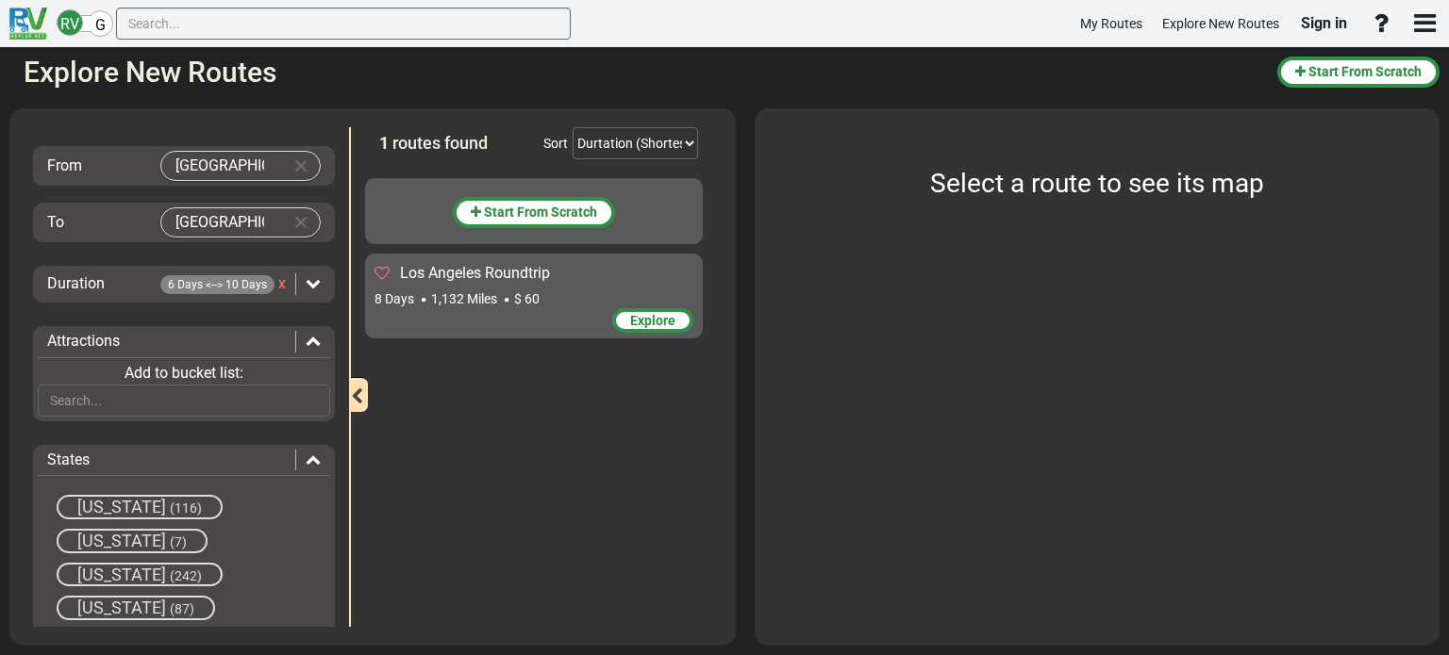
scroll to position [0, 0]
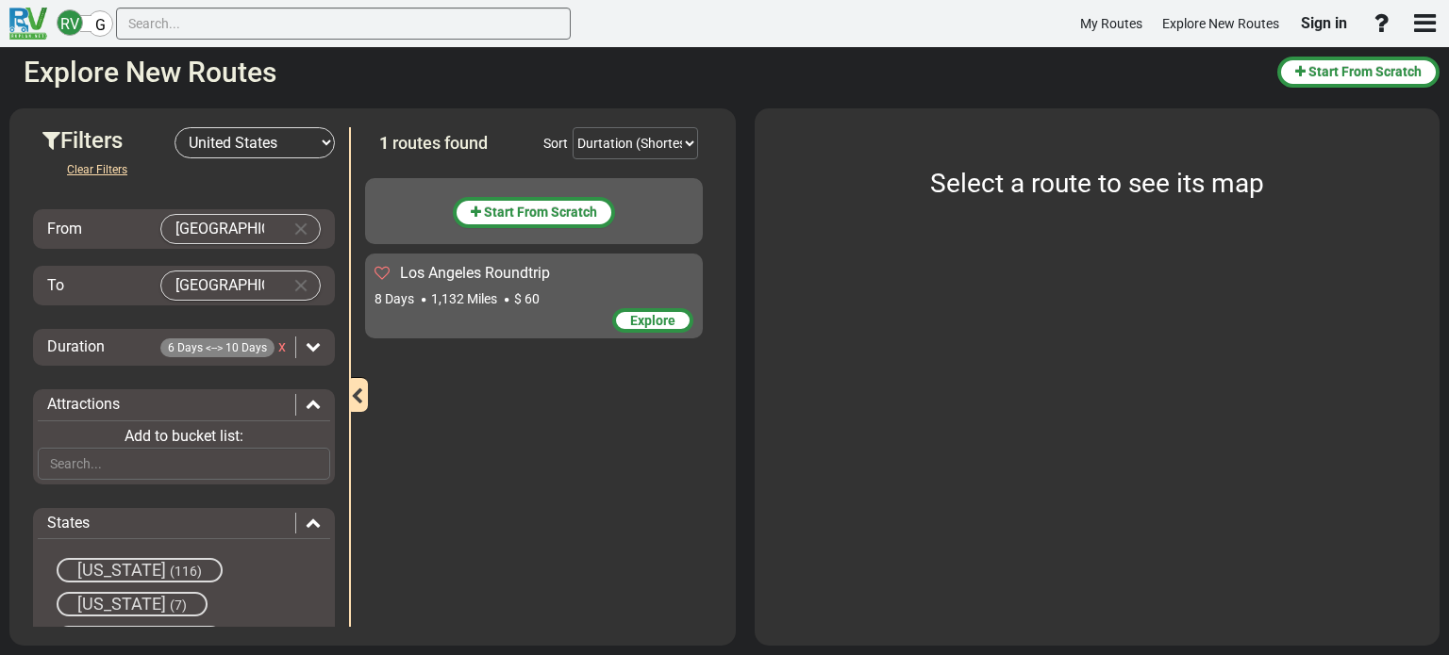
click at [307, 519] on icon at bounding box center [313, 522] width 15 height 15
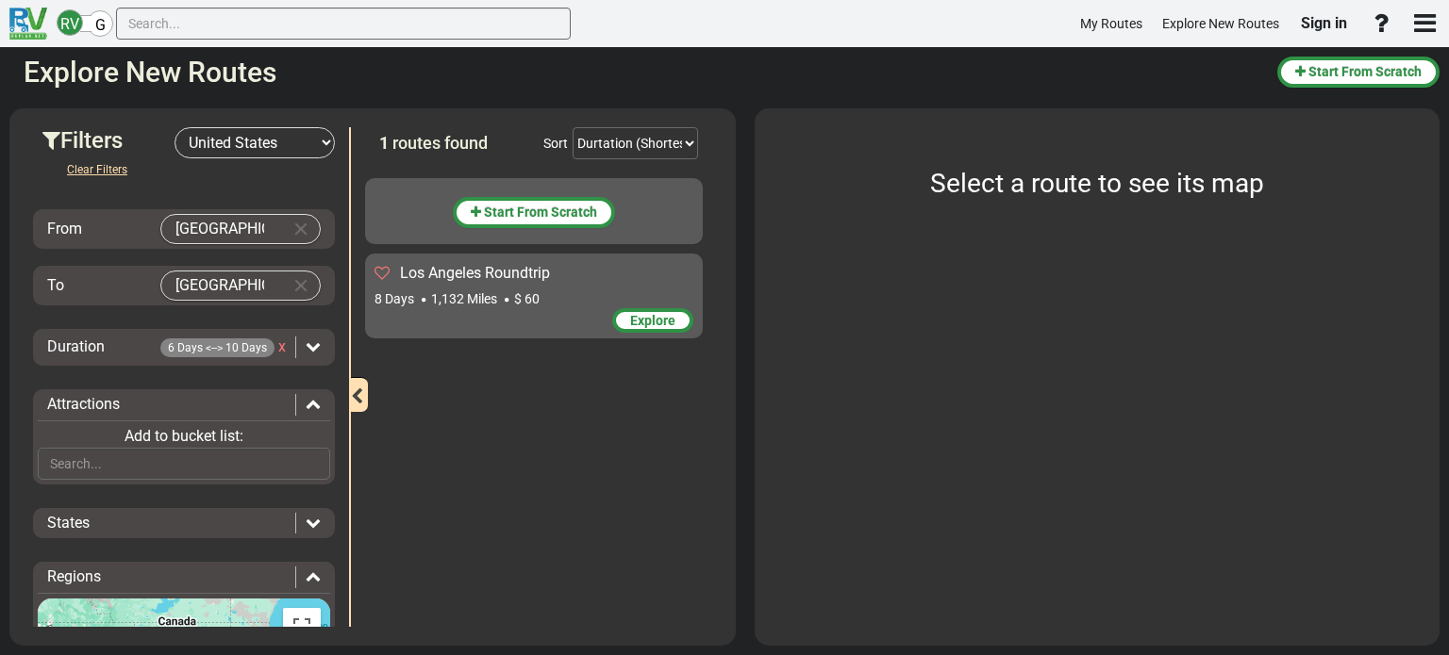
click at [658, 318] on span "Explore" at bounding box center [652, 320] width 45 height 15
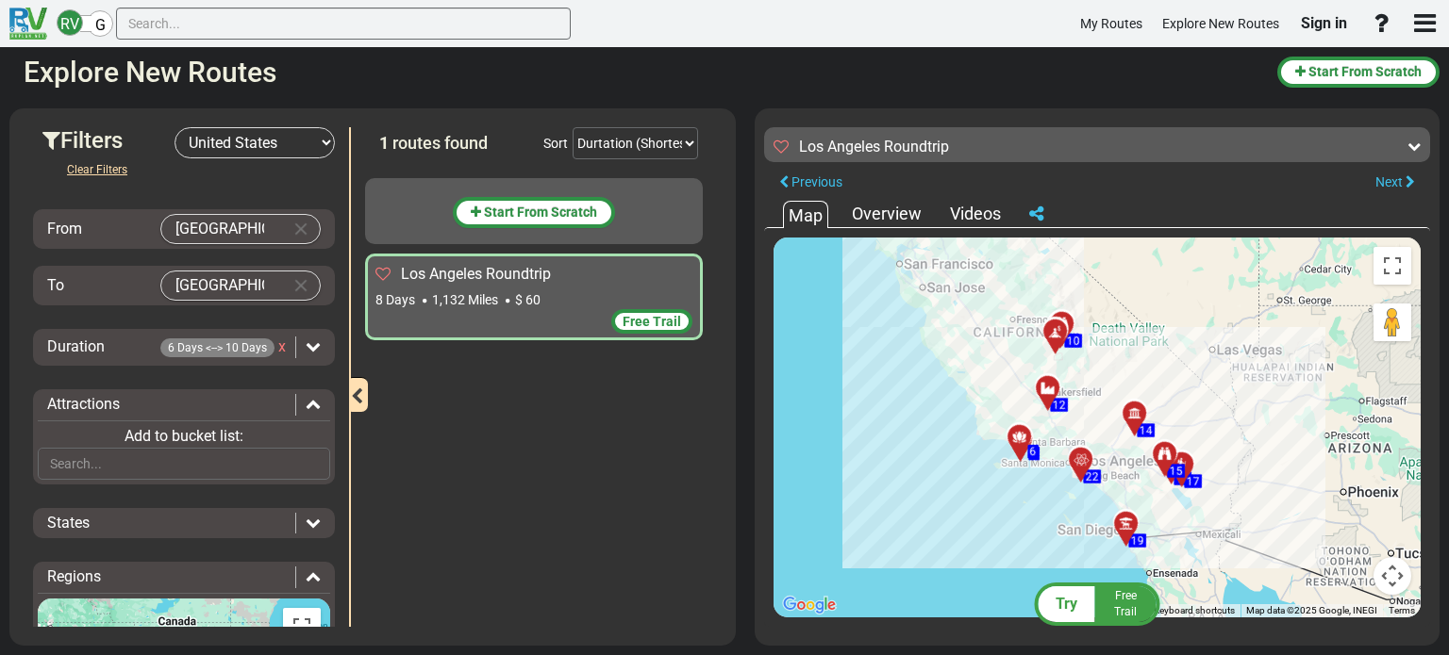
click at [517, 292] on span "$ 60" at bounding box center [527, 299] width 25 height 15
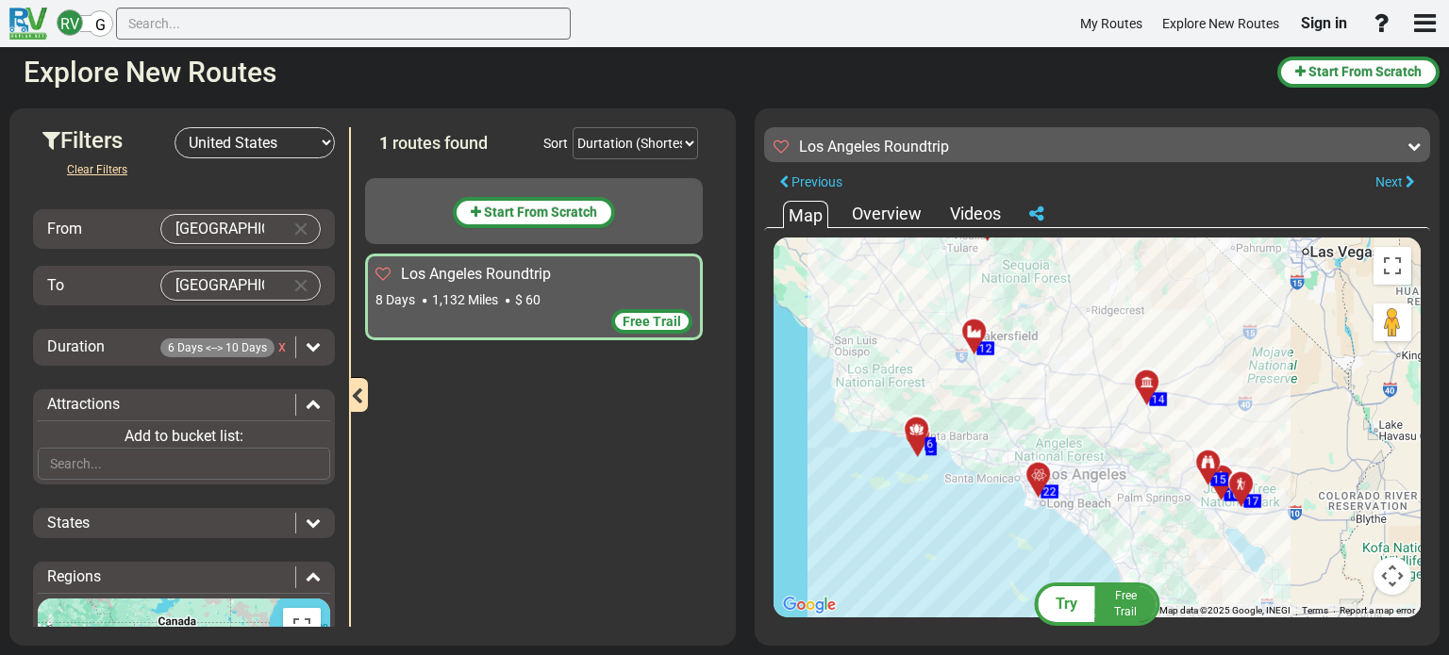
drag, startPoint x: 985, startPoint y: 467, endPoint x: 875, endPoint y: 440, distance: 112.5
click at [875, 440] on div "To activate drag with keyboard, press Alt + Enter. Once in keyboard drag state,…" at bounding box center [1096, 428] width 647 height 380
click at [918, 431] on div at bounding box center [922, 437] width 31 height 29
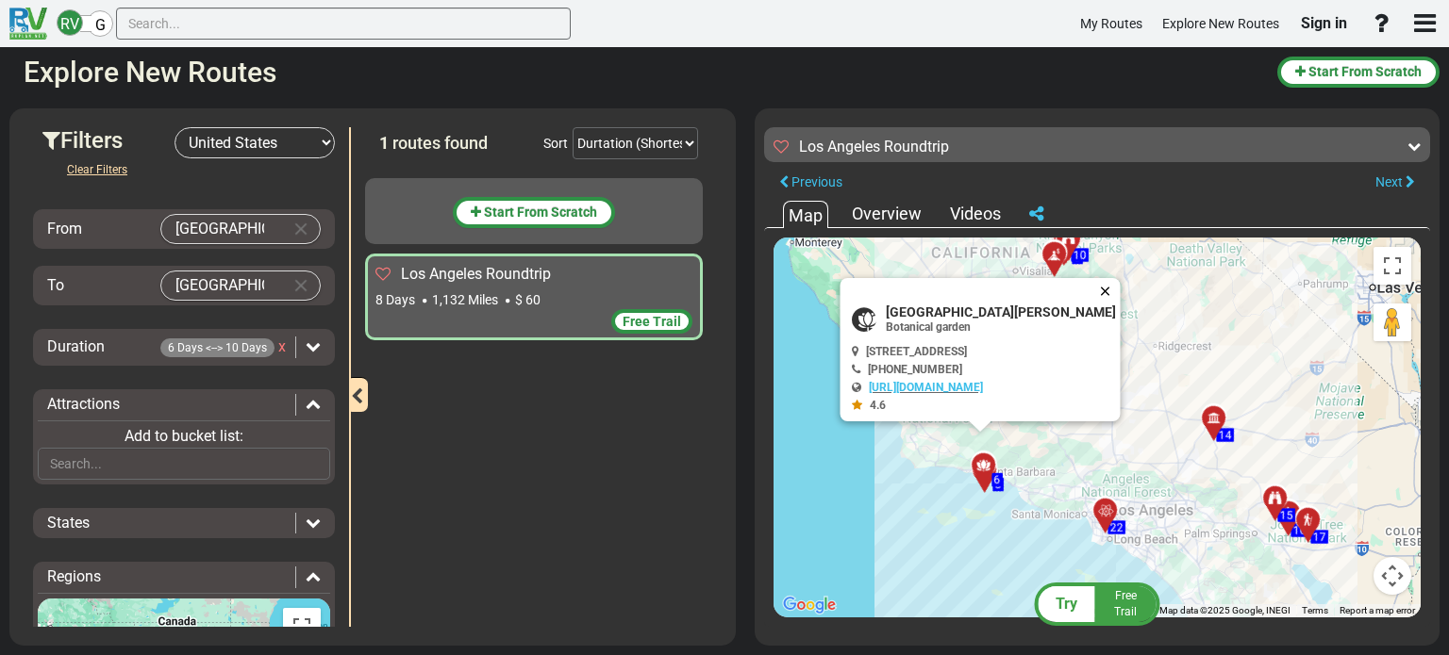
click at [1119, 285] on button "Close" at bounding box center [1109, 291] width 23 height 26
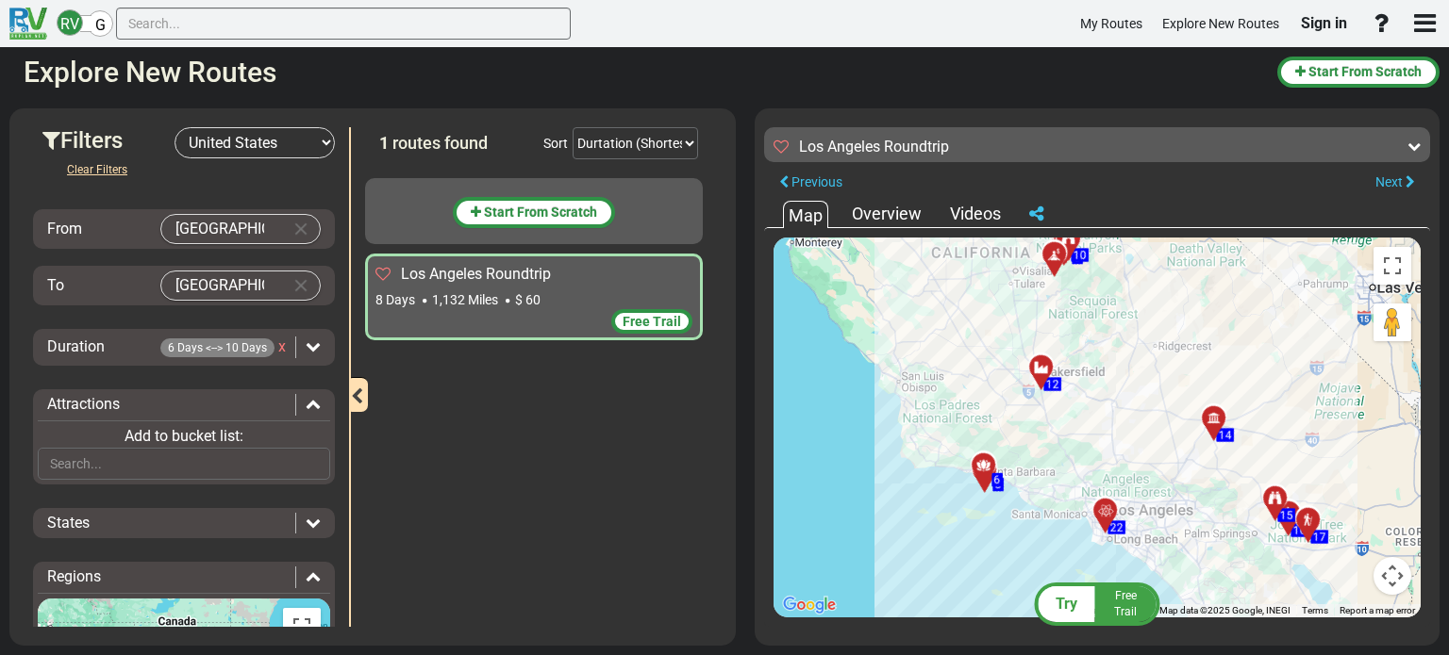
click at [1105, 508] on icon at bounding box center [1105, 512] width 19 height 15
click at [1312, 518] on div at bounding box center [1314, 528] width 31 height 29
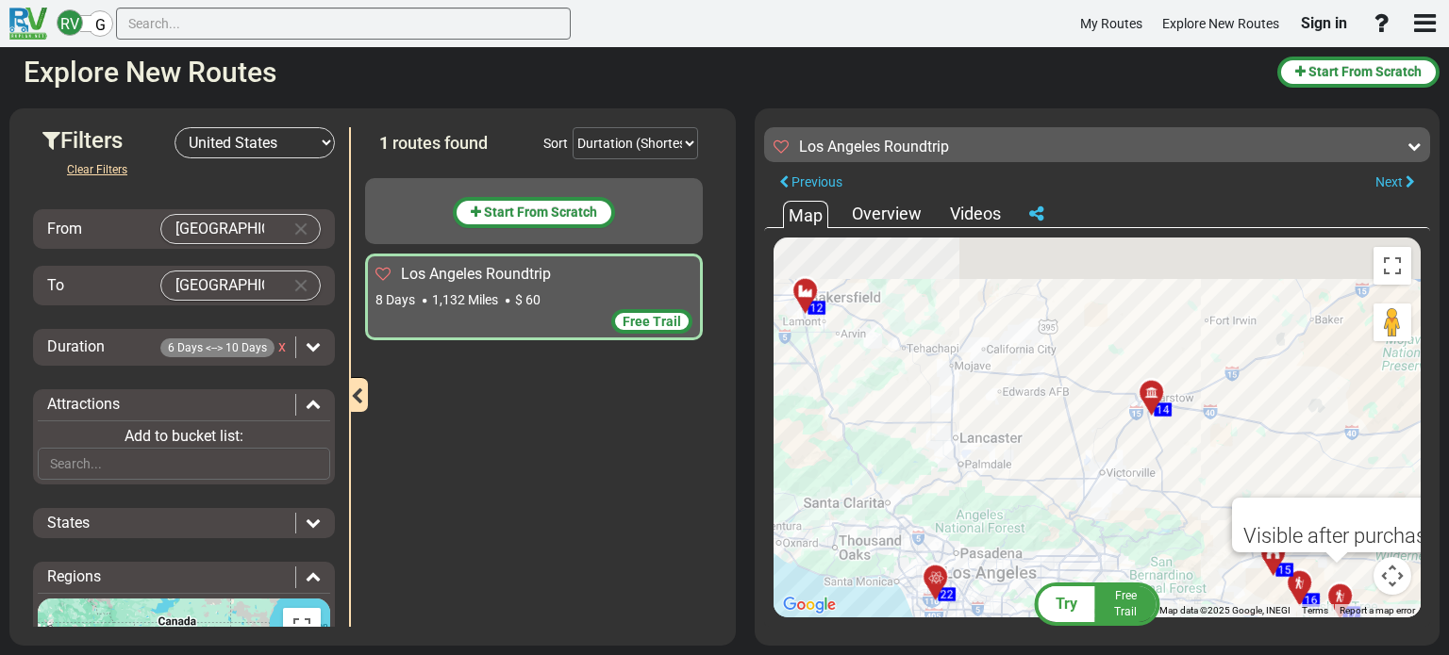
drag, startPoint x: 1138, startPoint y: 350, endPoint x: 1113, endPoint y: 517, distance: 168.9
click at [1113, 517] on div "To activate drag with keyboard, press Alt + Enter. Once in keyboard drag state,…" at bounding box center [1096, 428] width 647 height 380
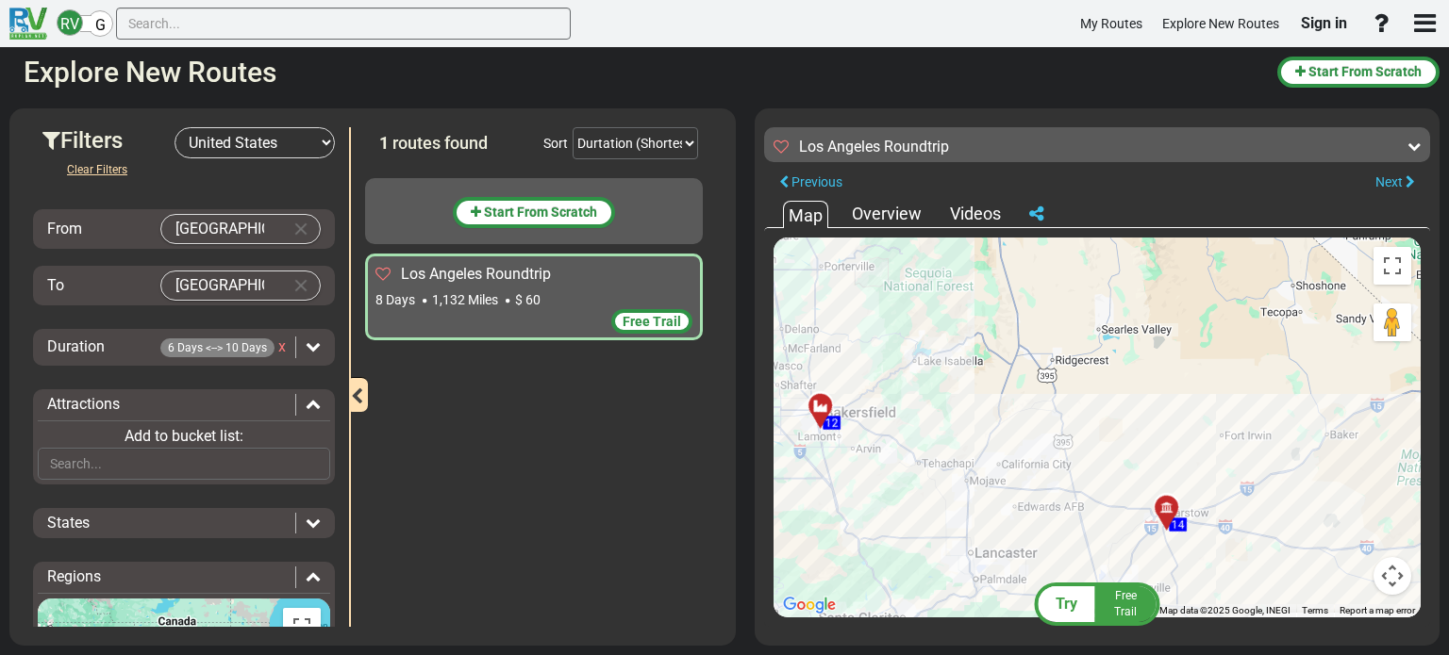
drag, startPoint x: 864, startPoint y: 426, endPoint x: 952, endPoint y: 456, distance: 92.8
click at [952, 456] on div "To activate drag with keyboard, press Alt + Enter. Once in keyboard drag state,…" at bounding box center [1096, 428] width 647 height 380
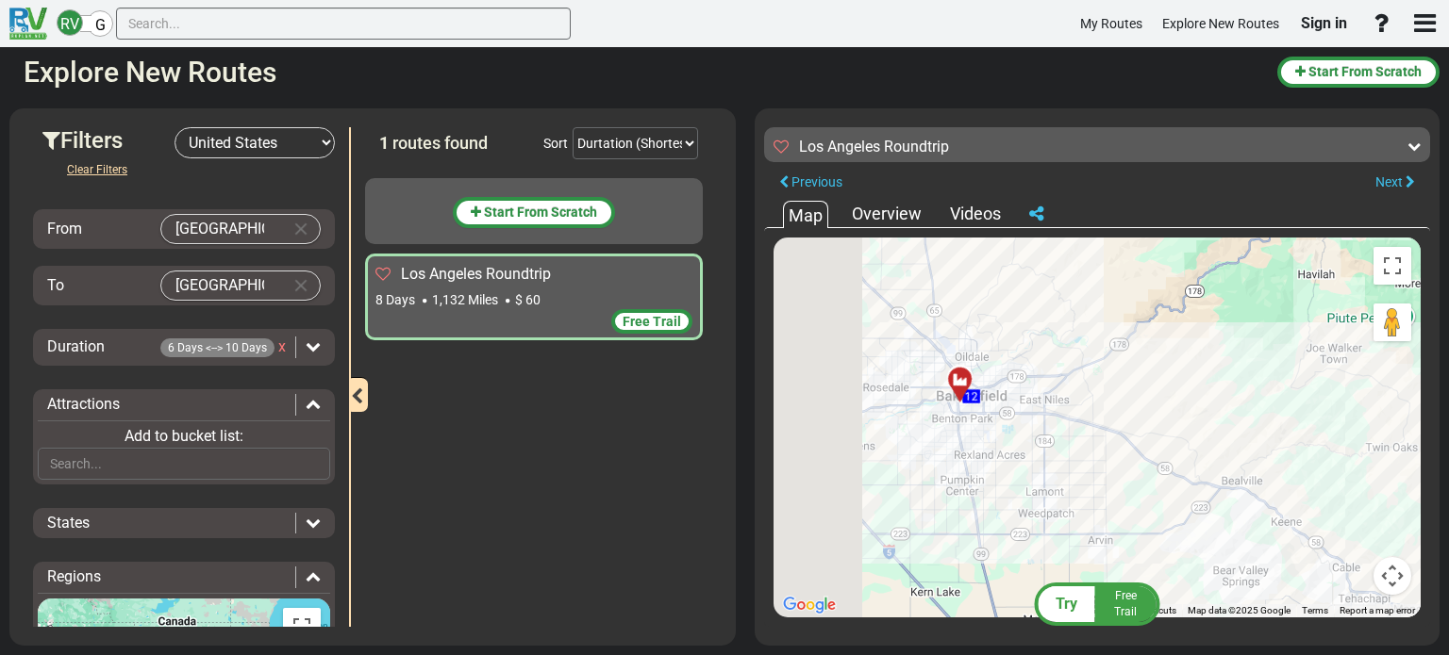
drag, startPoint x: 947, startPoint y: 442, endPoint x: 1041, endPoint y: 446, distance: 94.4
click at [1041, 446] on div "To activate drag with keyboard, press Alt + Enter. Once in keyboard drag state,…" at bounding box center [1096, 428] width 647 height 380
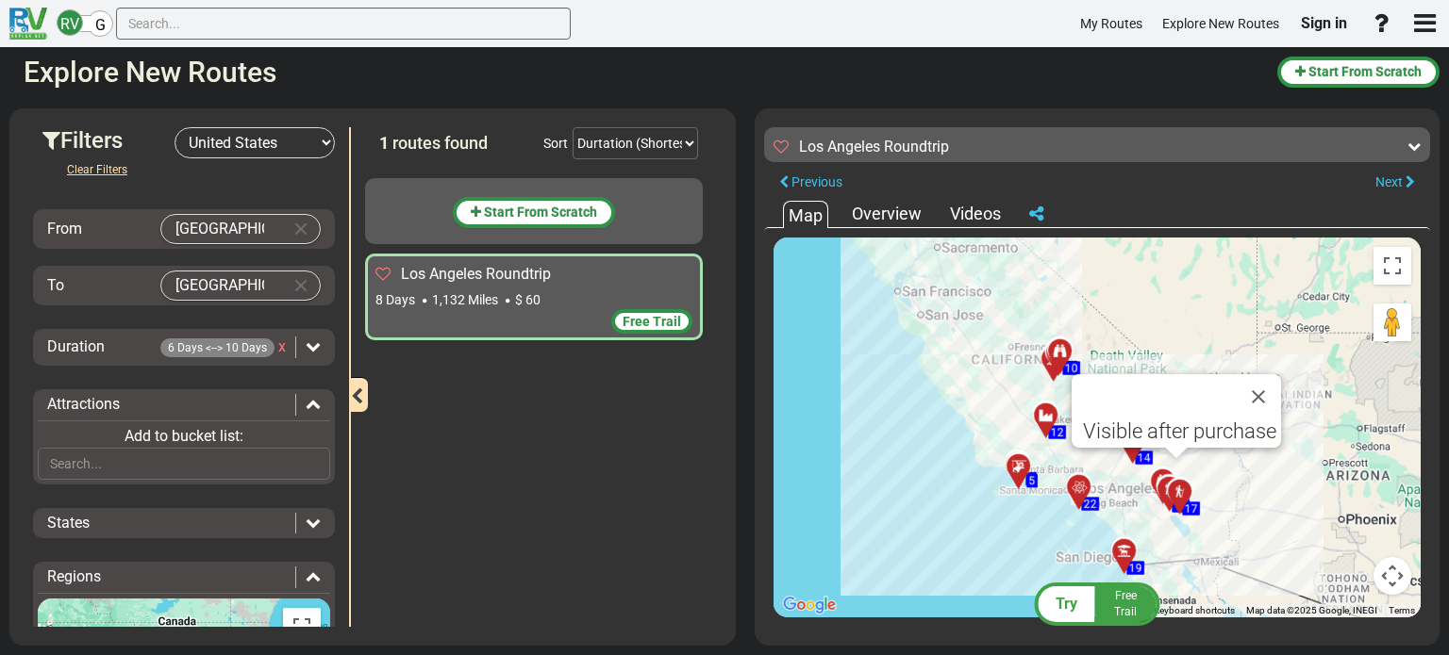
click at [535, 271] on span "Los Angeles Roundtrip" at bounding box center [476, 274] width 150 height 18
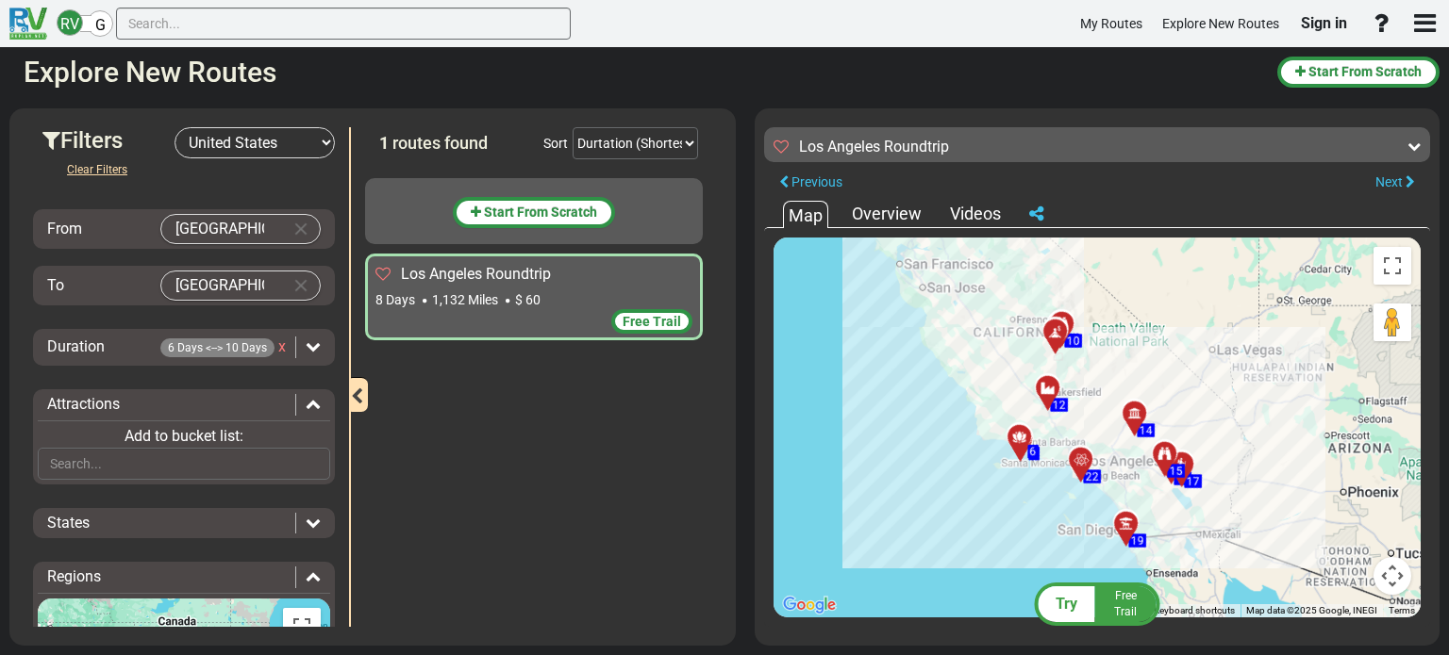
click at [987, 210] on div "Videos" at bounding box center [975, 214] width 60 height 25
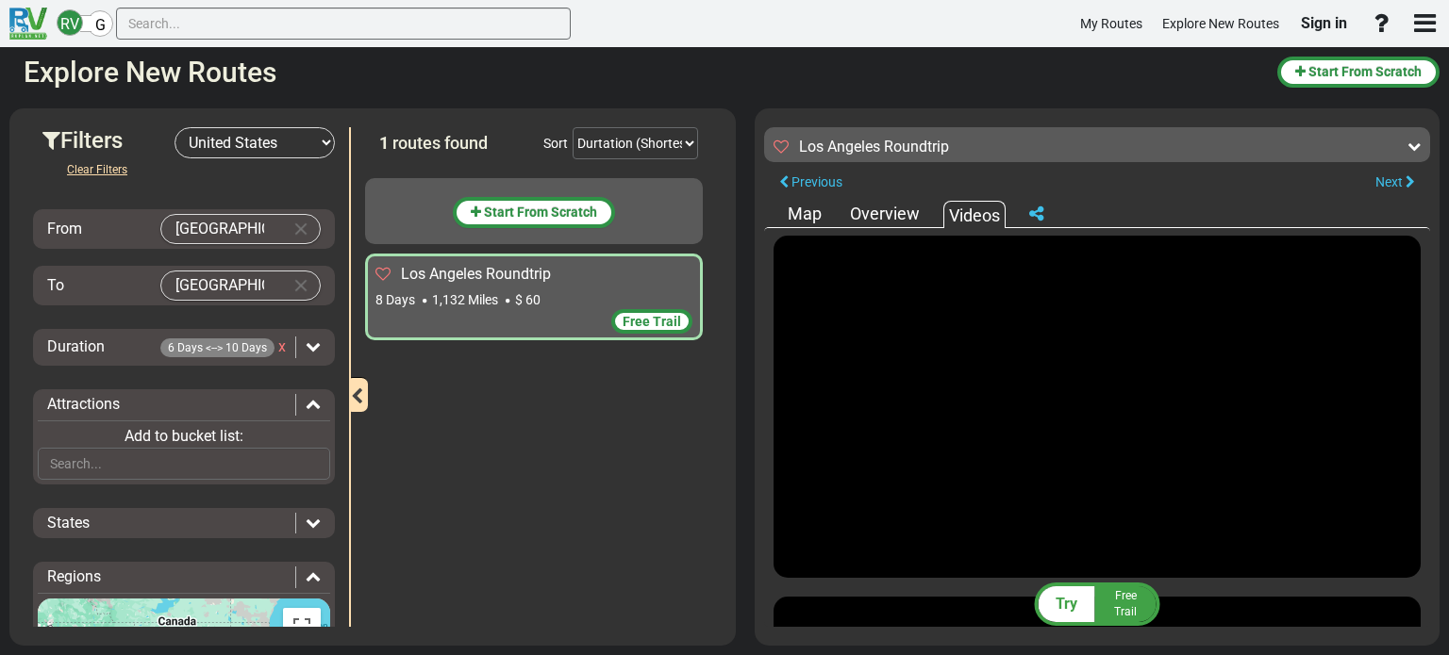
scroll to position [314, 0]
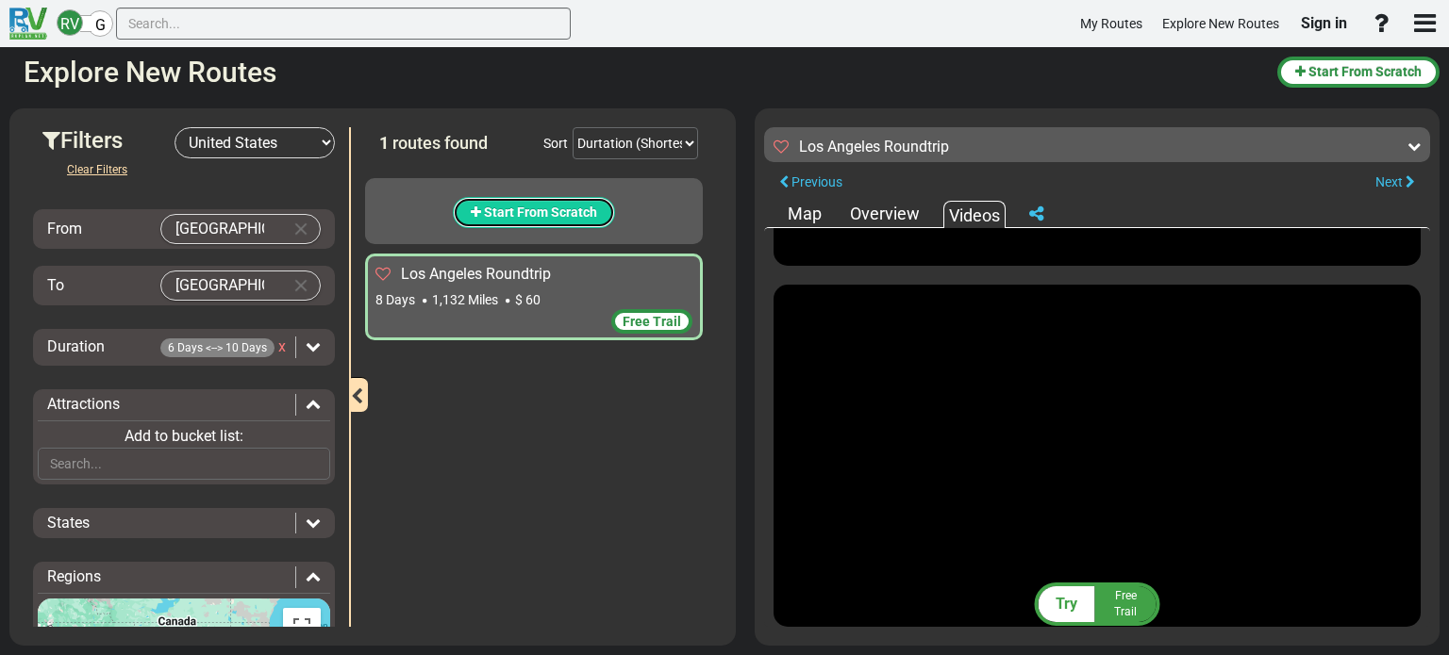
click at [463, 212] on button "Start From Scratch" at bounding box center [534, 212] width 162 height 31
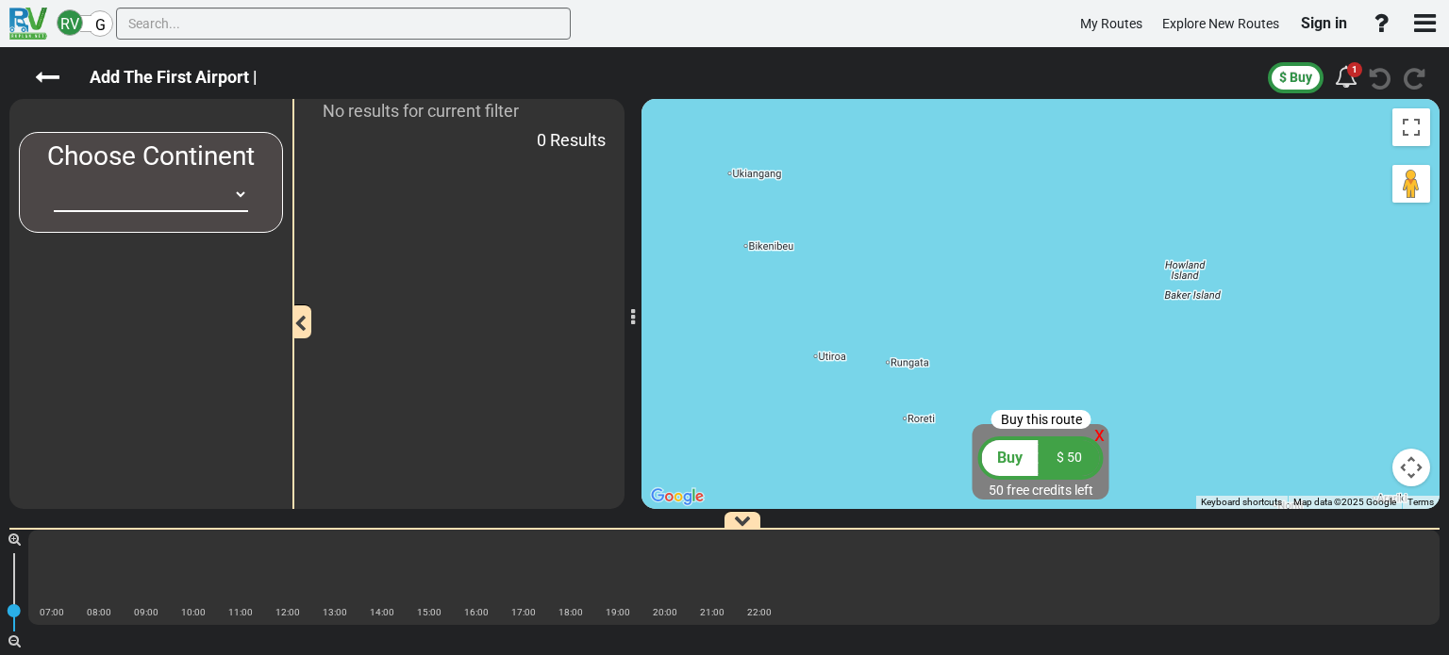
click at [209, 195] on select "[GEOGRAPHIC_DATA] [GEOGRAPHIC_DATA] [GEOGRAPHIC_DATA] [GEOGRAPHIC_DATA] [GEOGRA…" at bounding box center [151, 194] width 194 height 35
select select "number:2"
click at [54, 177] on select "[GEOGRAPHIC_DATA] [GEOGRAPHIC_DATA] [GEOGRAPHIC_DATA] [GEOGRAPHIC_DATA] [GEOGRA…" at bounding box center [151, 194] width 194 height 35
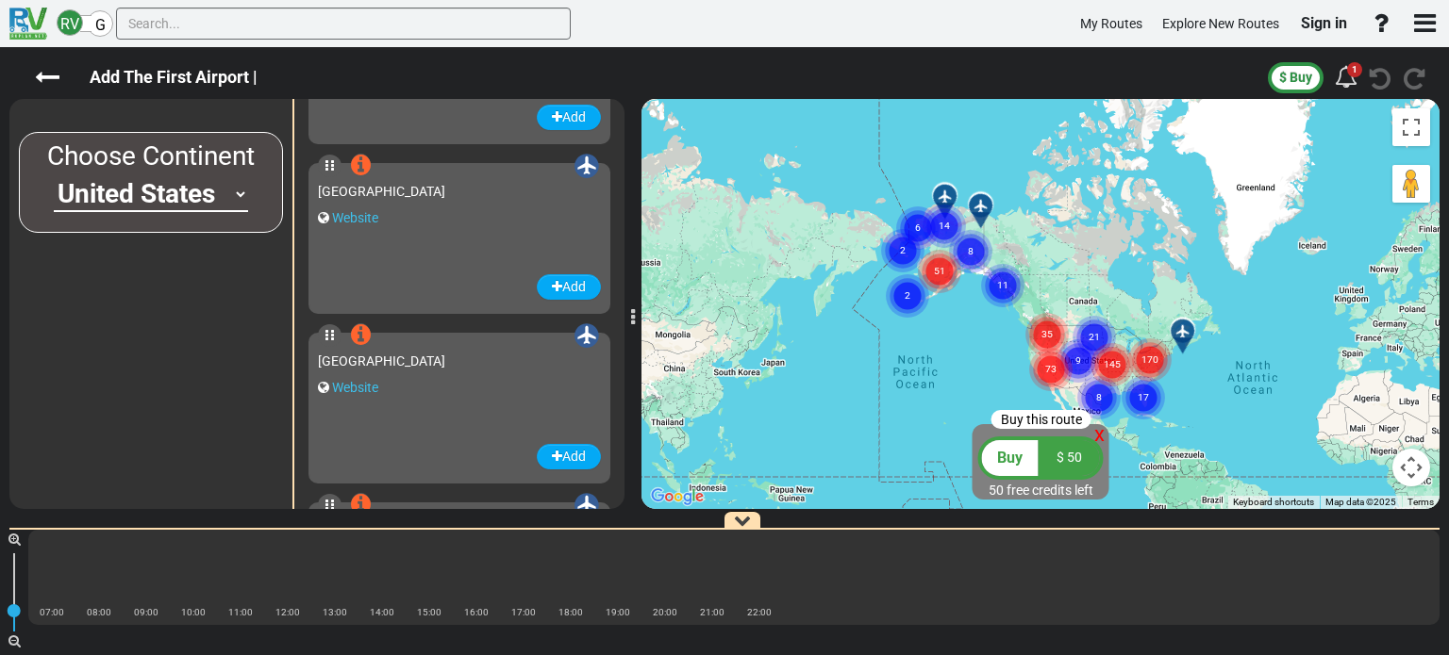
scroll to position [691, 0]
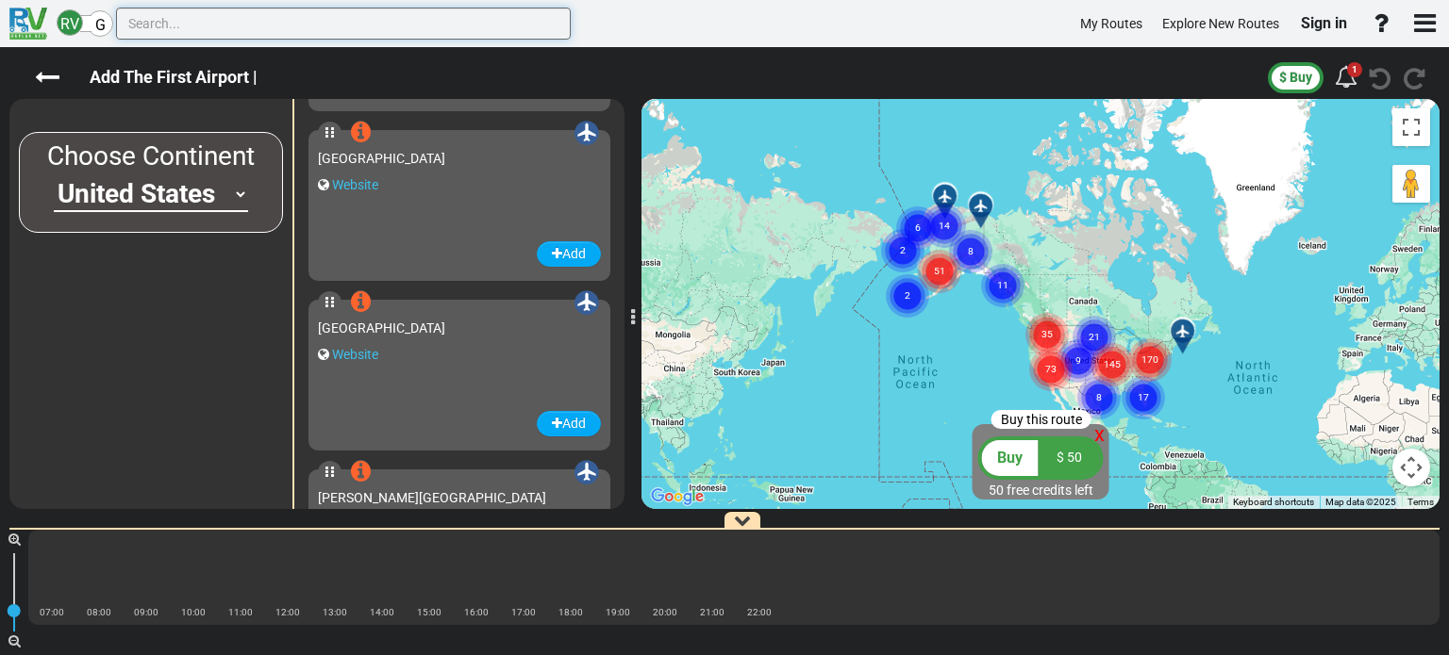
click at [331, 29] on input "text" at bounding box center [343, 24] width 455 height 32
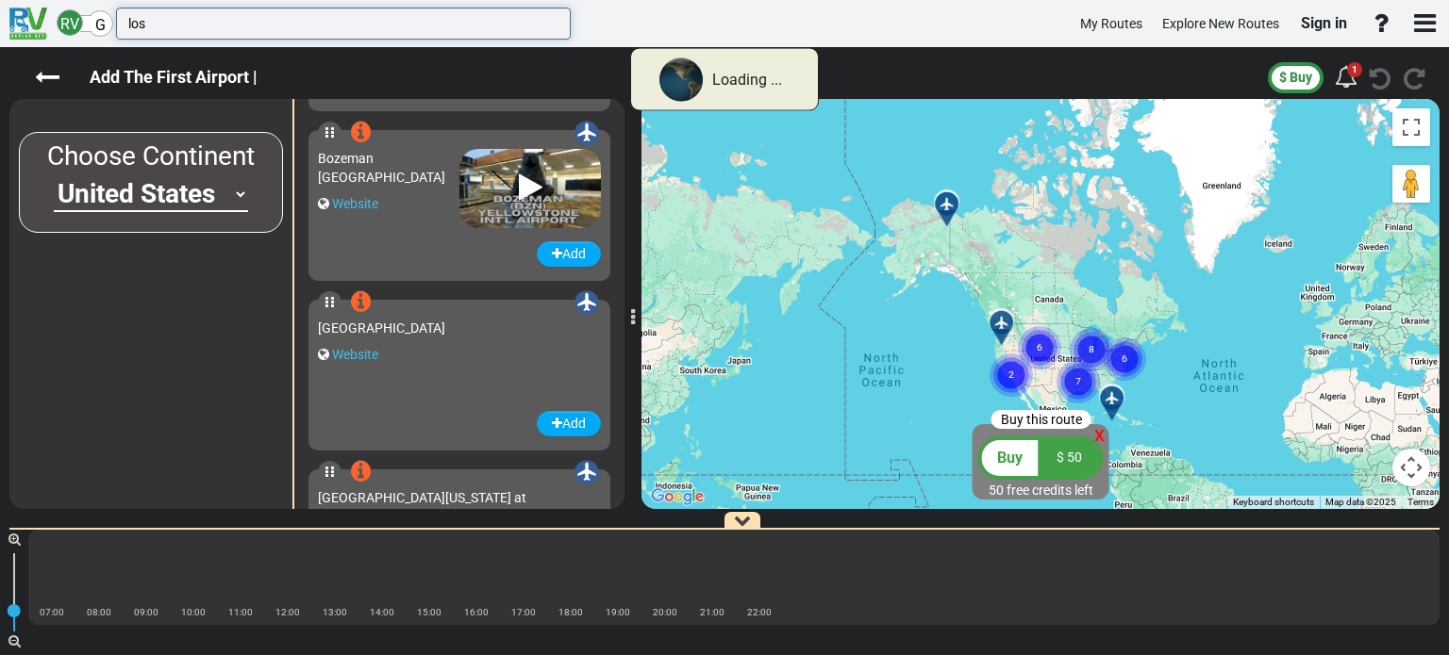
scroll to position [0, 0]
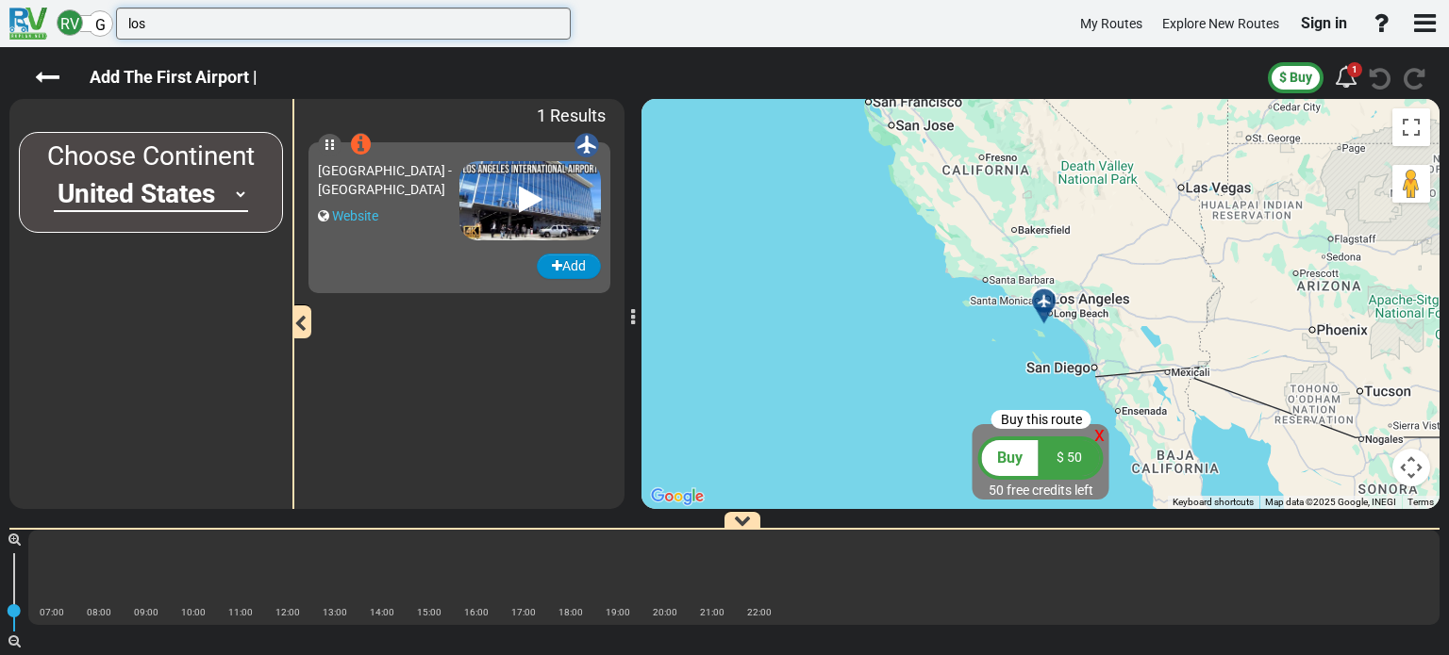
type input "los"
click at [552, 267] on icon "button" at bounding box center [557, 265] width 10 height 13
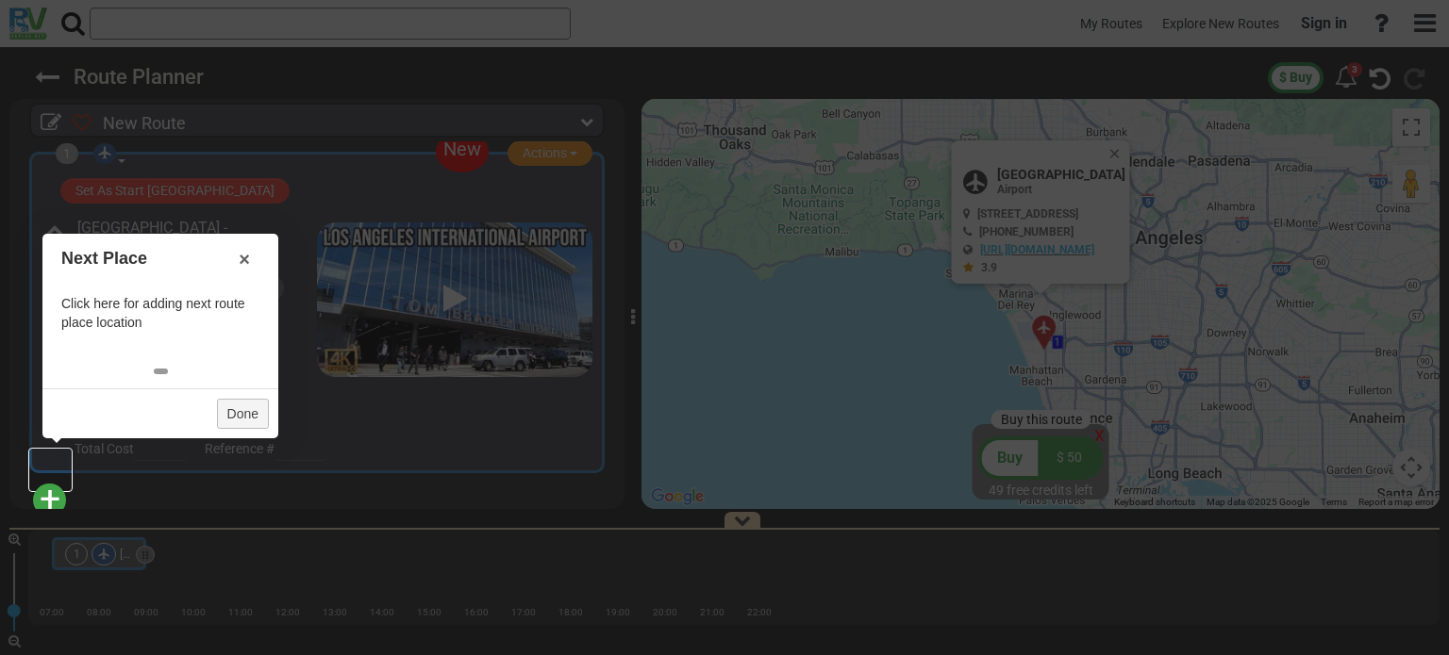
scroll to position [27, 0]
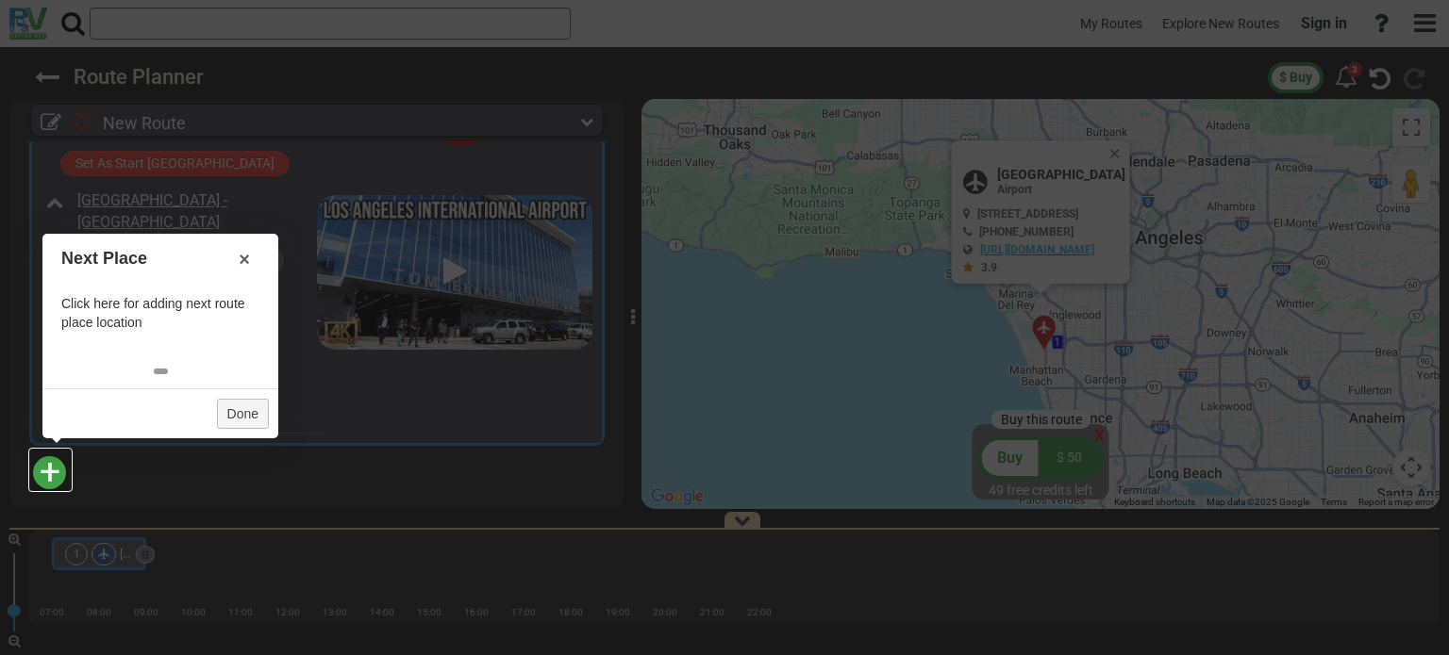
click at [48, 473] on span "+" at bounding box center [50, 472] width 21 height 43
click at [248, 410] on link "Done" at bounding box center [243, 414] width 52 height 30
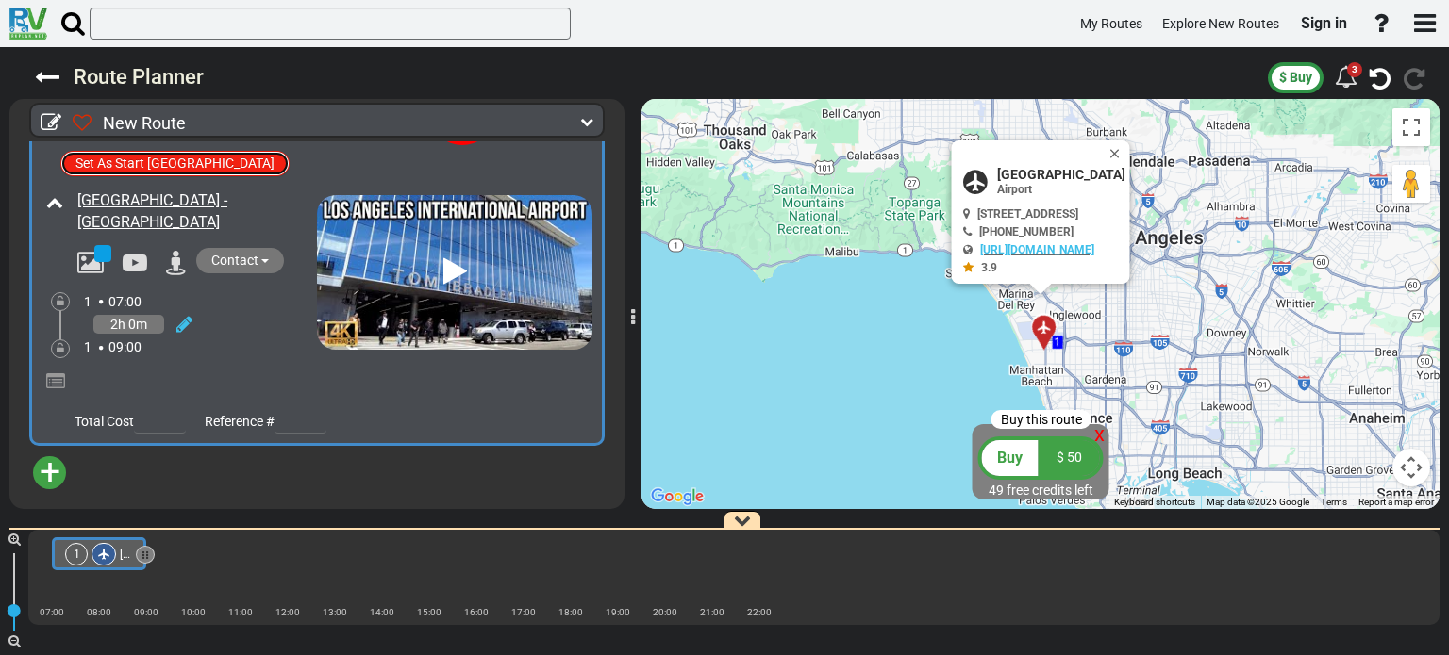
click at [155, 161] on button "Set As Start [GEOGRAPHIC_DATA]" at bounding box center [174, 163] width 229 height 25
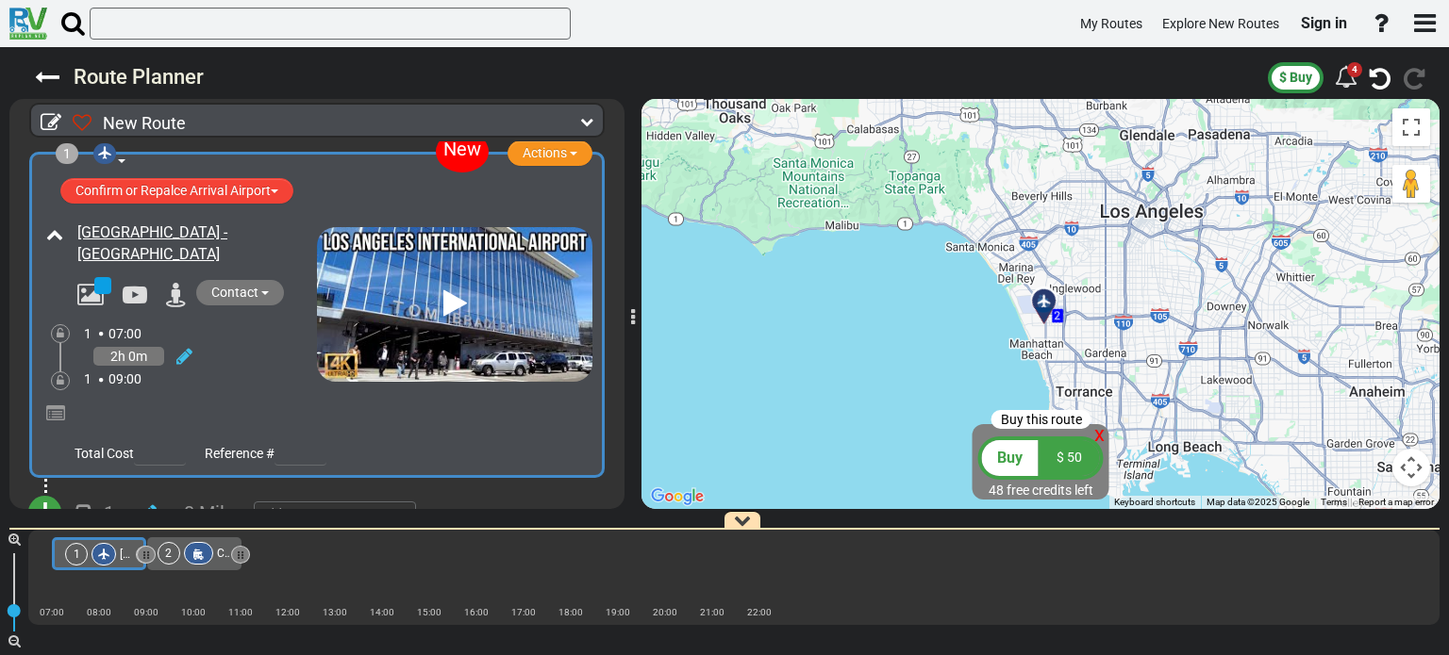
scroll to position [62, 0]
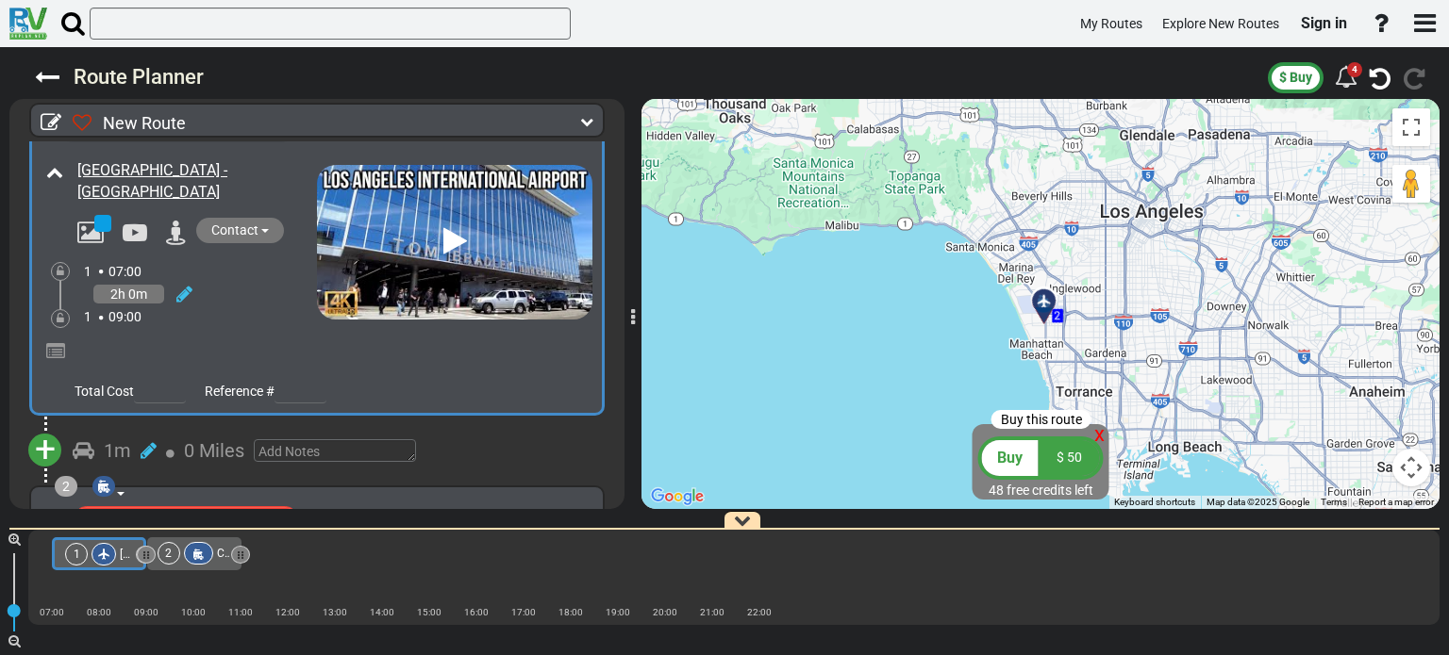
click at [174, 230] on icon at bounding box center [176, 233] width 21 height 25
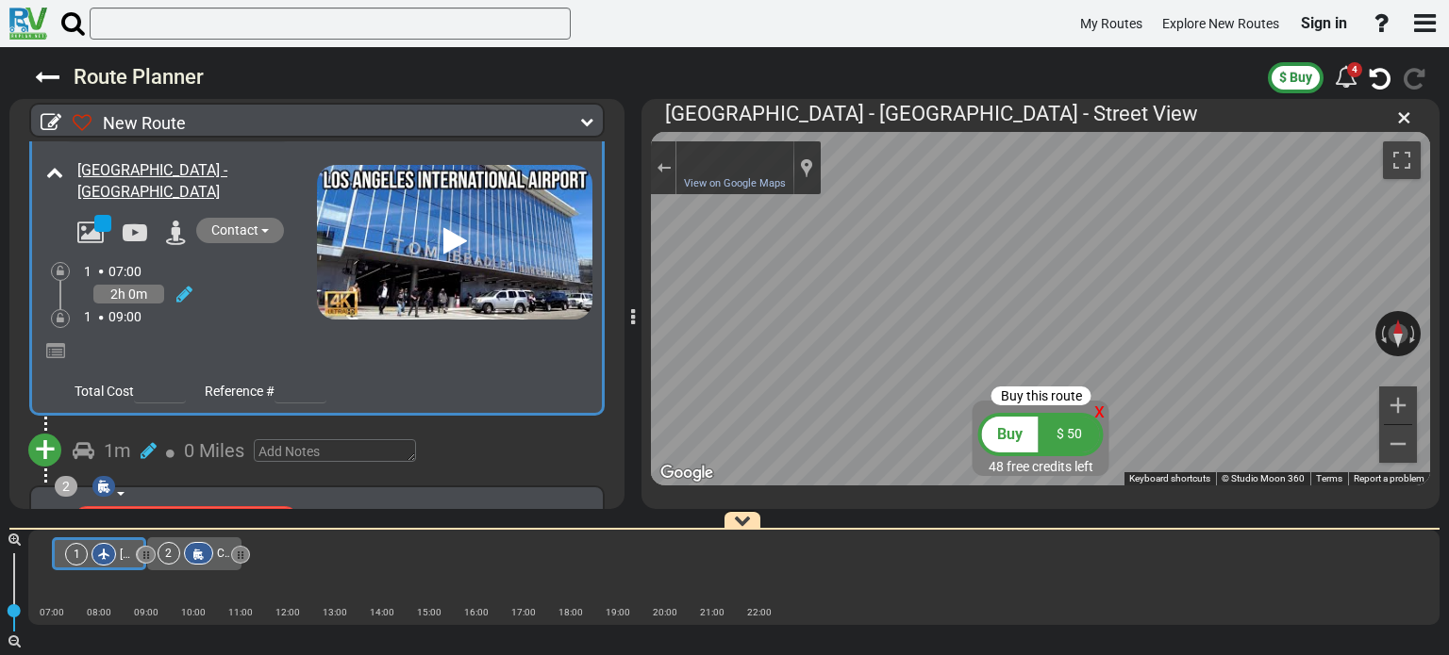
click at [174, 230] on icon at bounding box center [176, 233] width 21 height 25
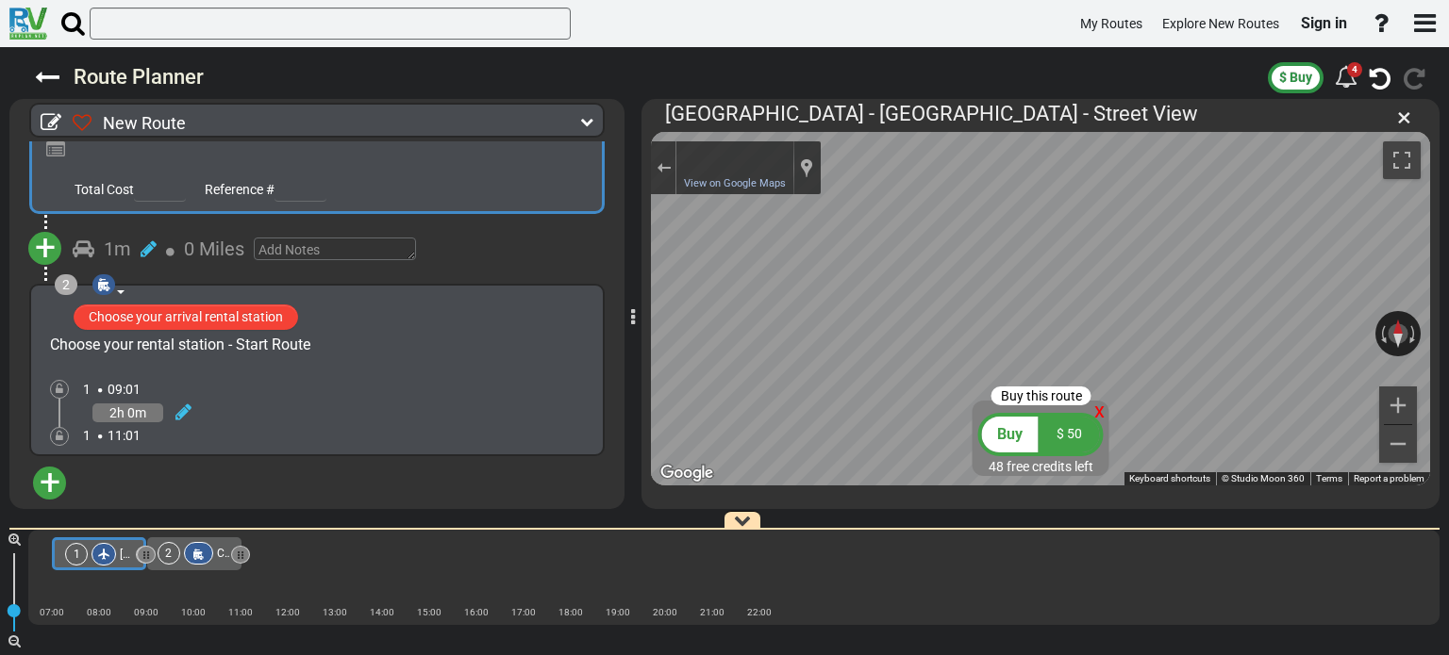
scroll to position [273, 0]
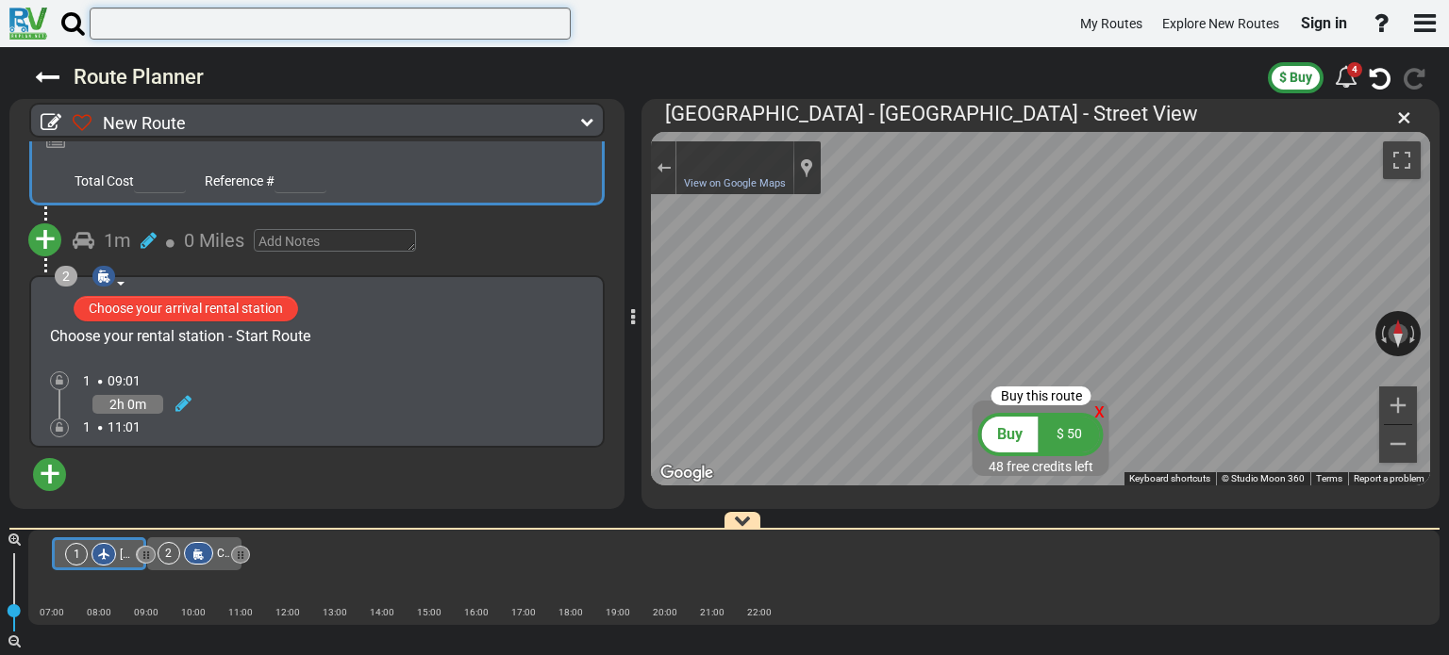
click at [300, 25] on input "text" at bounding box center [330, 24] width 481 height 32
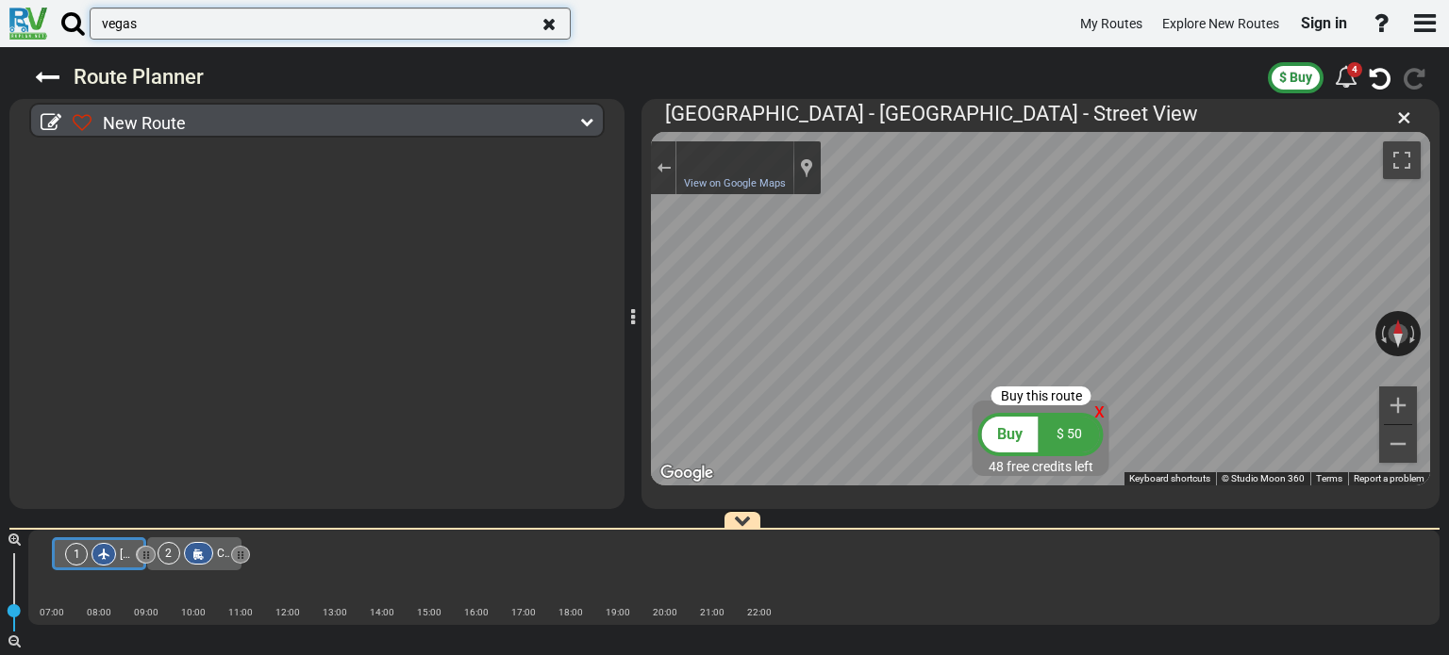
scroll to position [0, 0]
click at [1403, 112] on span "×" at bounding box center [1404, 117] width 14 height 31
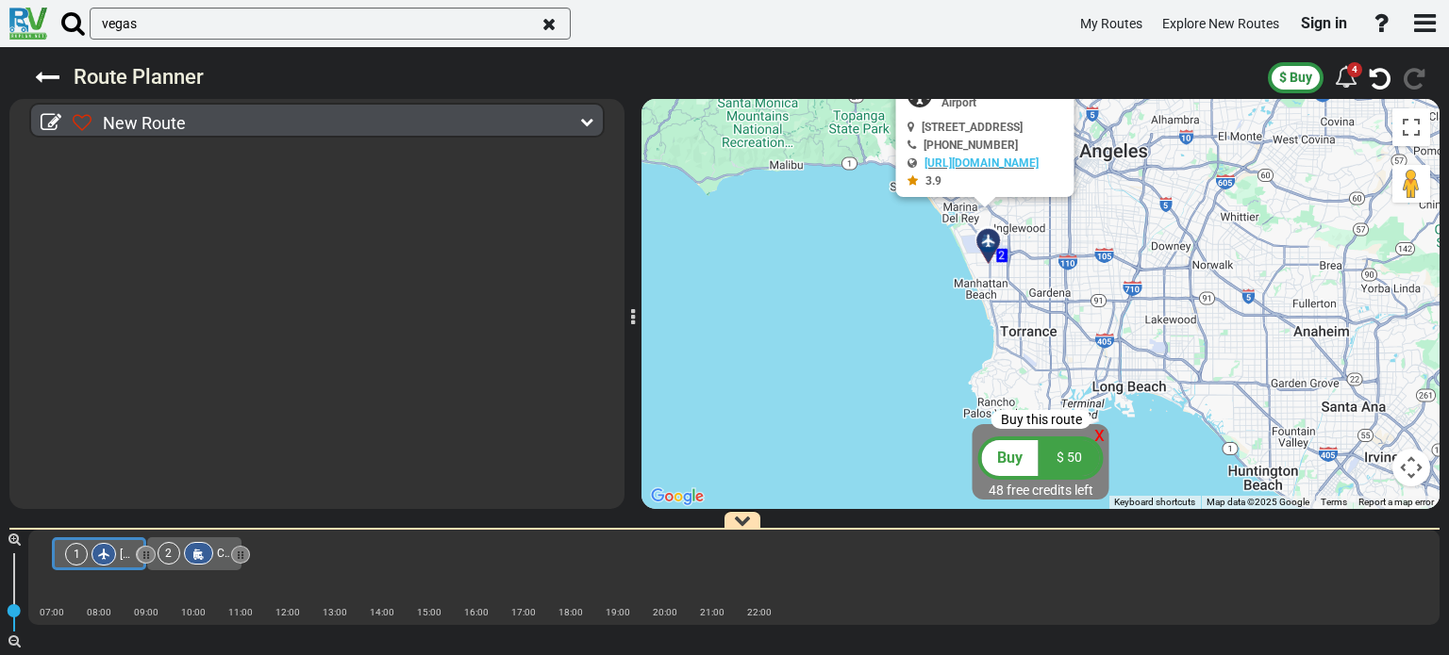
drag, startPoint x: 1117, startPoint y: 380, endPoint x: 1059, endPoint y: 316, distance: 86.2
click at [1059, 316] on div "To activate drag with keyboard, press Alt + Enter. Once in keyboard drag state,…" at bounding box center [1040, 304] width 798 height 410
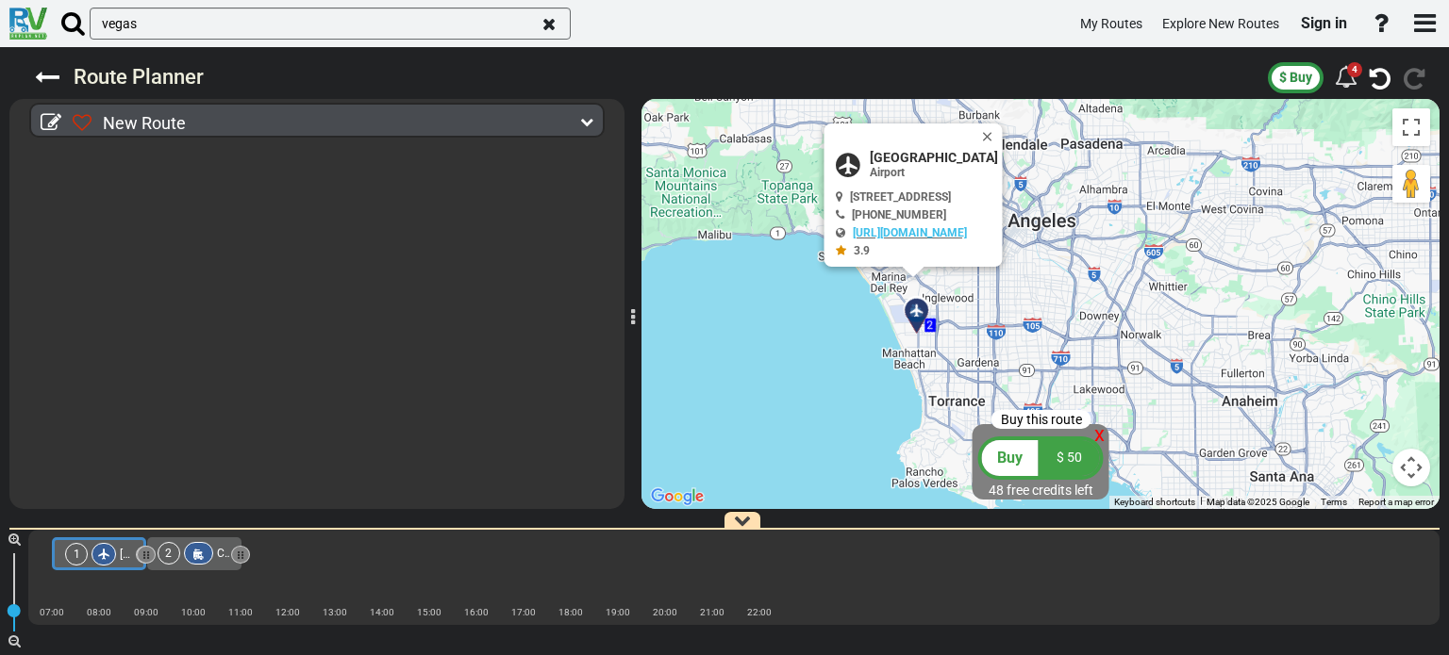
drag, startPoint x: 917, startPoint y: 232, endPoint x: 842, endPoint y: 304, distance: 103.4
click at [844, 305] on div "To activate drag with keyboard, press Alt + Enter. Once in keyboard drag state,…" at bounding box center [1040, 304] width 798 height 410
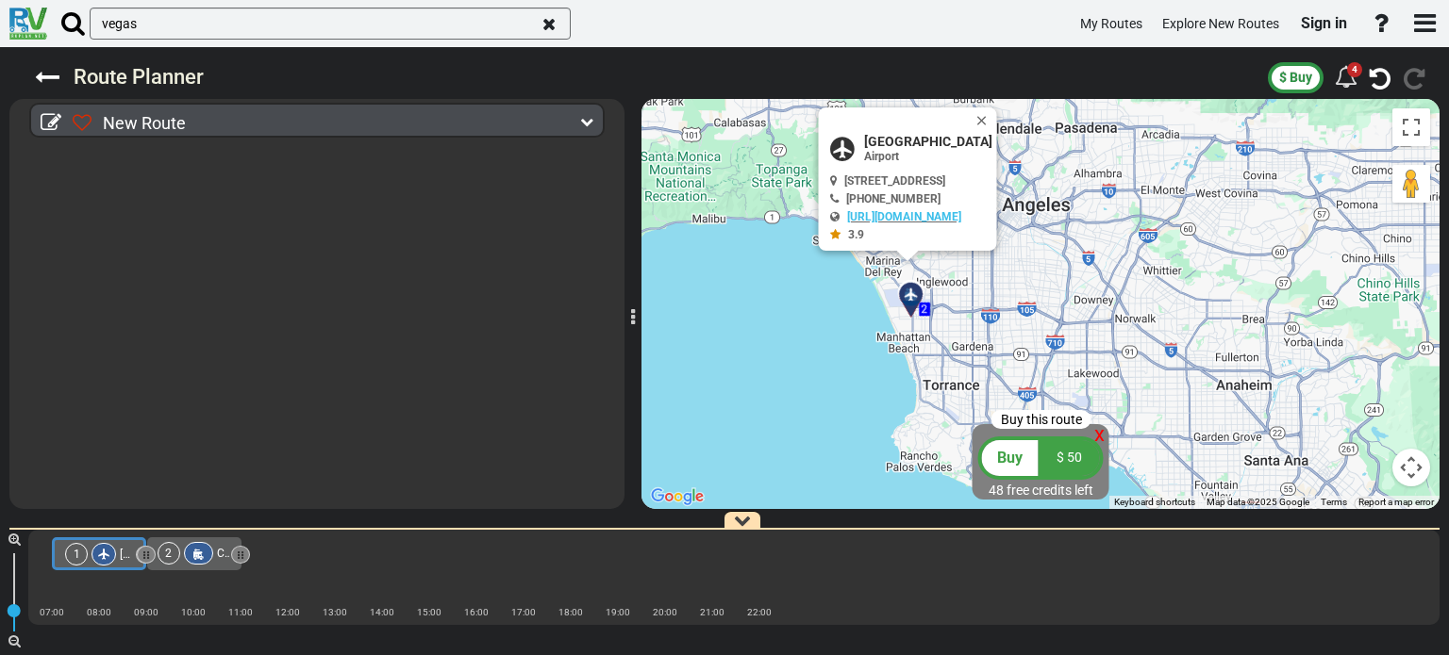
click at [190, 553] on div at bounding box center [198, 553] width 29 height 23
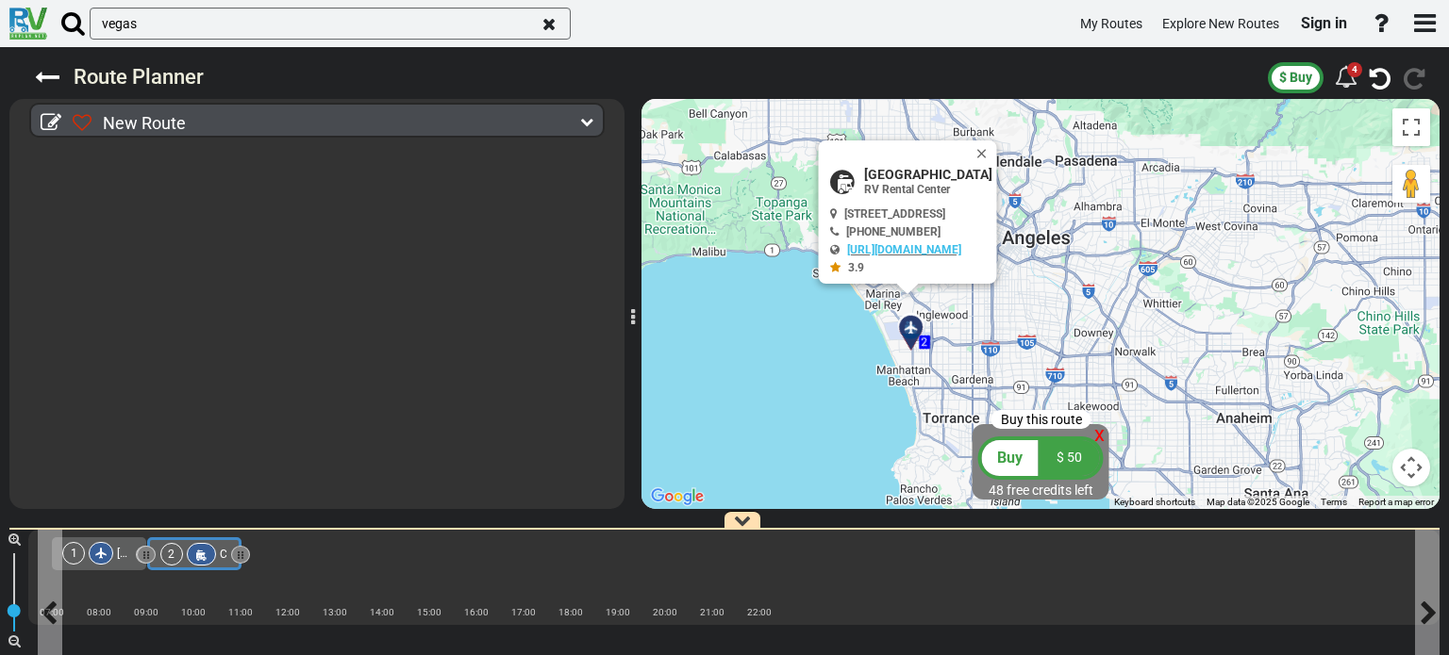
click at [203, 555] on icon at bounding box center [201, 555] width 16 height 13
click at [241, 555] on div at bounding box center [241, 556] width 6 height 18
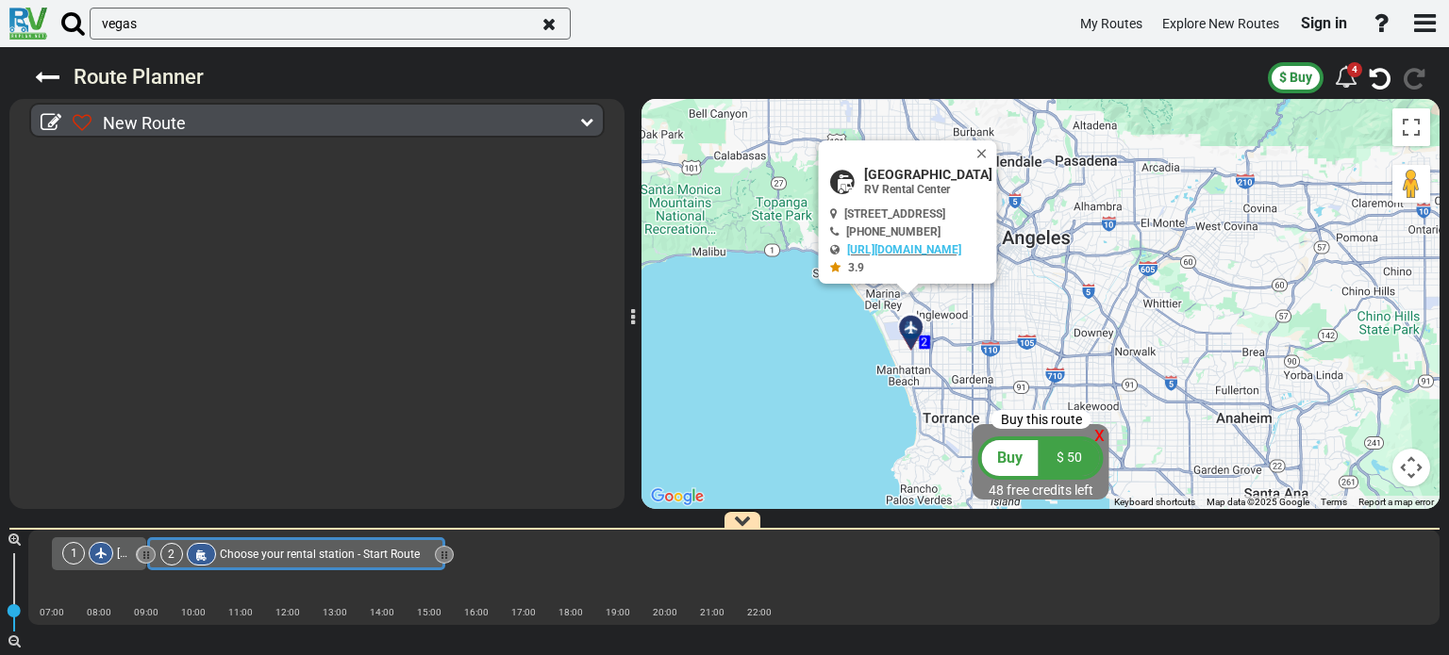
drag, startPoint x: 241, startPoint y: 555, endPoint x: 444, endPoint y: 546, distance: 203.9
click at [444, 547] on div at bounding box center [444, 556] width 6 height 18
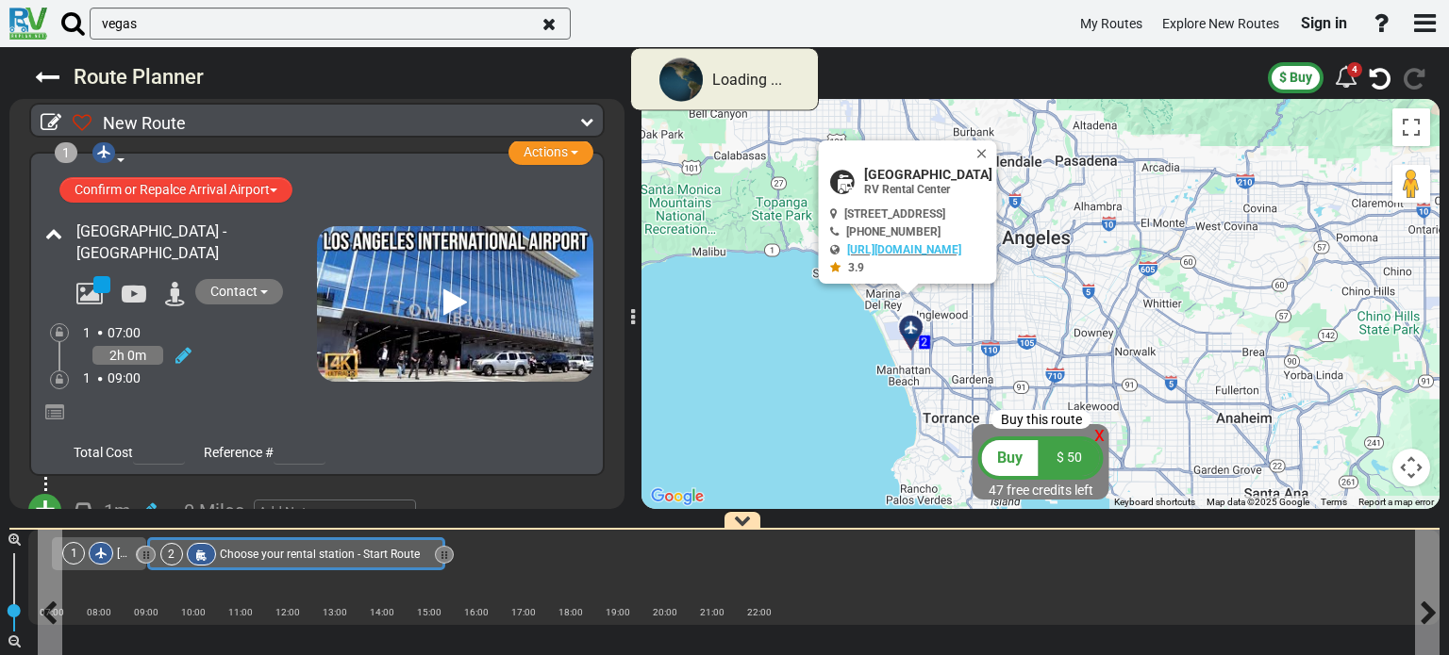
click at [239, 558] on span "Choose your rental station - Start Route" at bounding box center [320, 554] width 200 height 13
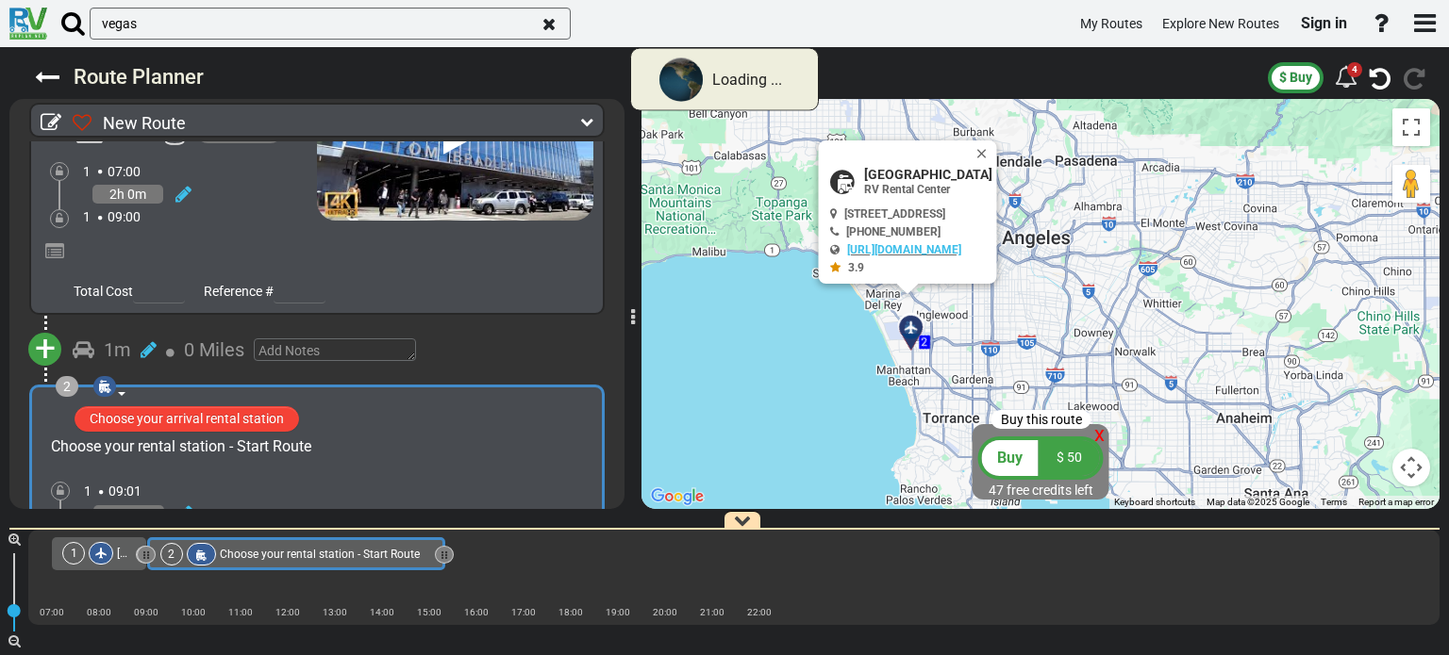
scroll to position [273, 0]
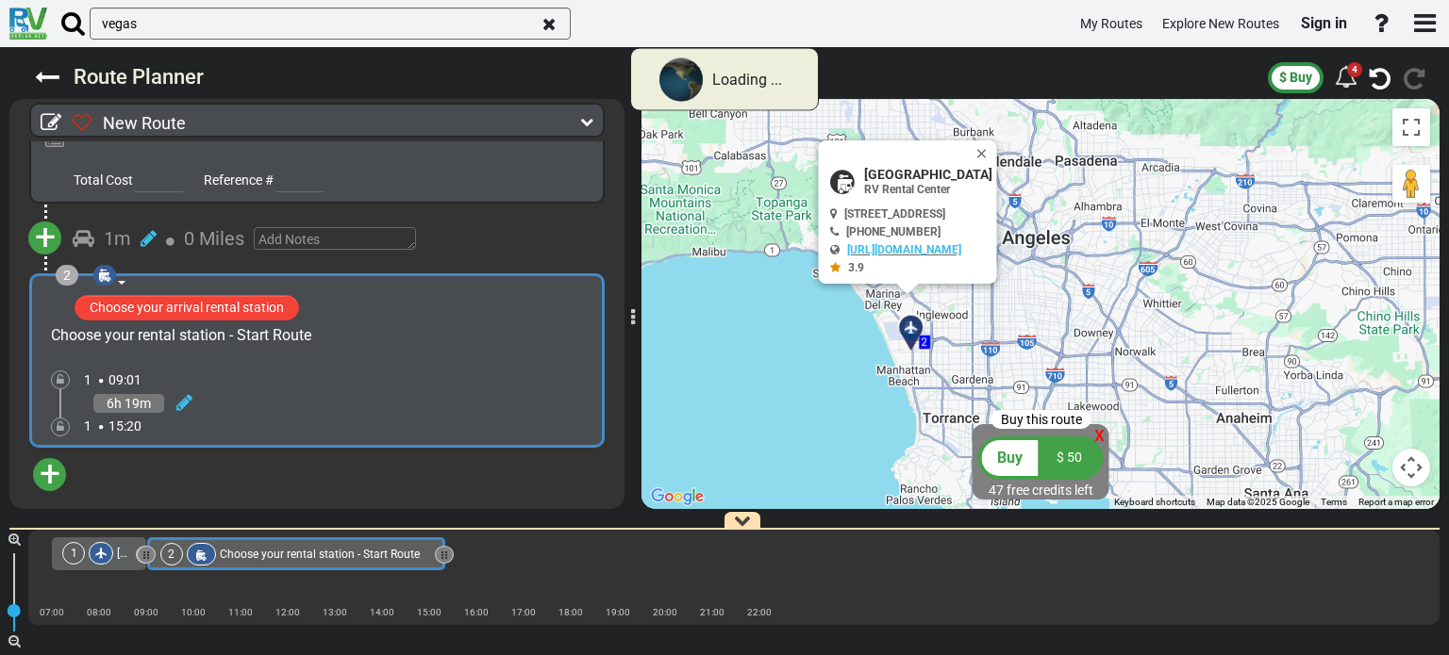
click at [249, 558] on span "Choose your rental station - Start Route" at bounding box center [320, 554] width 200 height 13
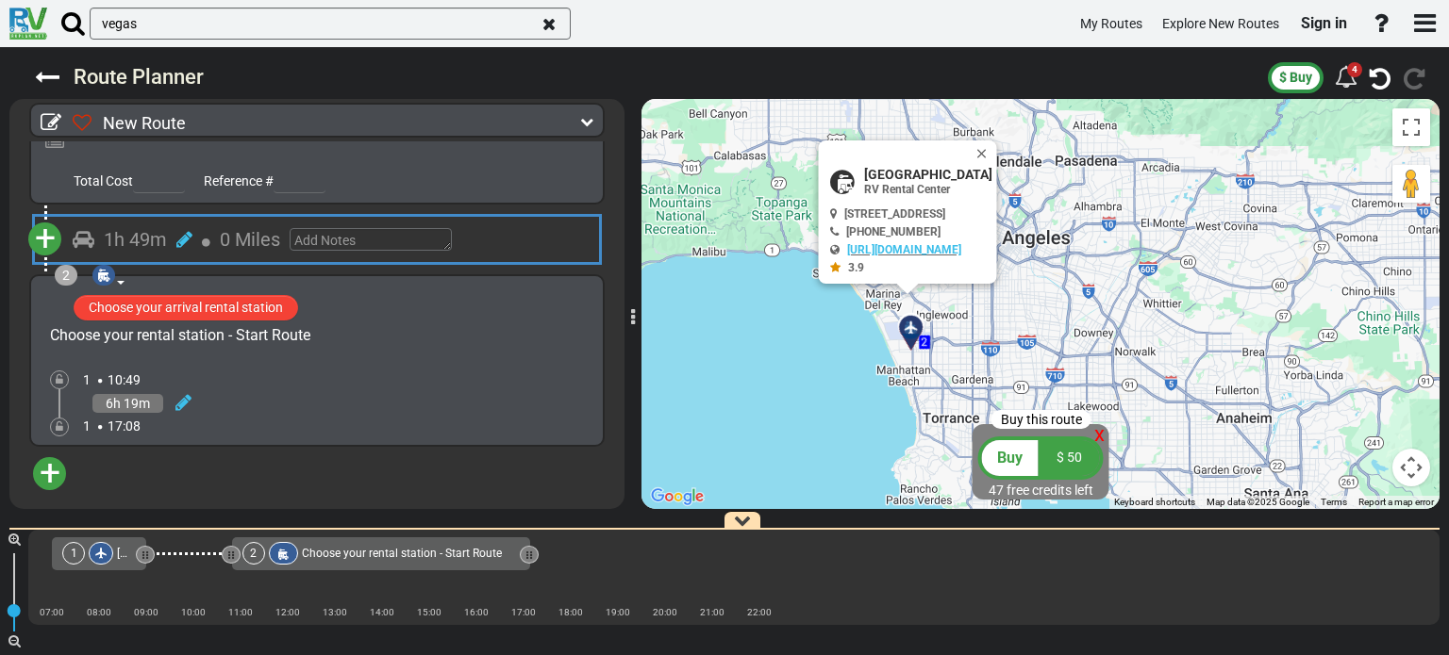
drag, startPoint x: 143, startPoint y: 554, endPoint x: 273, endPoint y: 551, distance: 129.2
click at [230, 551] on icon at bounding box center [229, 555] width 2 height 9
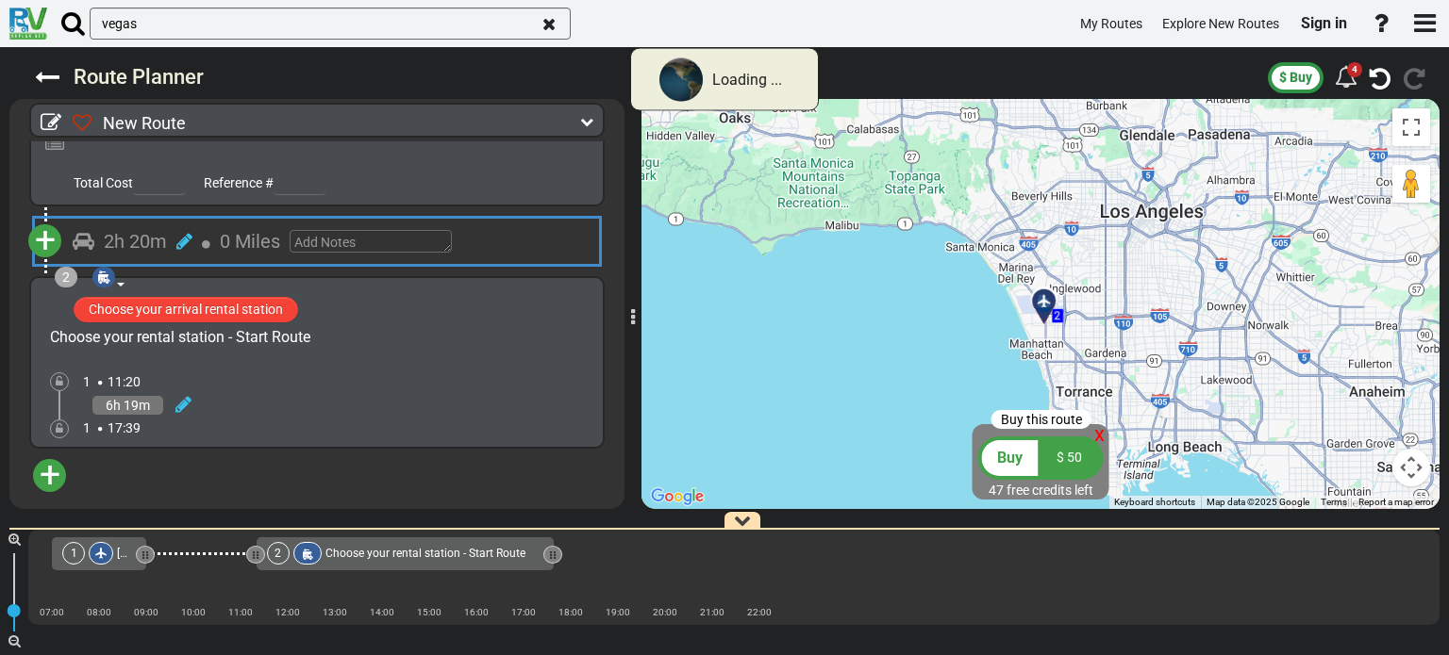
scroll to position [269, 0]
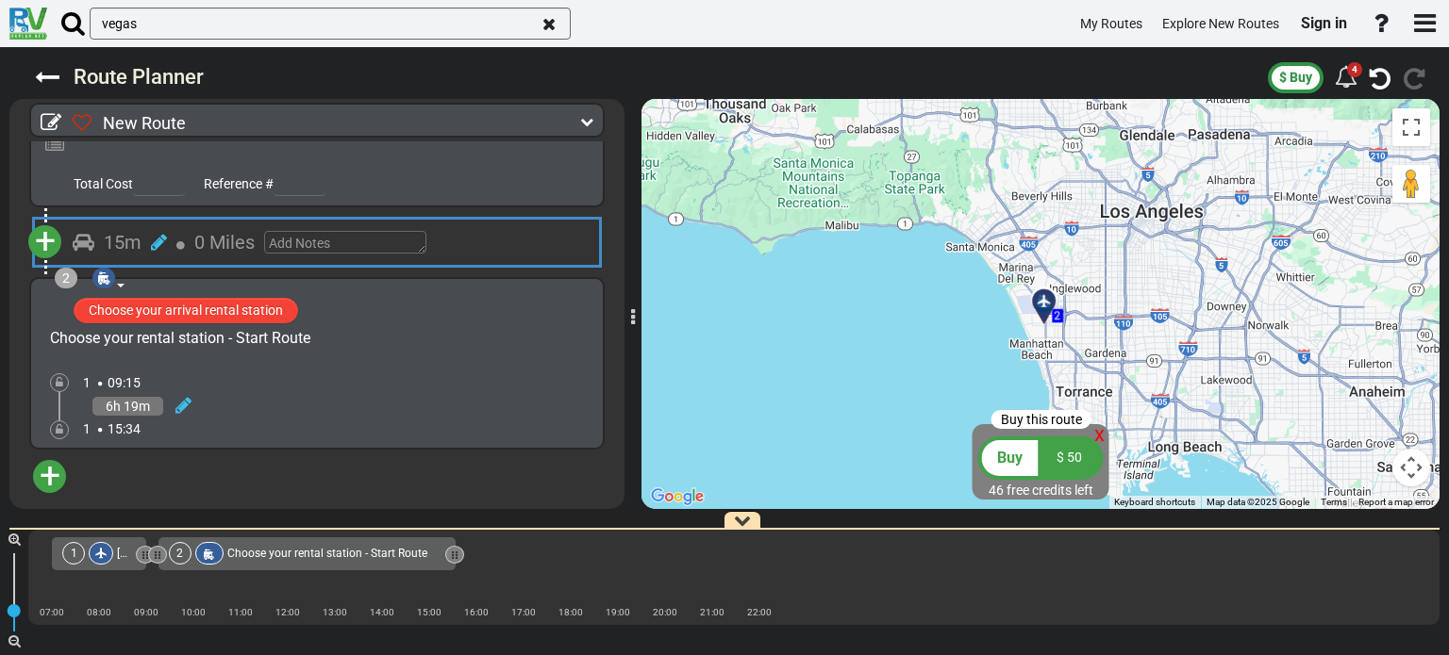
drag, startPoint x: 273, startPoint y: 551, endPoint x: 137, endPoint y: 554, distance: 135.8
click at [137, 554] on div "1 [GEOGRAPHIC_DATA] - [GEOGRAPHIC_DATA]" at bounding box center [733, 554] width 1411 height 33
click at [228, 4] on div "vegas My Routes Explore New Routes Sign in" at bounding box center [724, 23] width 1449 height 47
click at [226, 26] on input "vegas" at bounding box center [330, 24] width 481 height 32
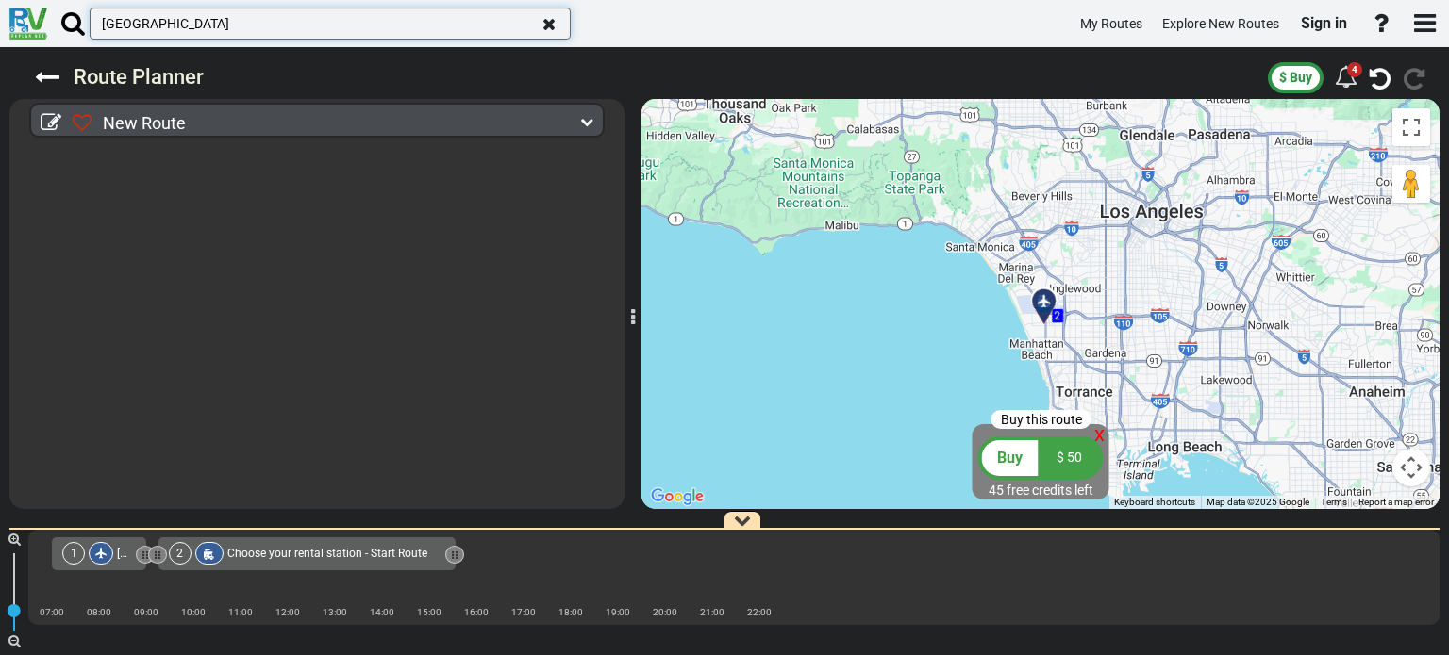
scroll to position [0, 0]
type input "[GEOGRAPHIC_DATA]"
click at [552, 27] on icon "button" at bounding box center [548, 24] width 13 height 17
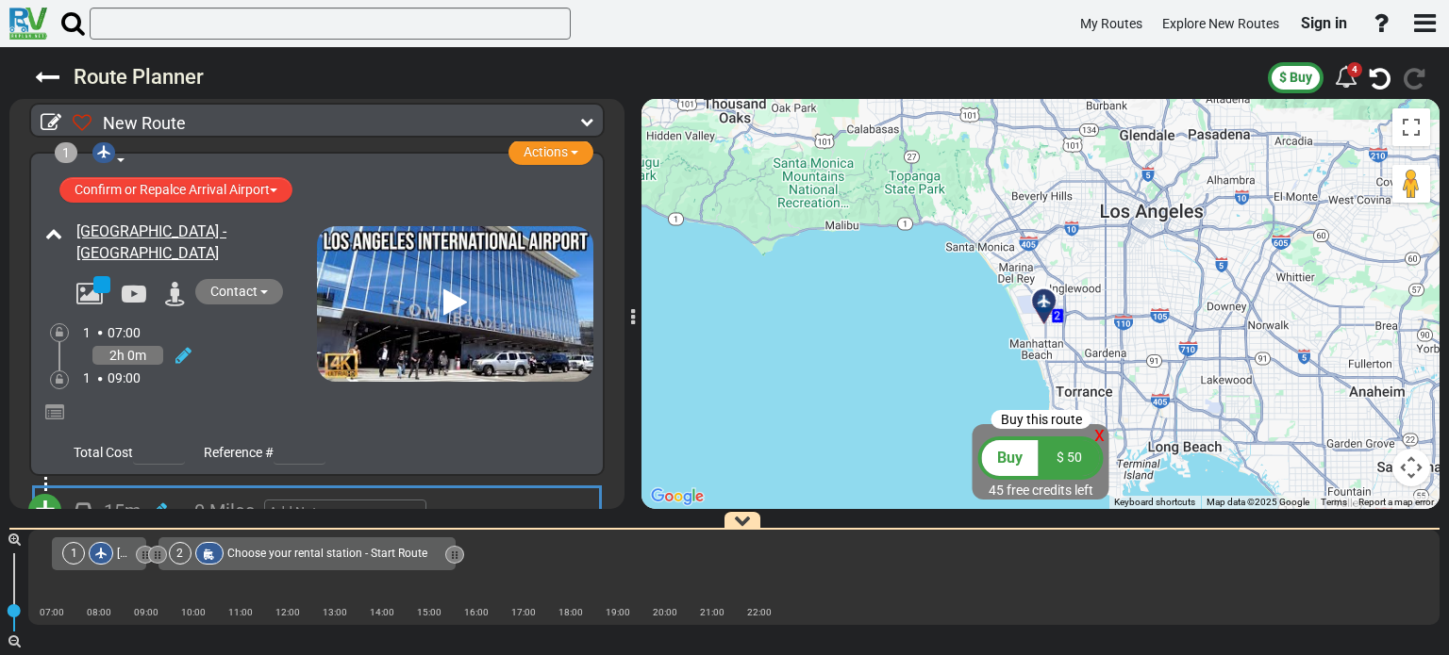
click at [34, 29] on img at bounding box center [28, 24] width 38 height 32
click at [36, 74] on icon at bounding box center [47, 77] width 25 height 25
select select "number:2"
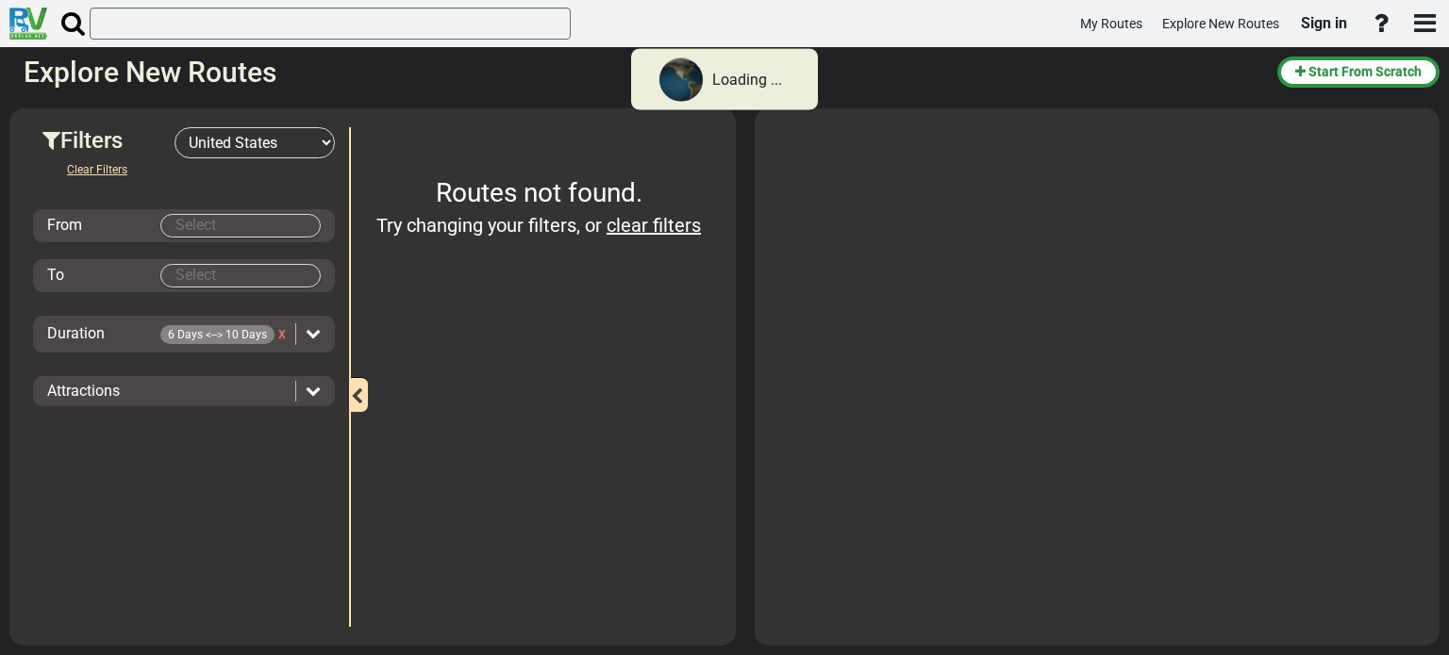
type input "[GEOGRAPHIC_DATA]"
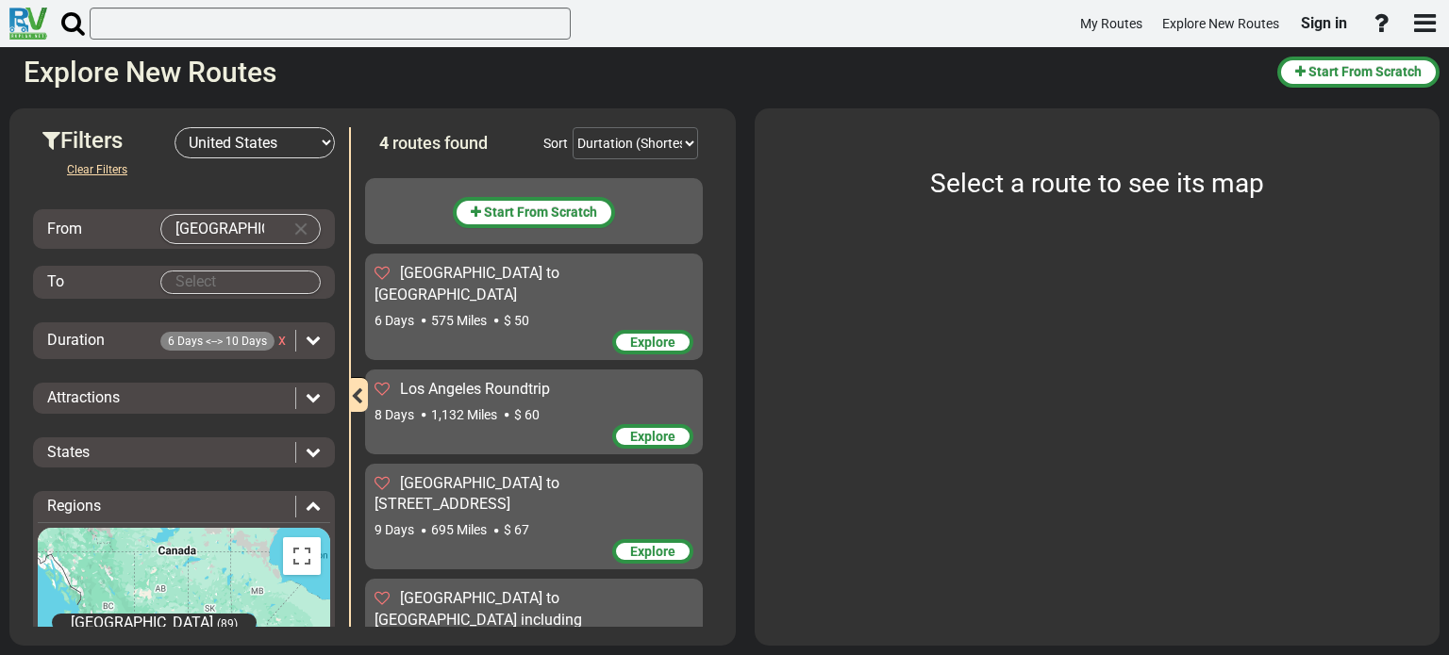
click at [25, 24] on img at bounding box center [28, 24] width 38 height 32
click at [1426, 25] on icon "button" at bounding box center [1425, 22] width 22 height 25
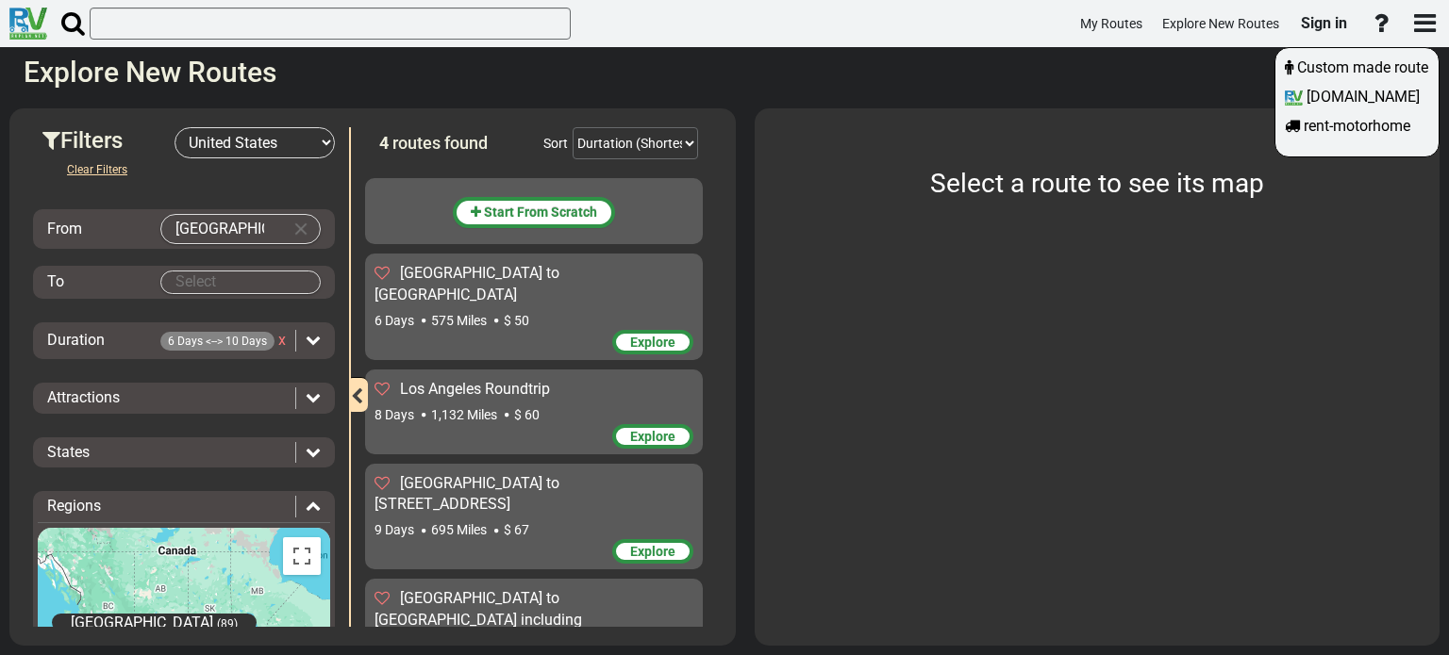
click at [1204, 24] on div at bounding box center [724, 327] width 1449 height 655
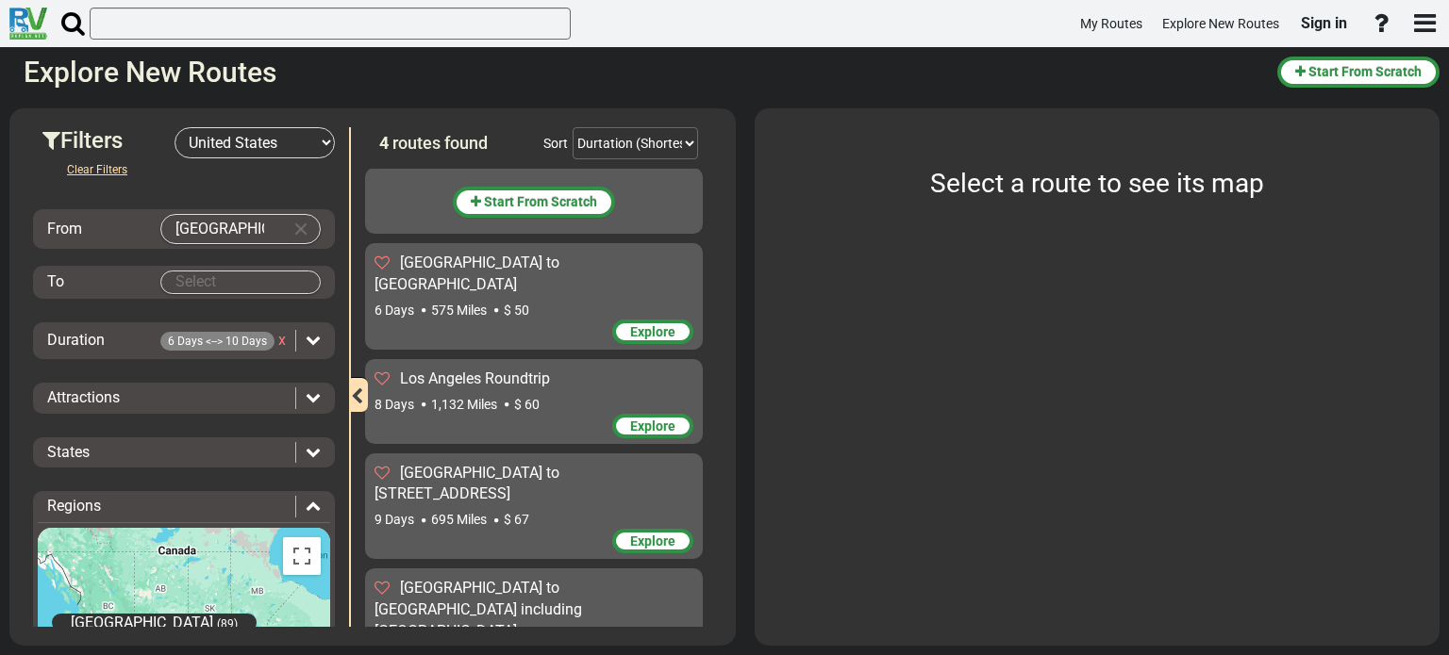
scroll to position [19, 0]
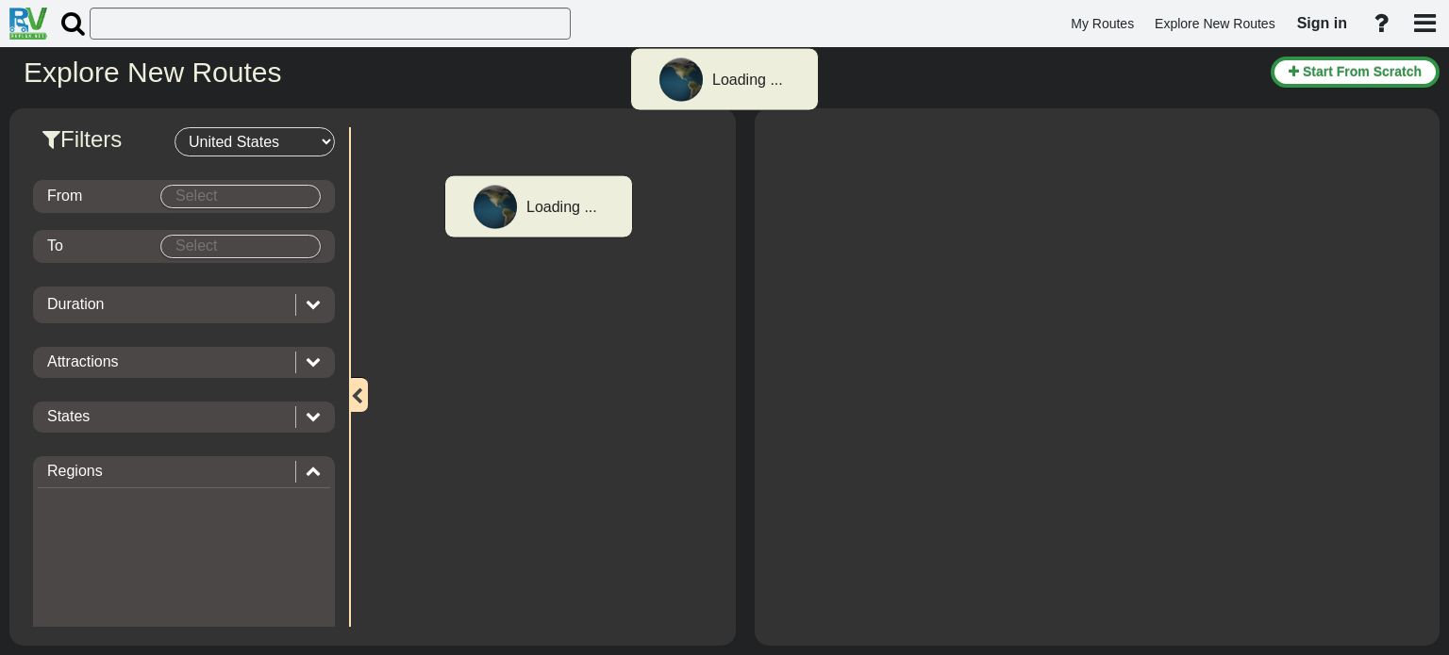
select select "number:2"
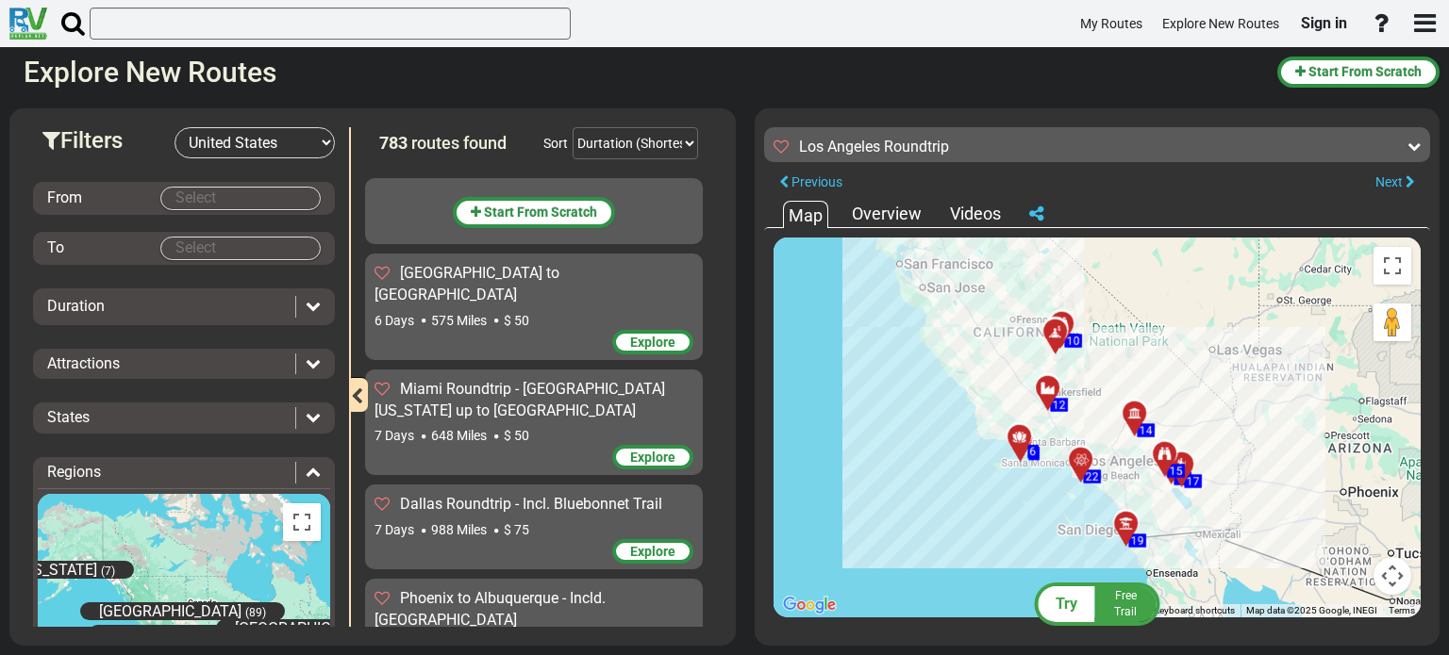
scroll to position [1637, 0]
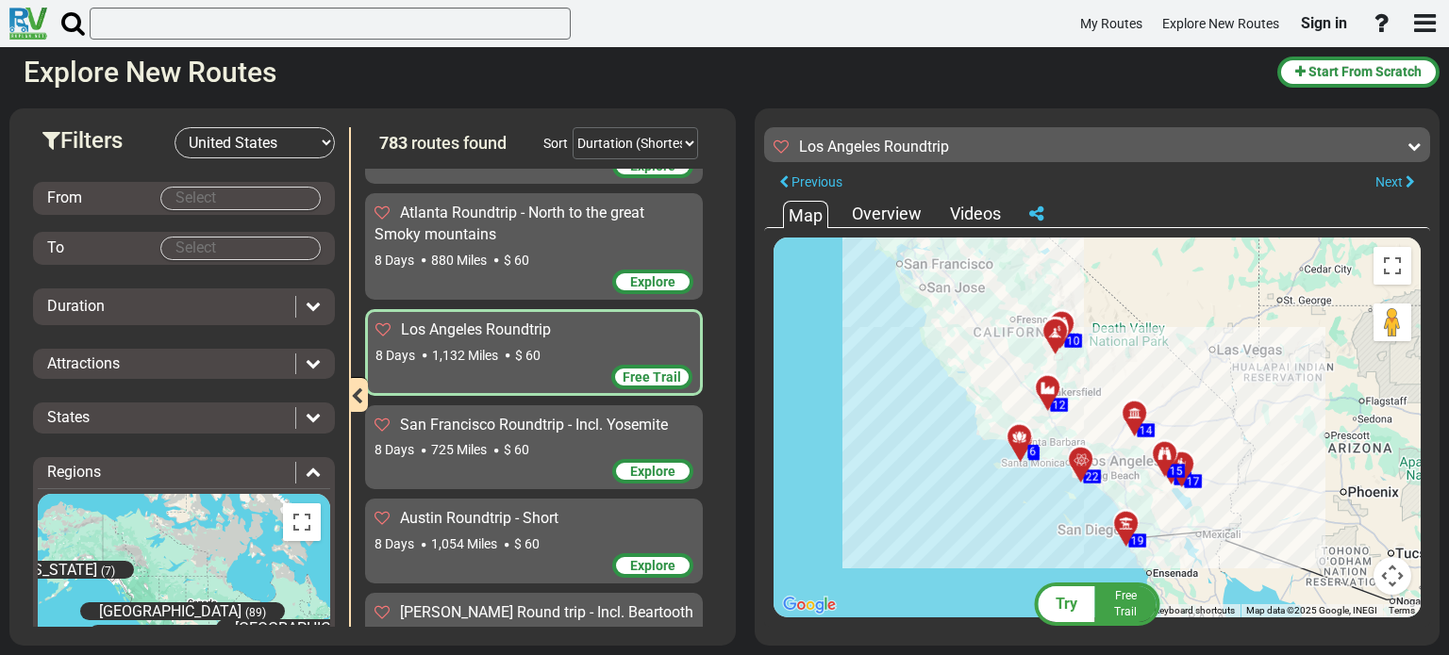
click at [572, 416] on span "San Francisco Roundtrip - Incl. Yosemite" at bounding box center [534, 425] width 268 height 18
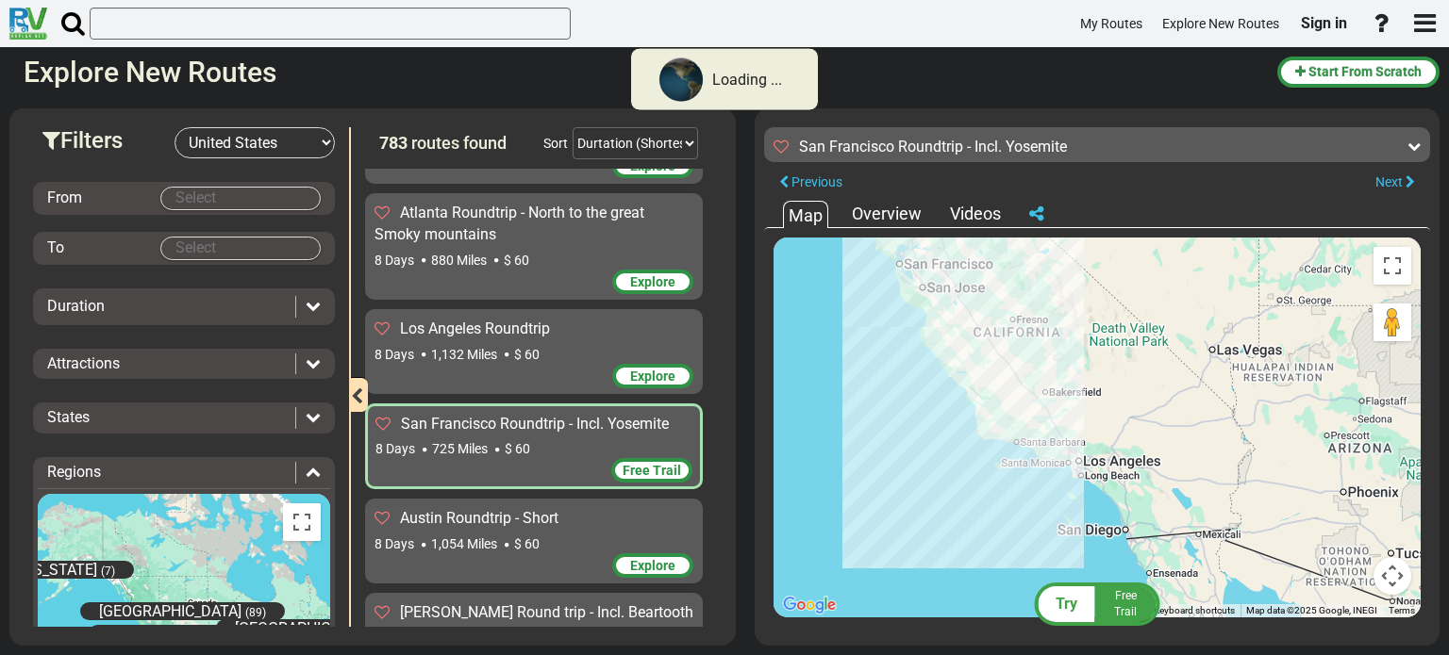
scroll to position [1636, 0]
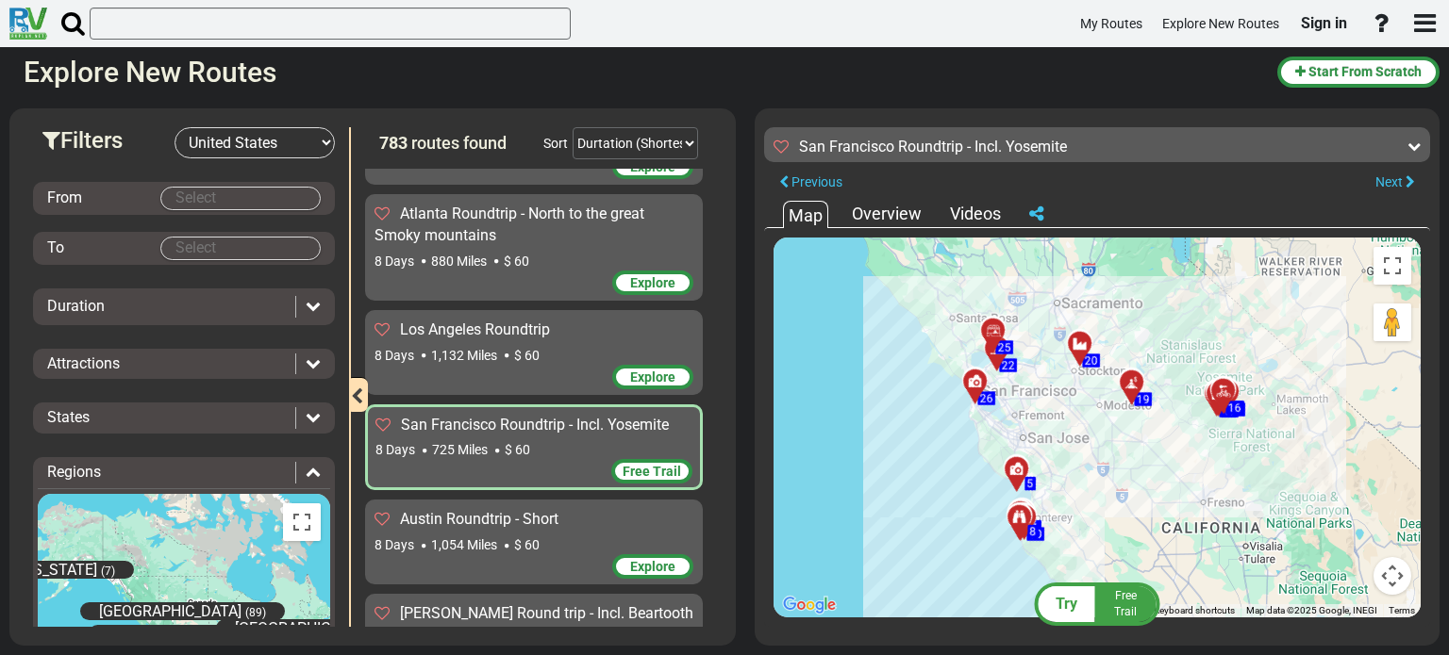
click at [506, 509] on div "Austin Roundtrip - Short" at bounding box center [533, 520] width 319 height 22
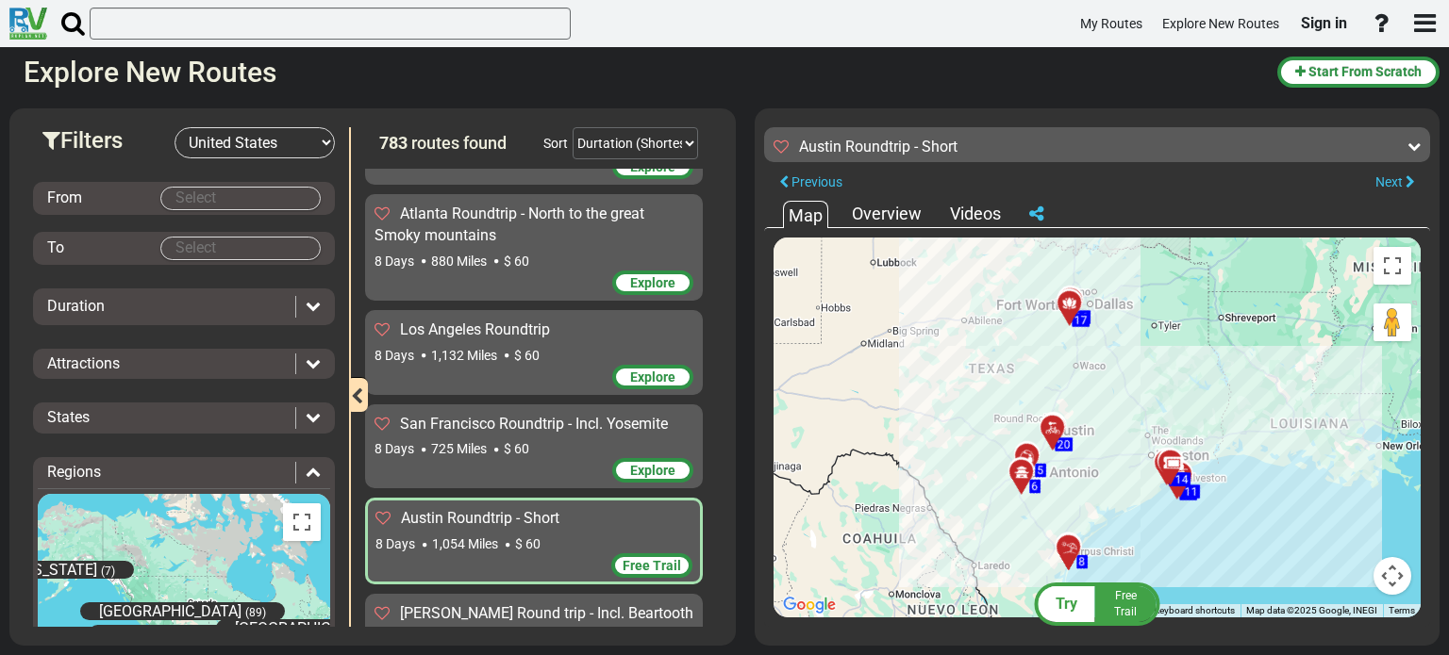
click at [506, 605] on span "[PERSON_NAME] Round trip - Incl. Beartooth pass and [GEOGRAPHIC_DATA]" at bounding box center [533, 625] width 319 height 40
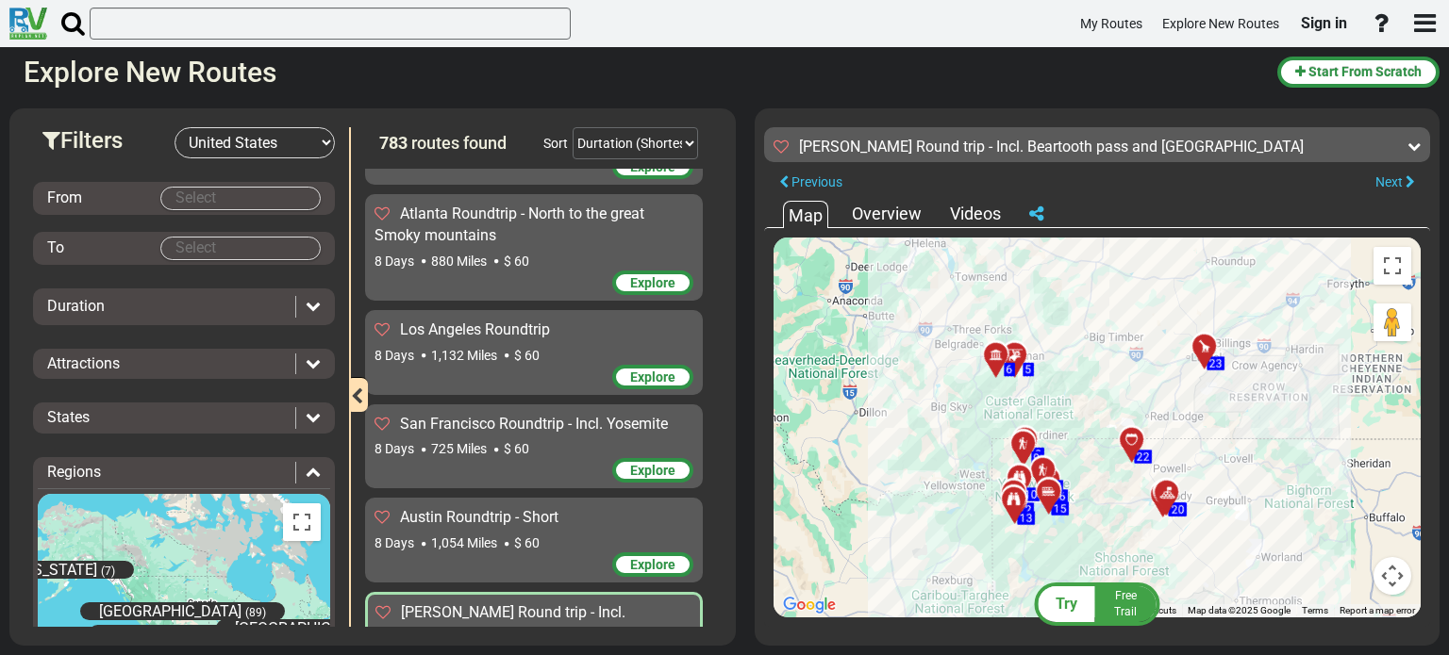
scroll to position [1699, 0]
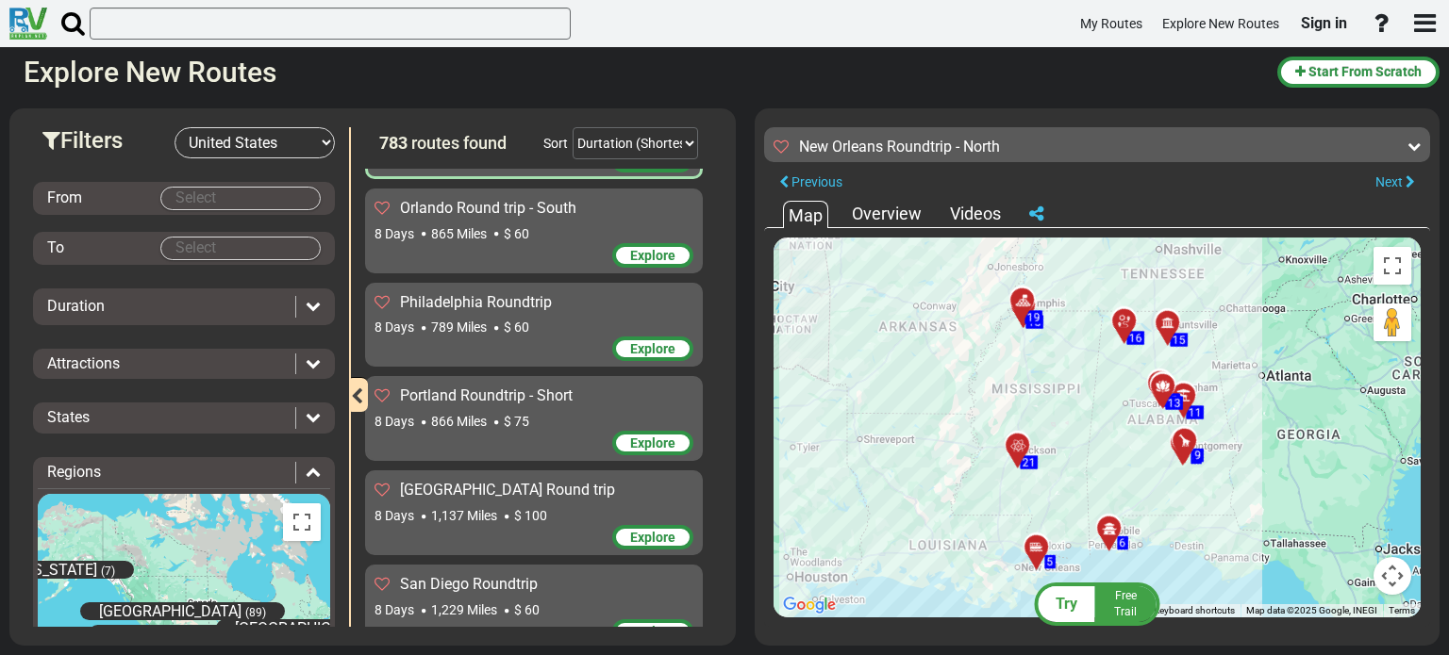
scroll to position [2264, 0]
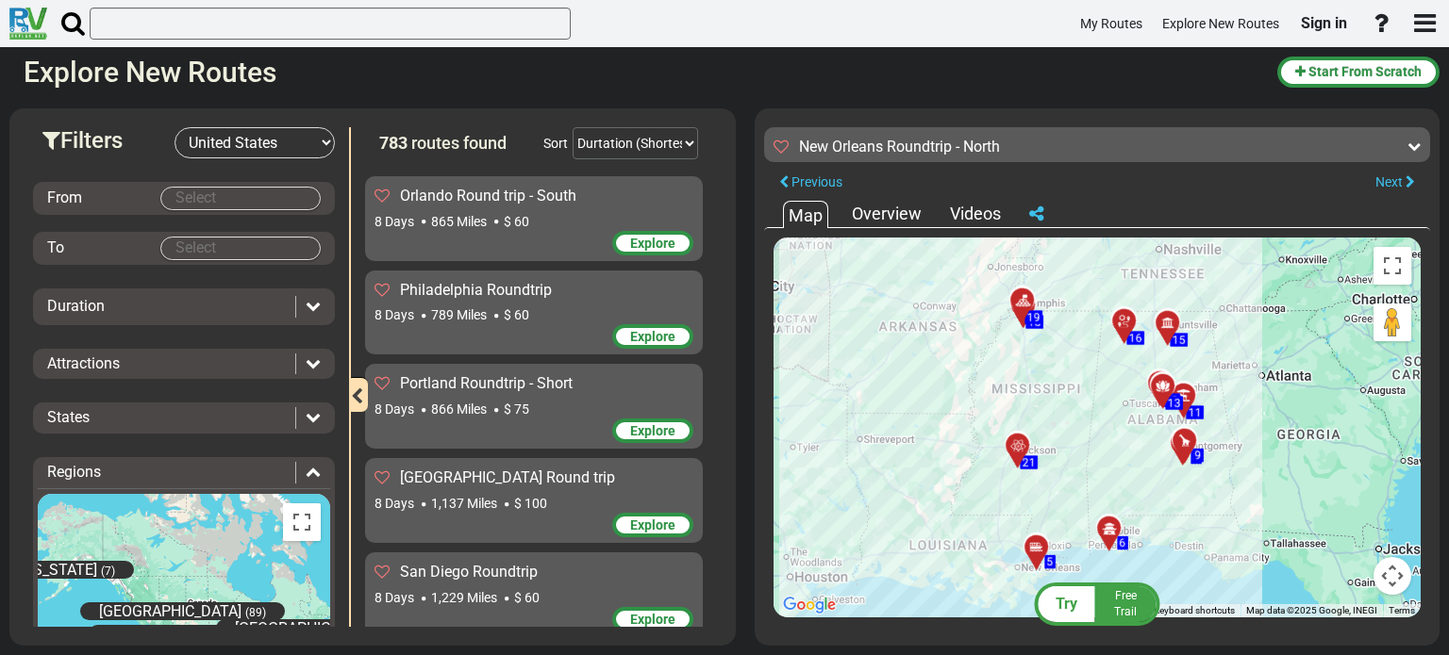
click at [566, 589] on div "8 Days 1,229 Miles $ 60" at bounding box center [533, 598] width 319 height 19
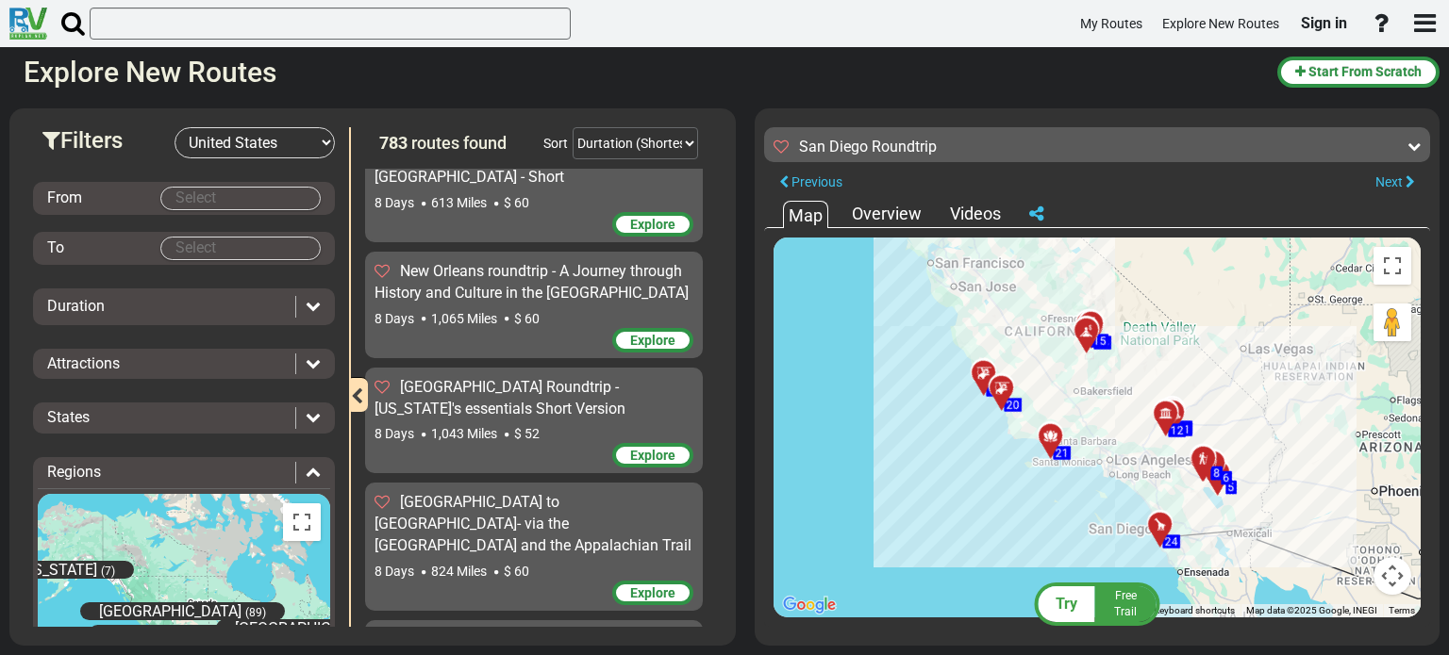
scroll to position [4779, 0]
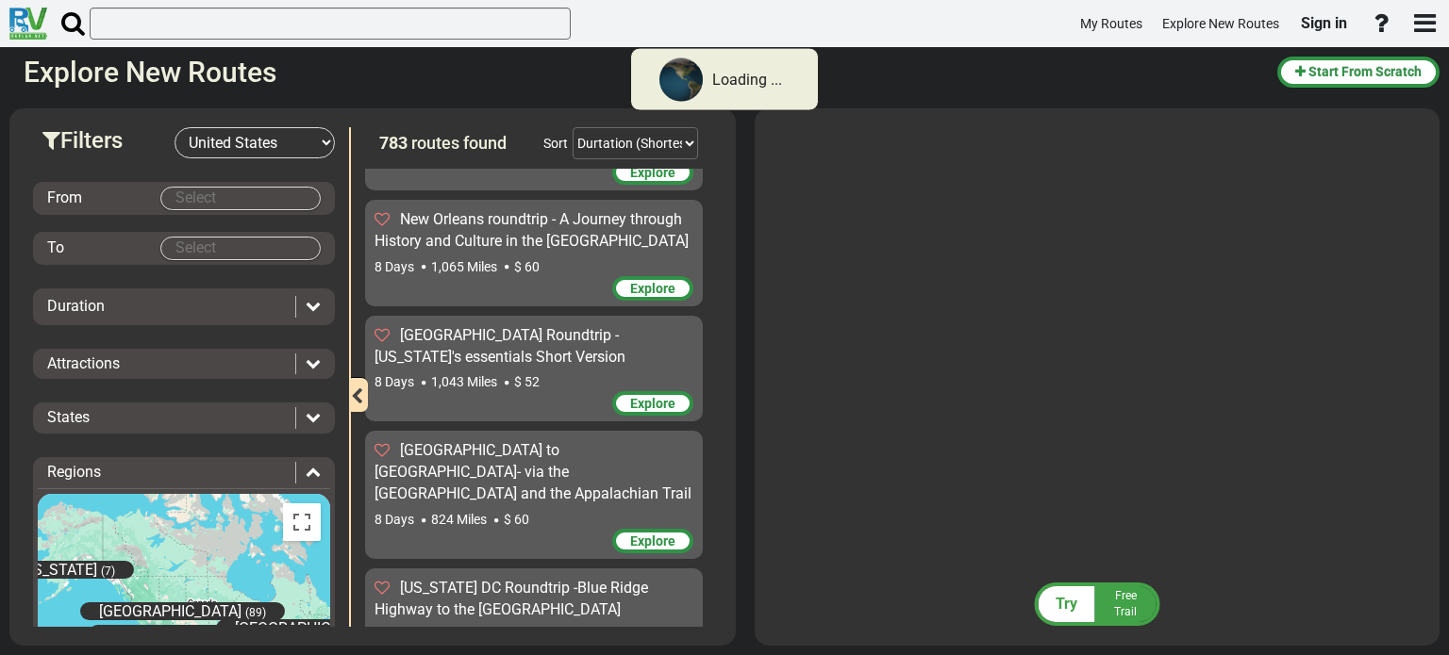
scroll to position [4777, 0]
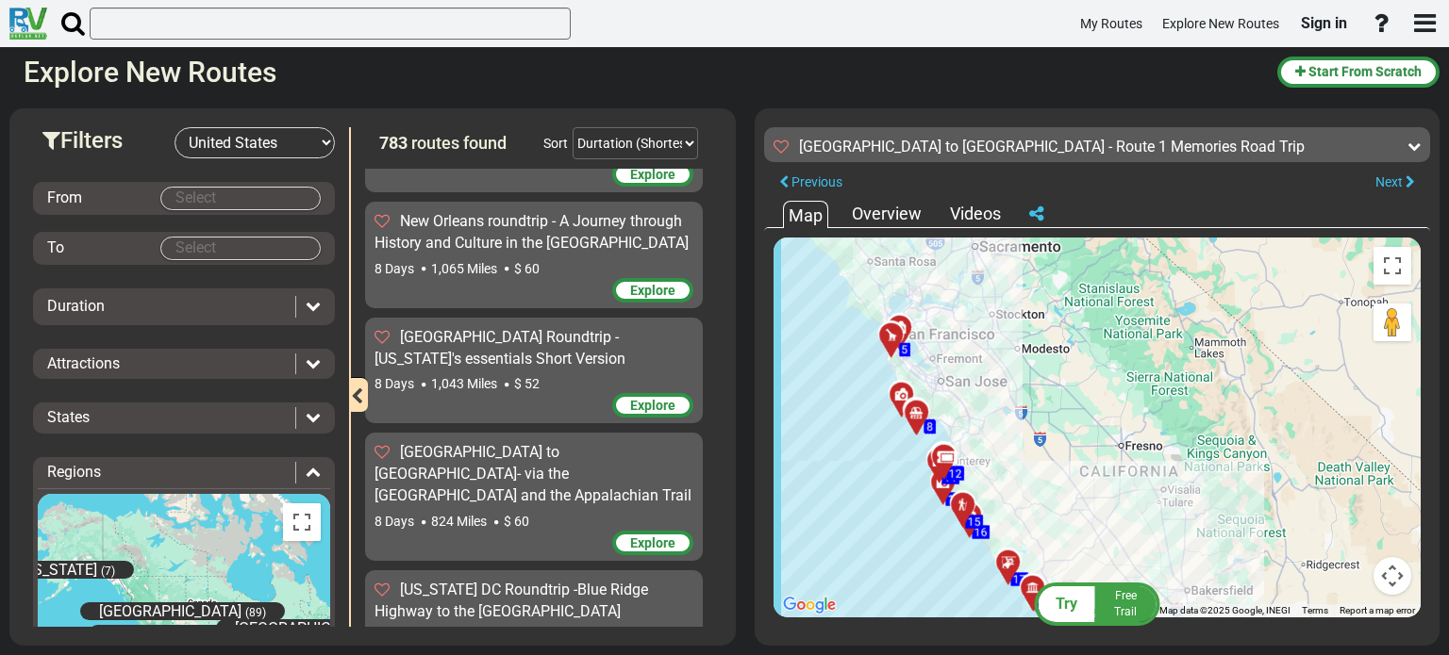
drag, startPoint x: 1016, startPoint y: 375, endPoint x: 885, endPoint y: 492, distance: 175.7
click at [885, 492] on div "To activate drag with keyboard, press Alt + Enter. Once in keyboard drag state,…" at bounding box center [1096, 428] width 647 height 380
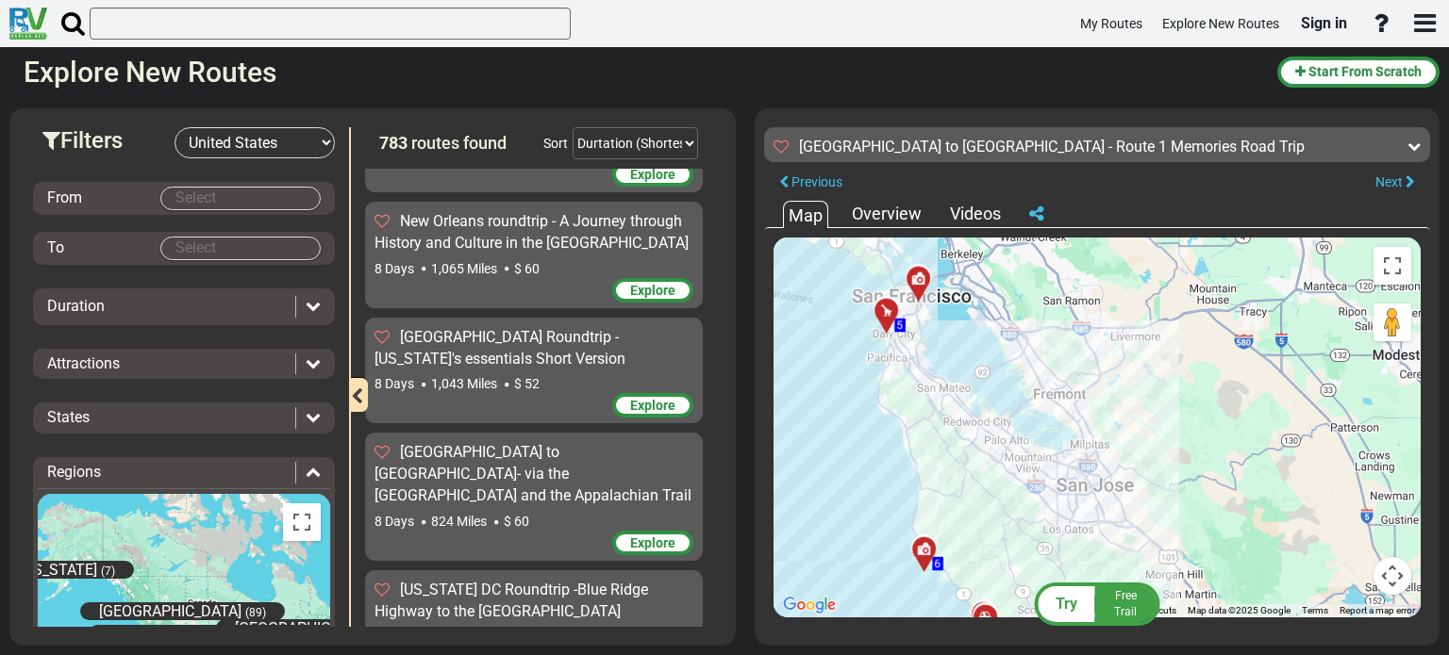
click at [922, 280] on div at bounding box center [924, 287] width 31 height 29
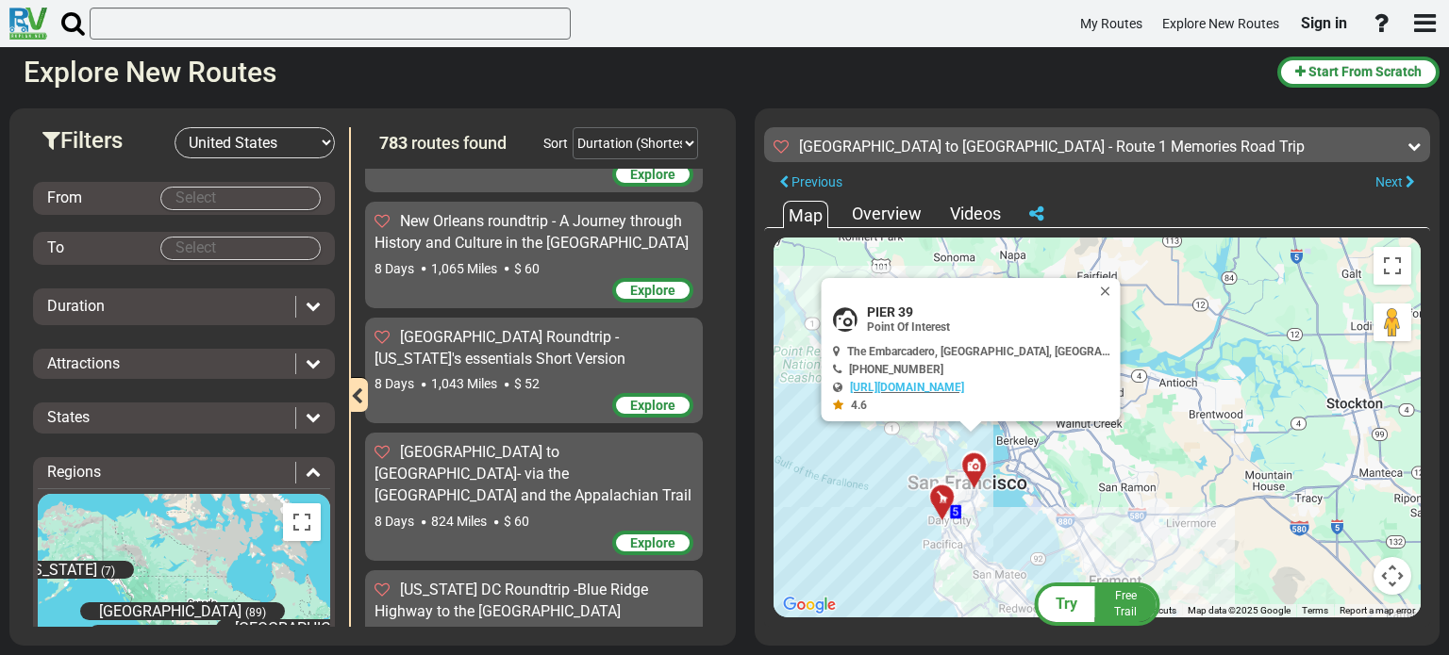
click at [942, 501] on div at bounding box center [948, 505] width 31 height 29
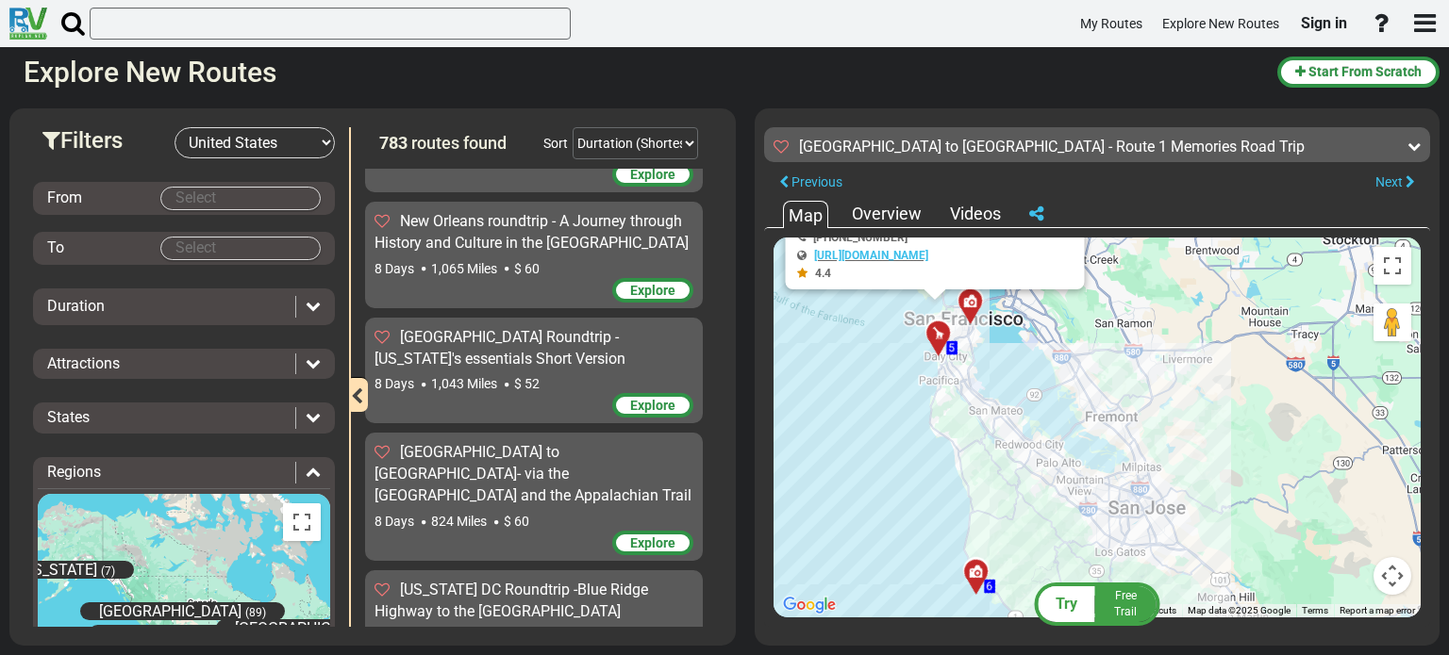
drag, startPoint x: 932, startPoint y: 517, endPoint x: 883, endPoint y: 335, distance: 188.5
click at [883, 343] on div "To activate drag with keyboard, press Alt + Enter. Once in keyboard drag state,…" at bounding box center [1096, 428] width 647 height 380
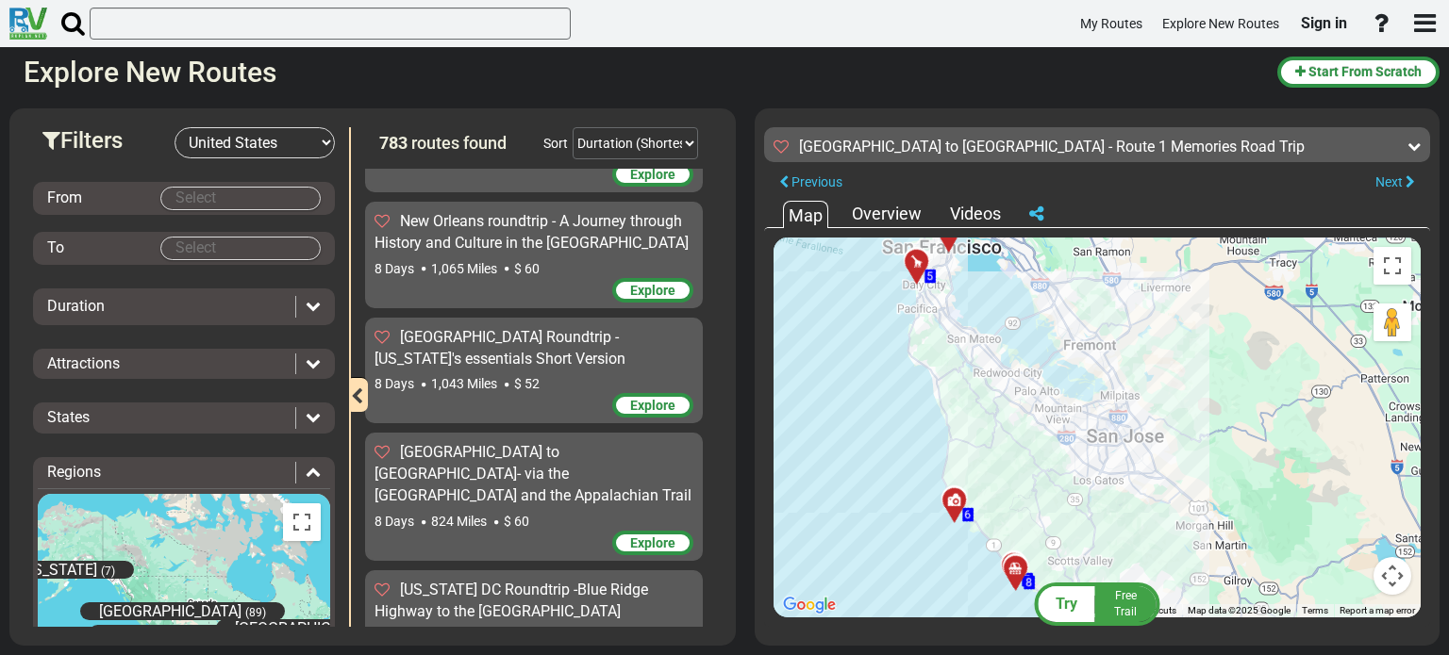
click at [955, 503] on div at bounding box center [960, 508] width 31 height 29
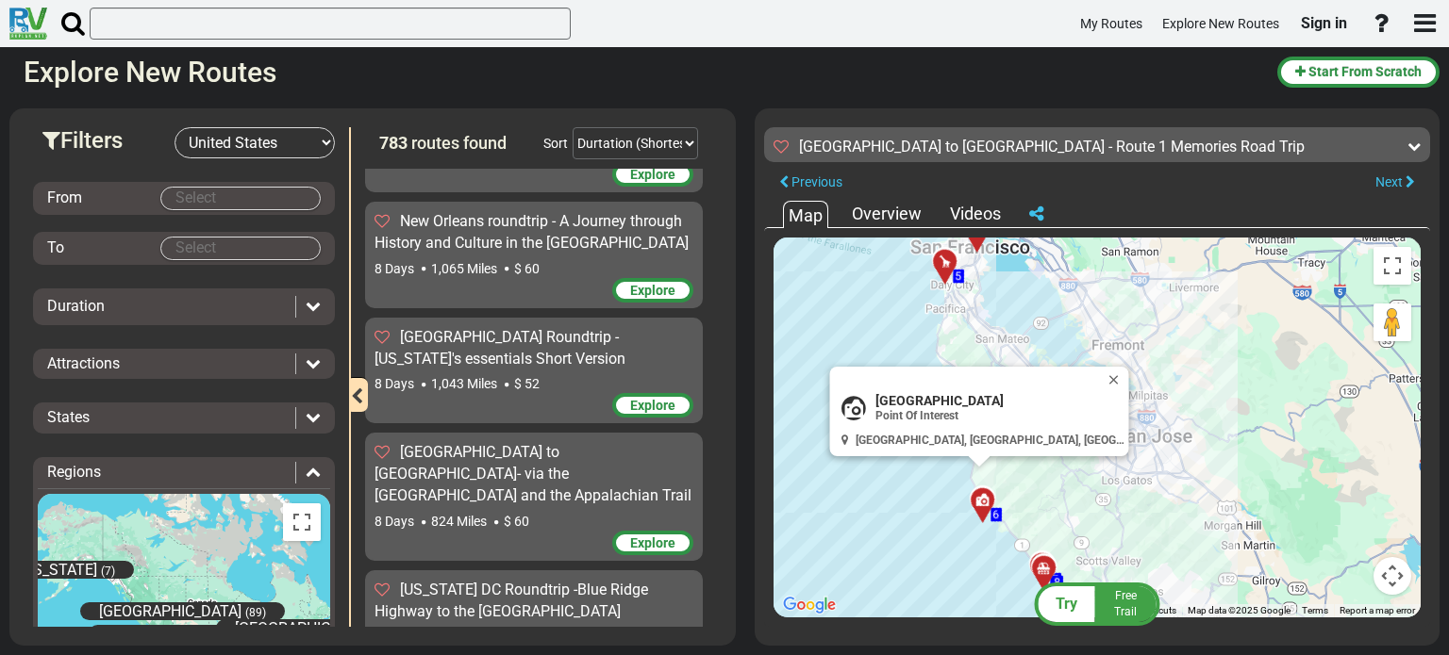
drag, startPoint x: 548, startPoint y: 486, endPoint x: 555, endPoint y: 411, distance: 74.8
click at [555, 411] on div "Start From Scratch Los Angeles to Phoenix 6 Days 575 Miles" at bounding box center [538, 398] width 347 height 458
click at [839, 488] on div "To activate drag with keyboard, press Alt + Enter. Once in keyboard drag state,…" at bounding box center [1096, 428] width 647 height 380
click at [881, 207] on div "Overview" at bounding box center [886, 214] width 79 height 25
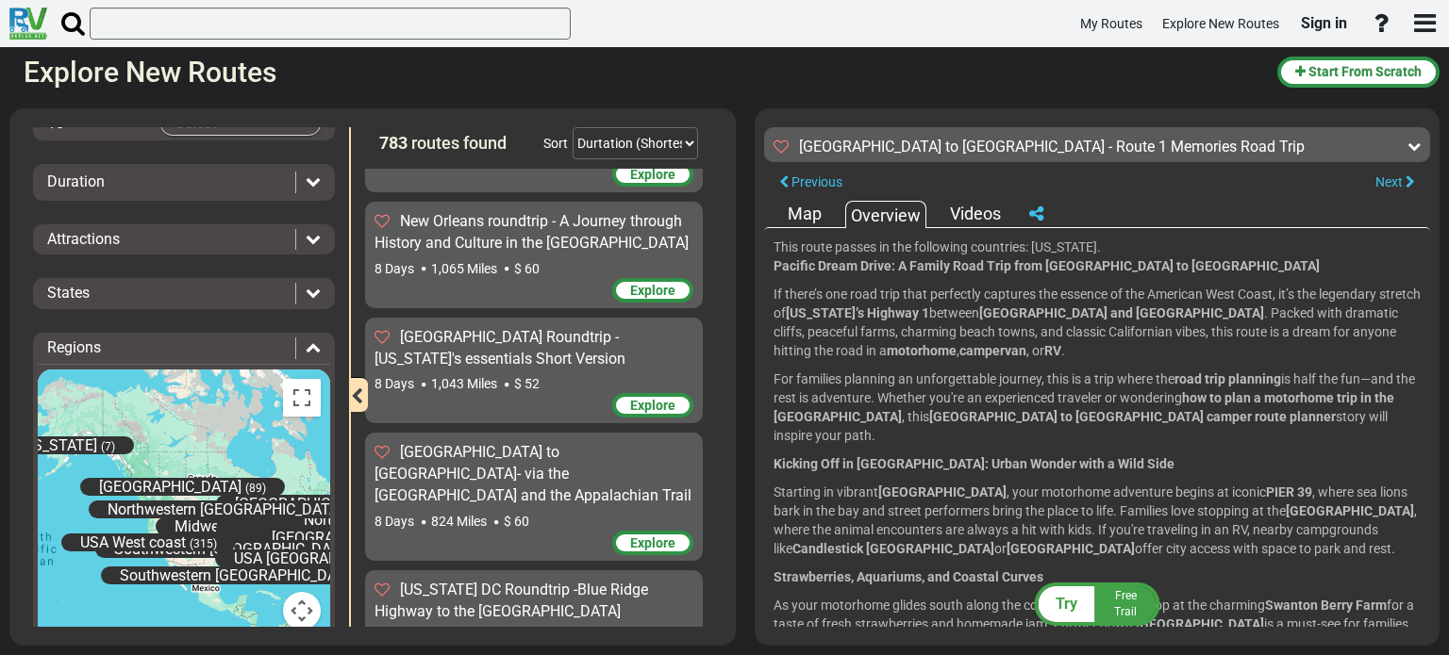
scroll to position [125, 0]
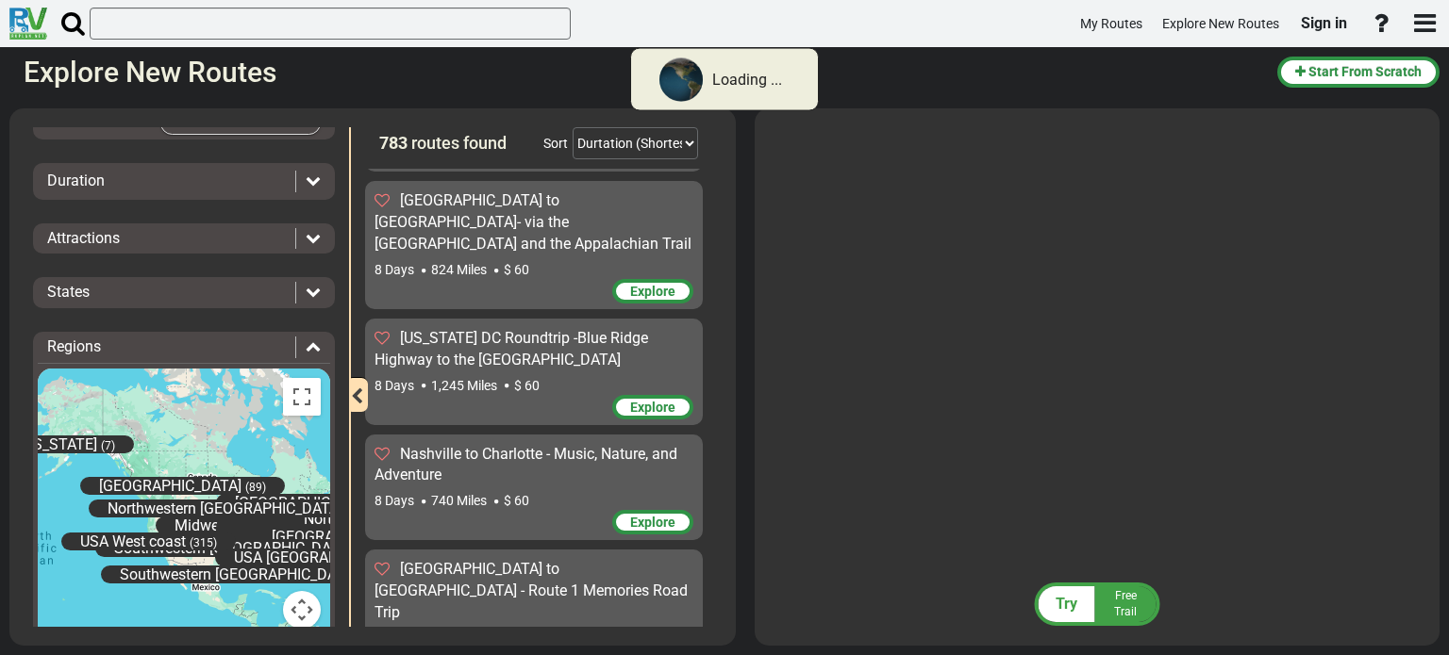
scroll to position [5028, 0]
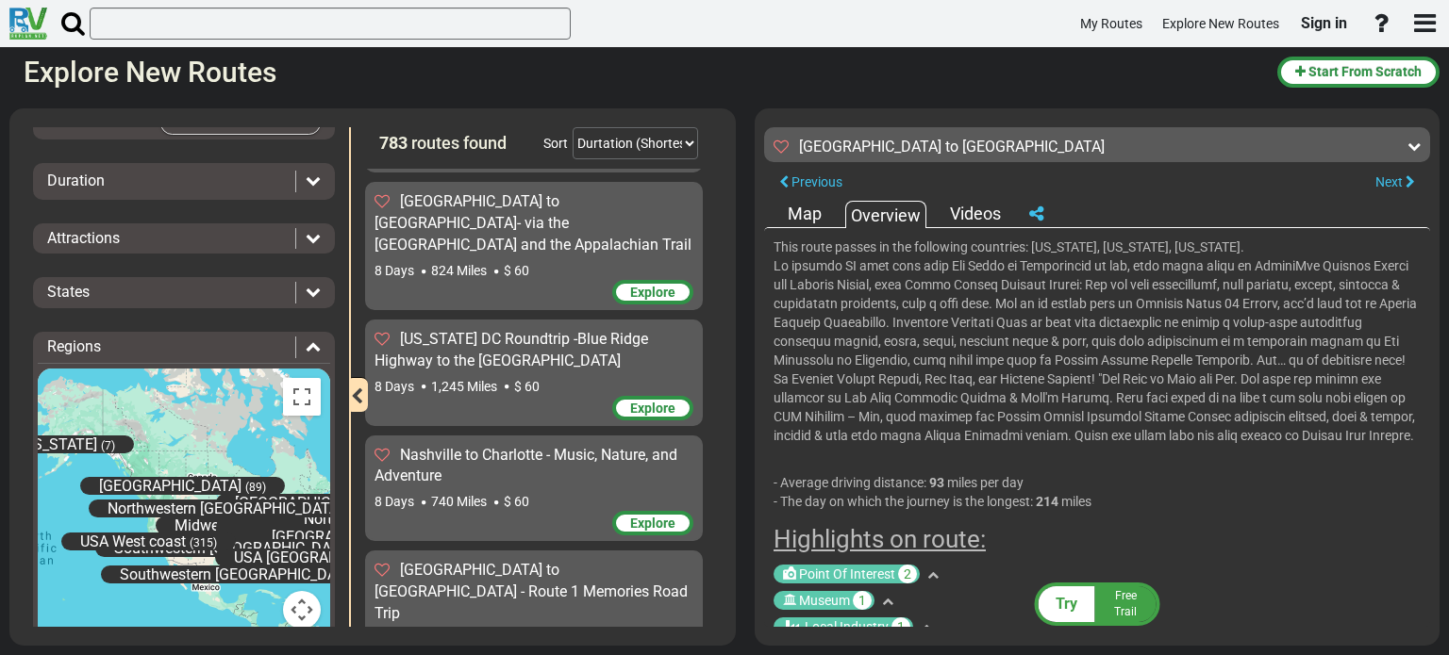
click at [796, 210] on div "Map" at bounding box center [804, 214] width 43 height 25
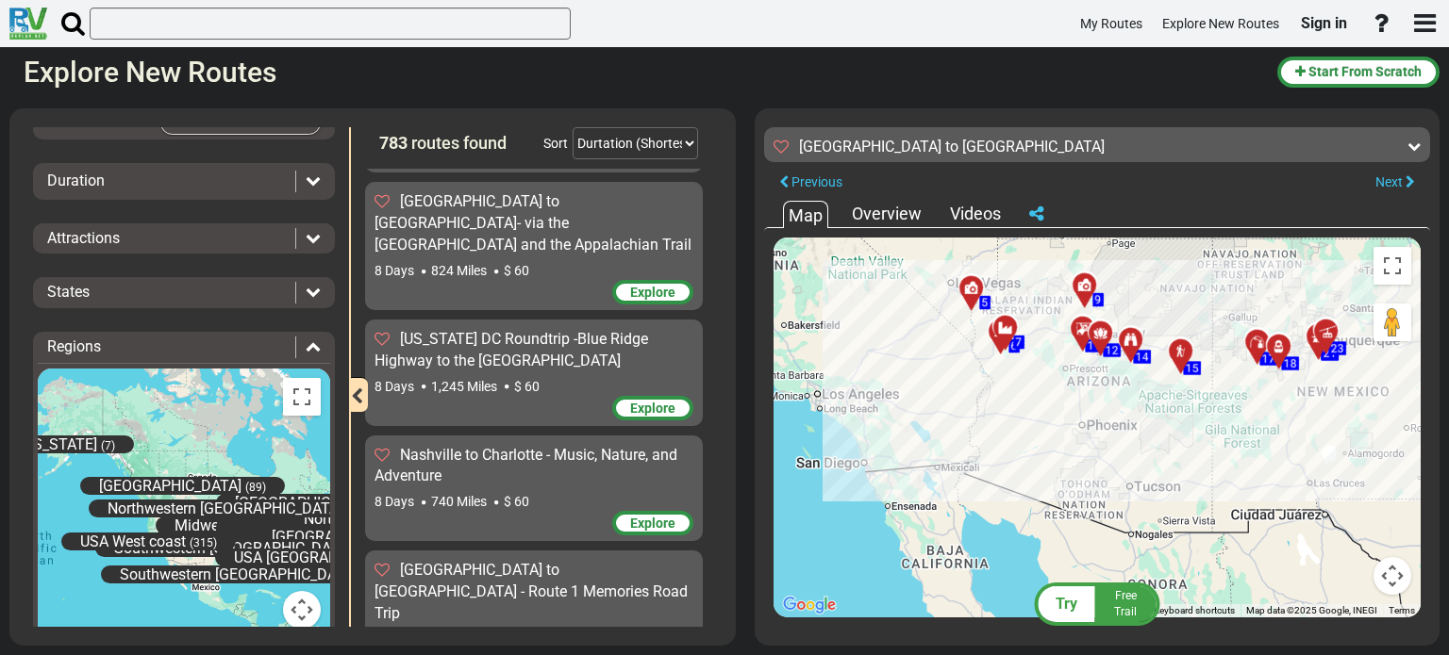
drag, startPoint x: 877, startPoint y: 445, endPoint x: 954, endPoint y: 371, distance: 106.7
click at [954, 371] on div "To activate drag with keyboard, press Alt + Enter. Once in keyboard drag state,…" at bounding box center [1096, 428] width 647 height 380
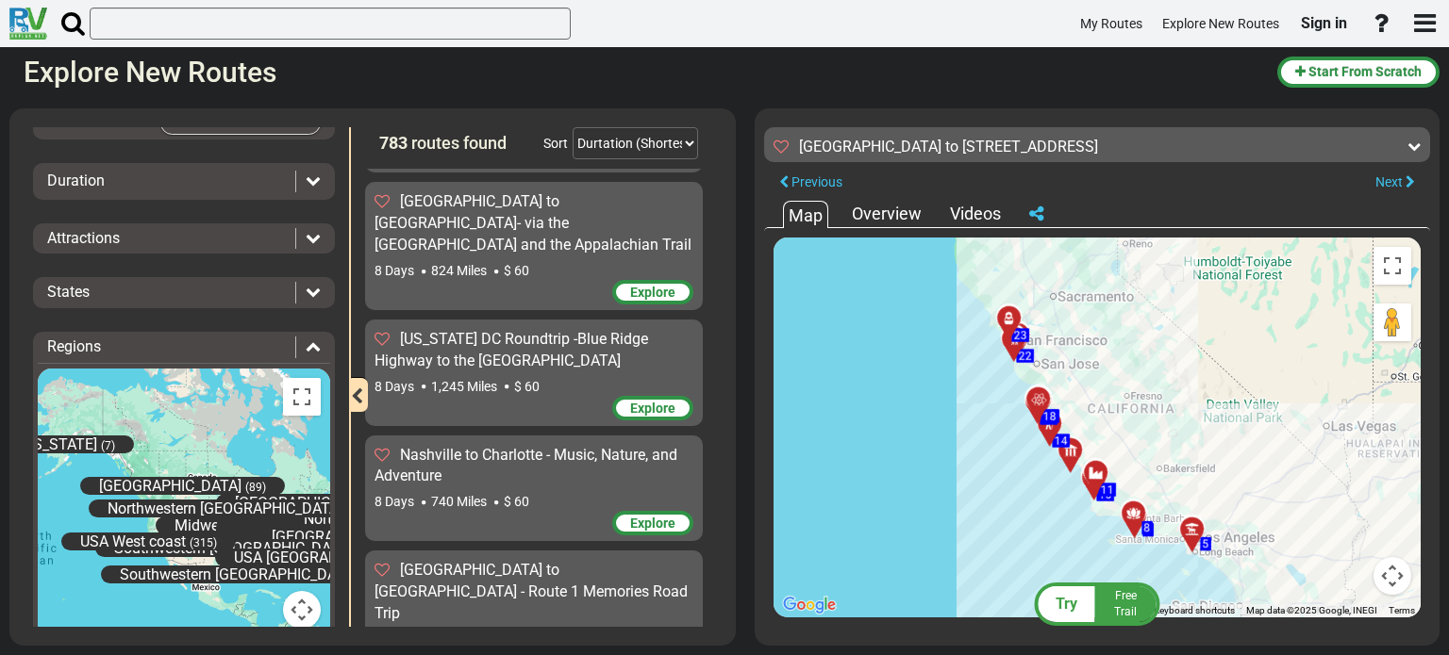
drag, startPoint x: 561, startPoint y: 537, endPoint x: 572, endPoint y: 450, distance: 87.5
click at [573, 448] on div "Start From Scratch Los Angeles to Phoenix 6 Days 575 Miles" at bounding box center [538, 398] width 347 height 458
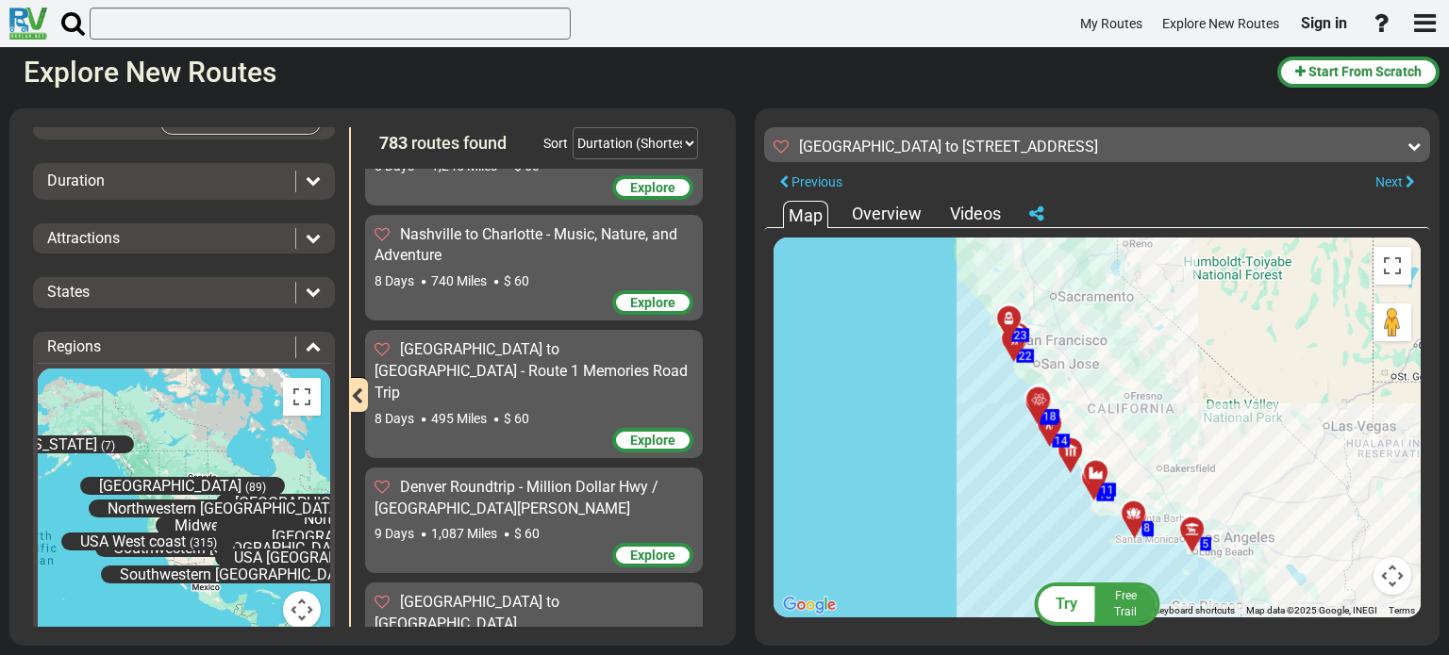
scroll to position [5279, 0]
